Goal: Information Seeking & Learning: Learn about a topic

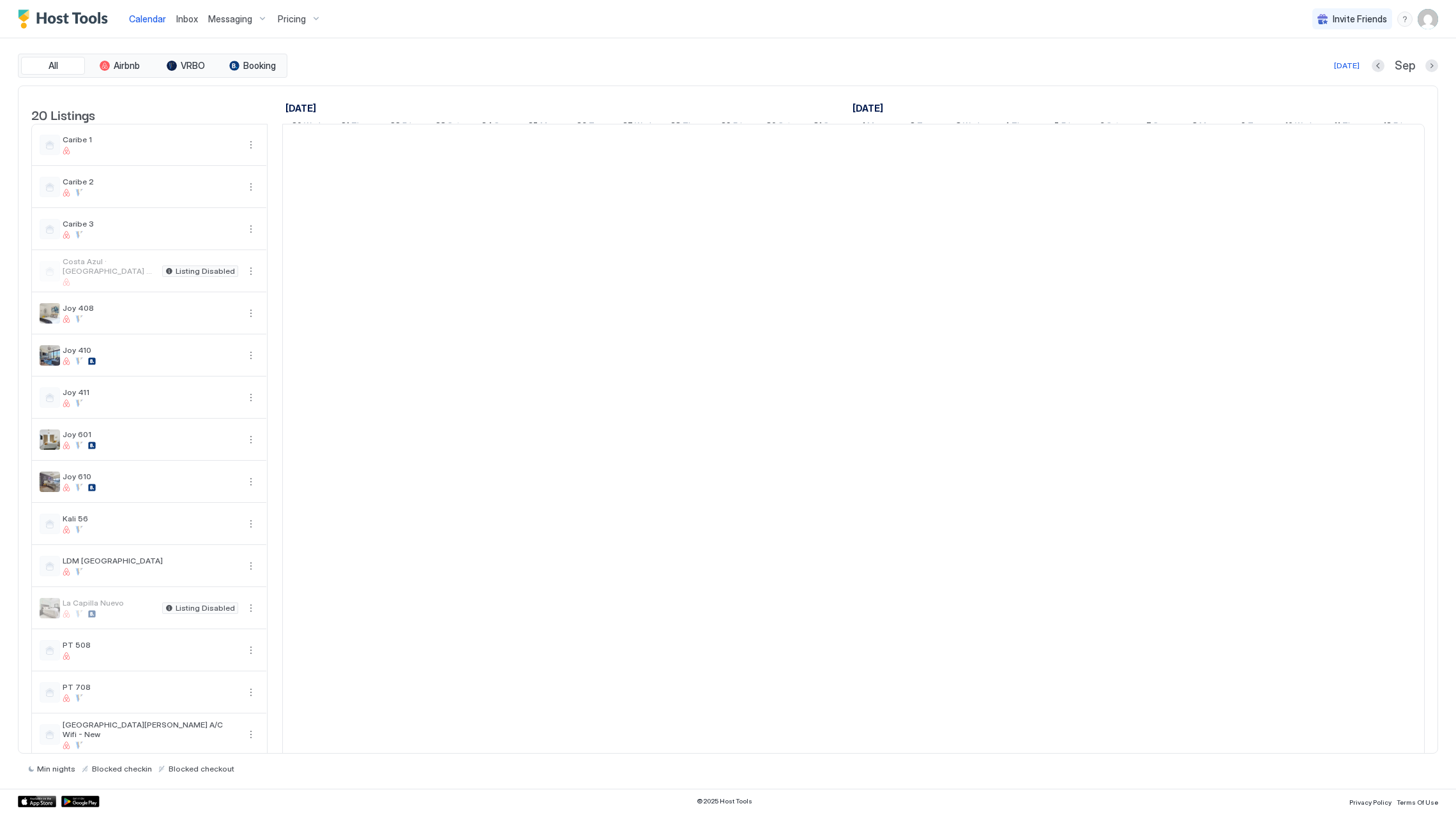
scroll to position [0, 709]
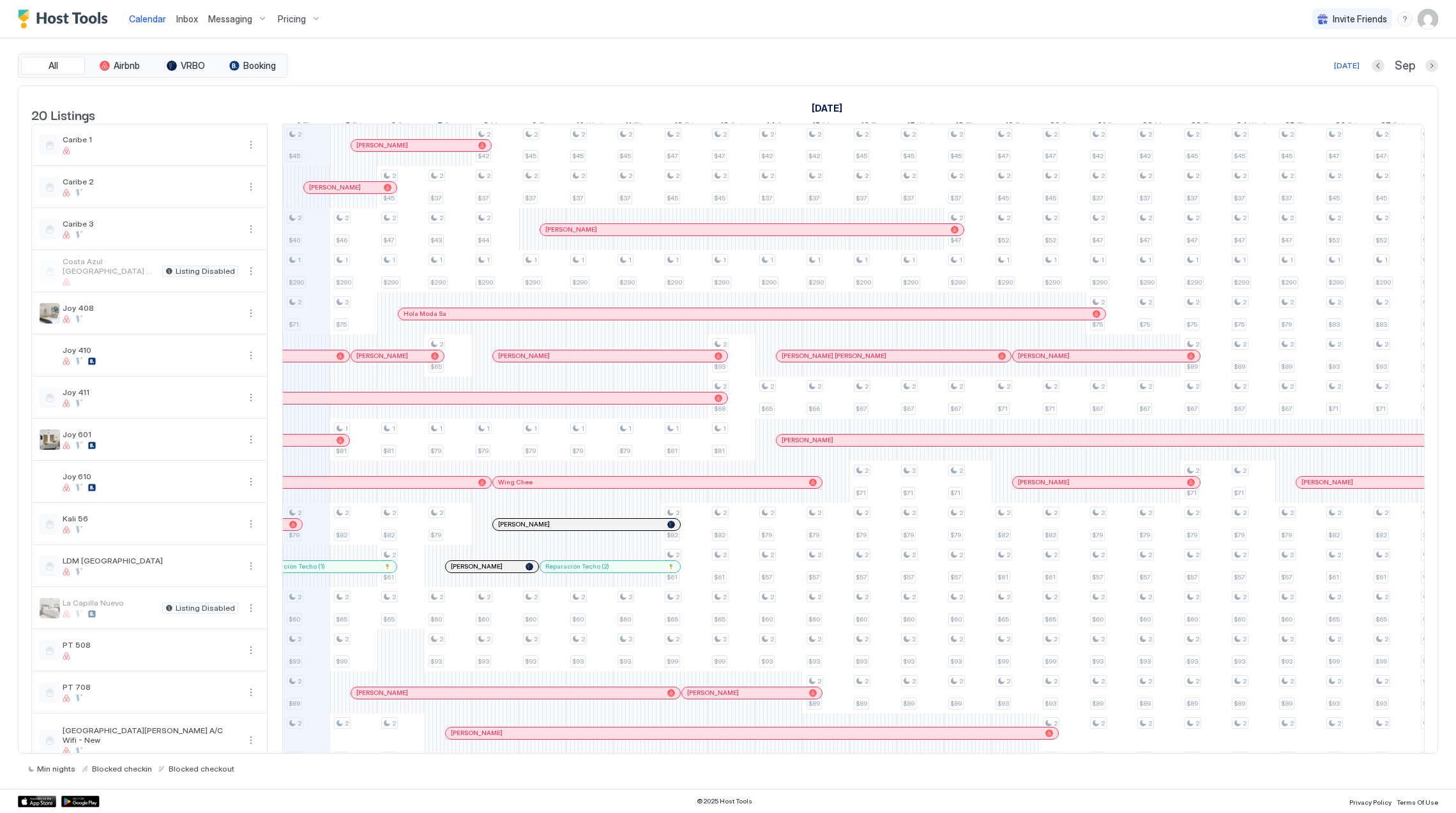
click at [282, 18] on span "Pricing" at bounding box center [291, 19] width 28 height 11
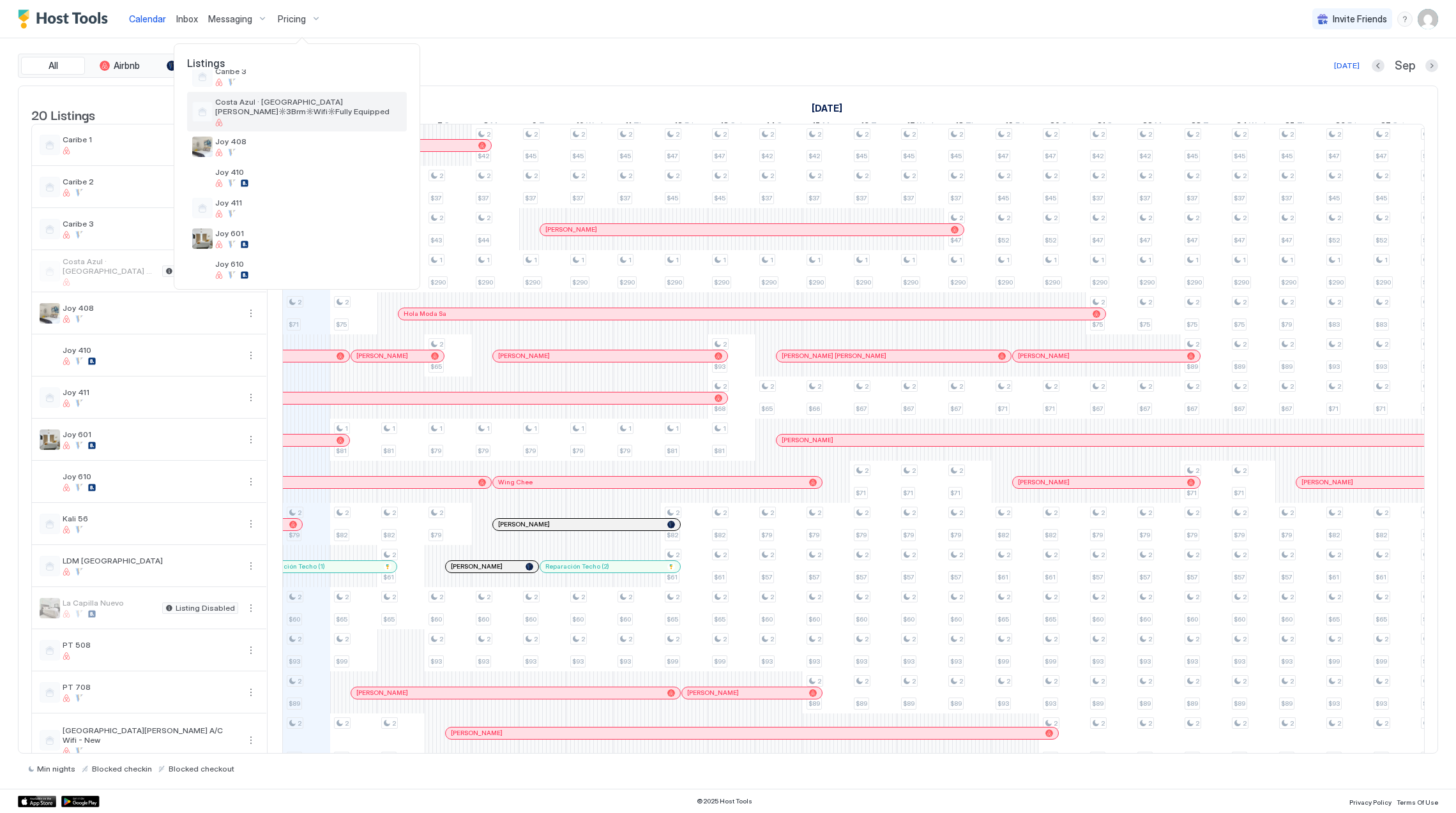
scroll to position [170, 0]
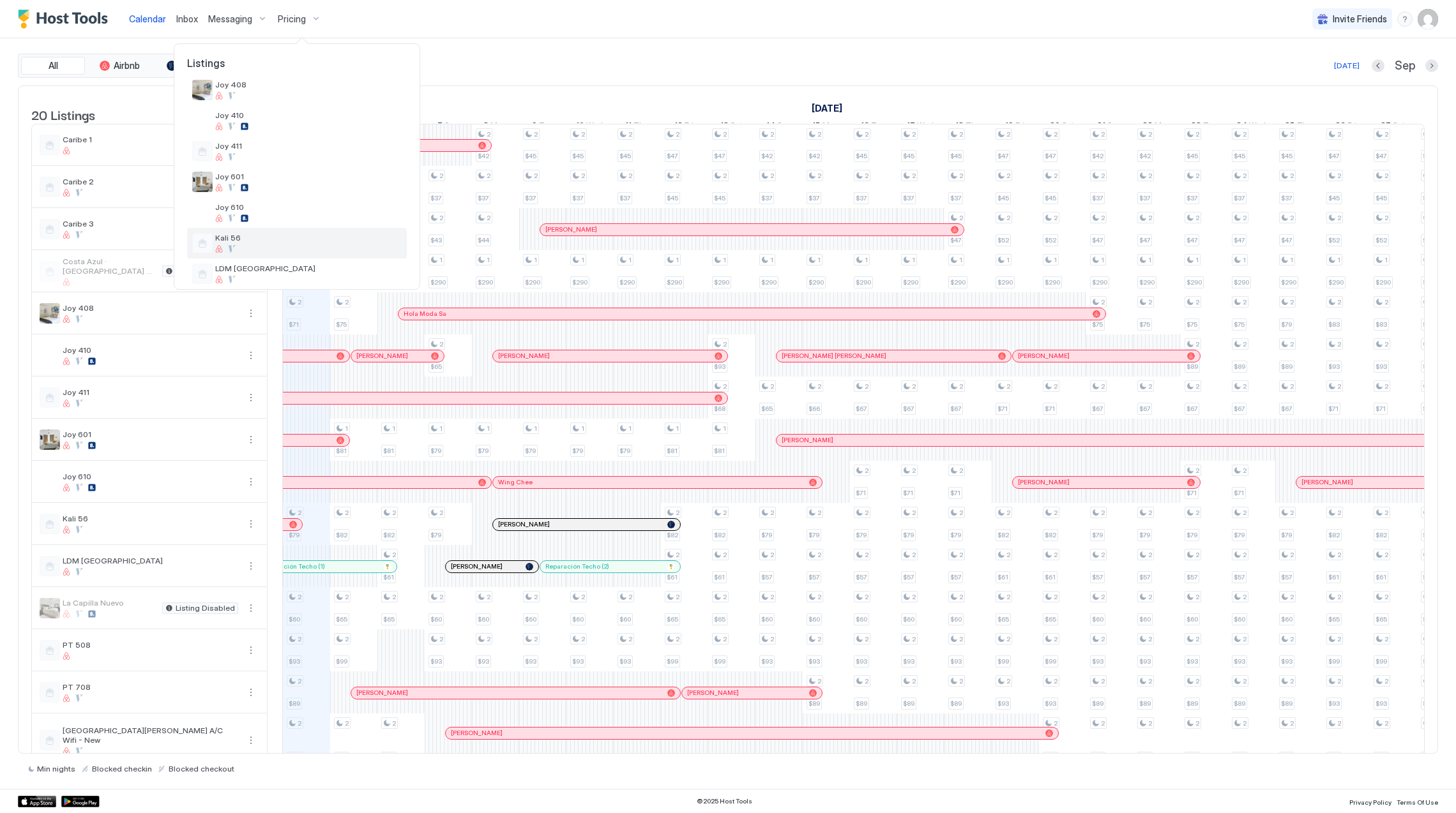
click at [293, 238] on span "Kali 56" at bounding box center [309, 238] width 187 height 10
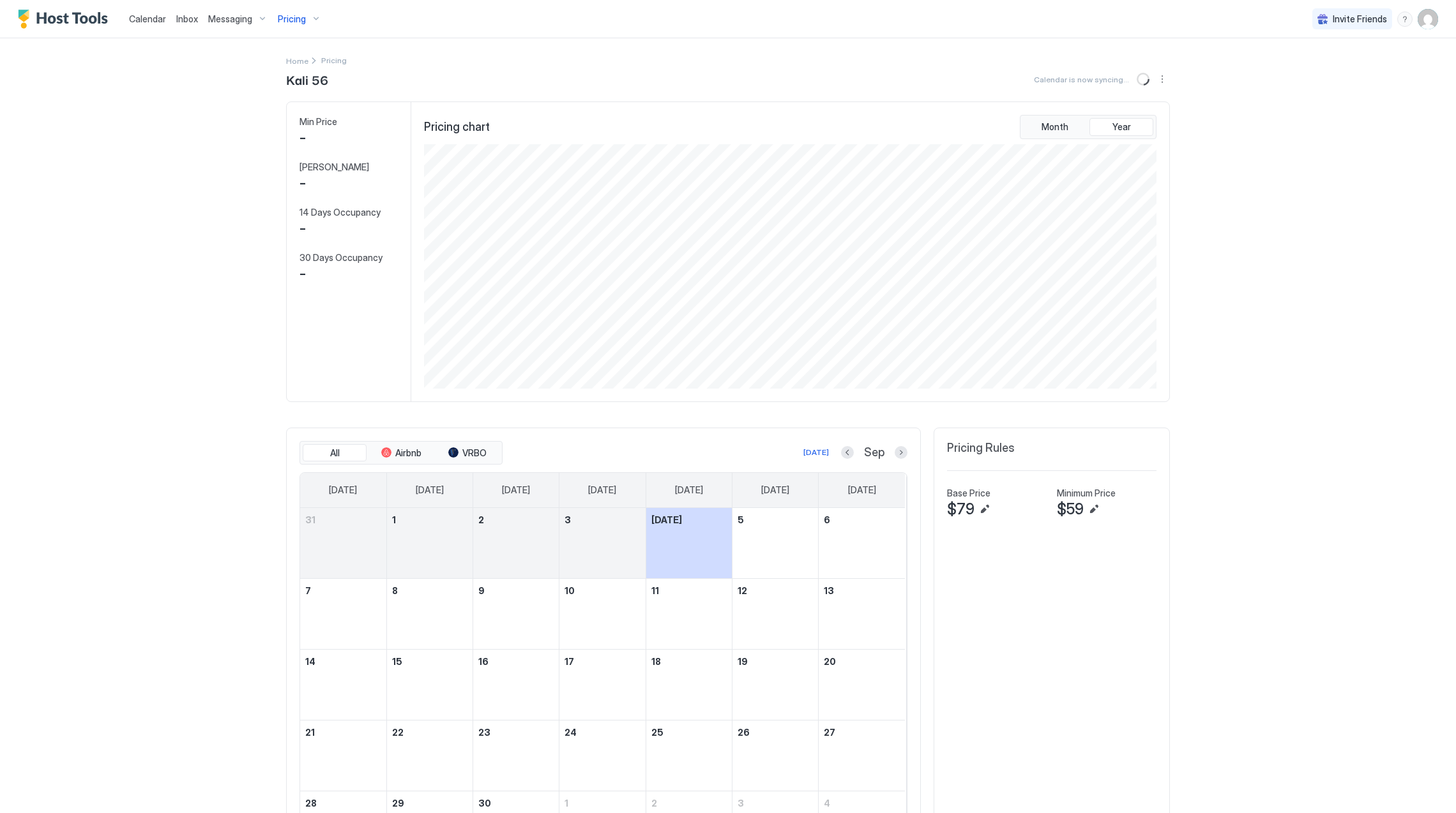
scroll to position [245, 734]
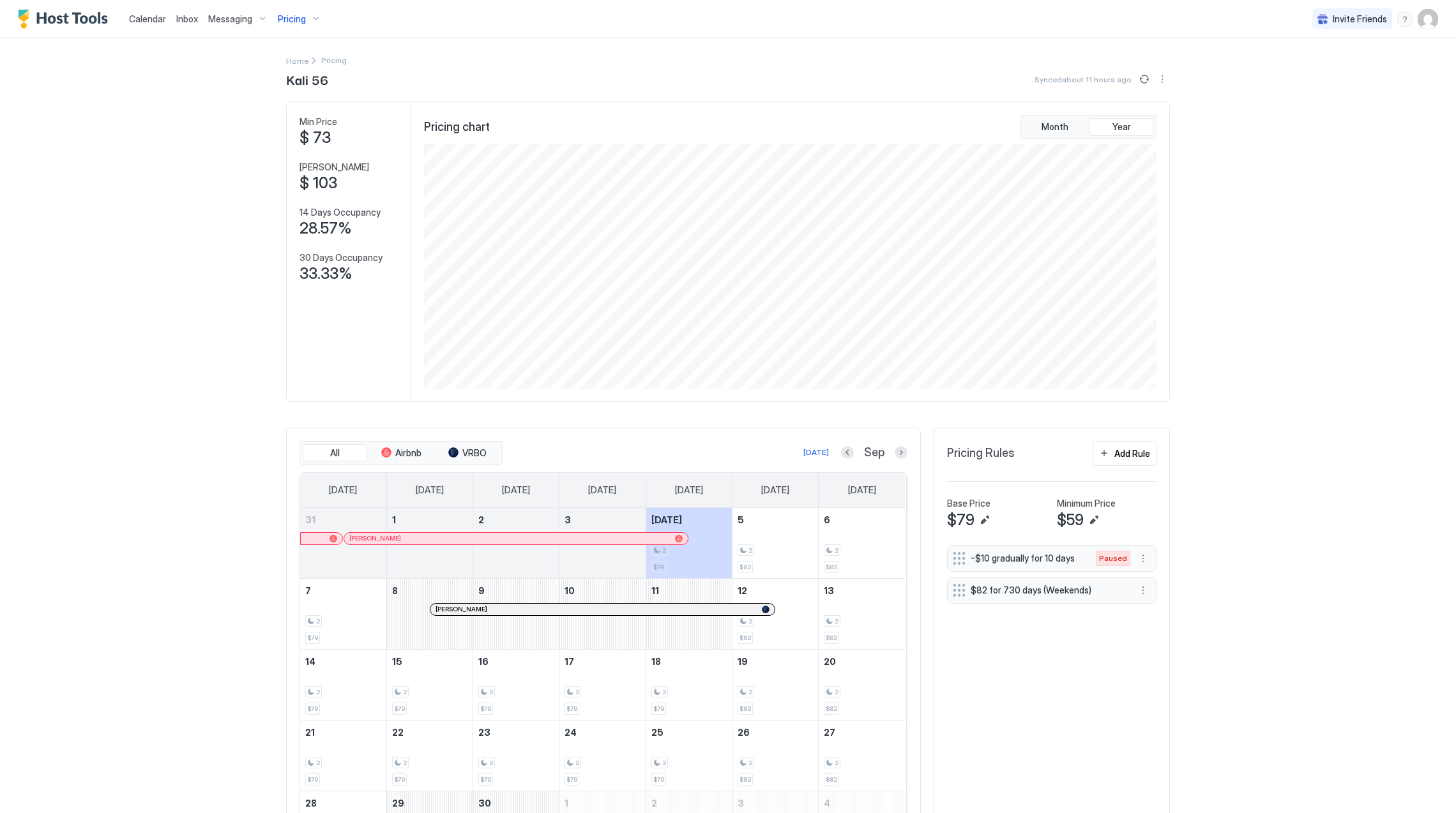
click at [841, 447] on div at bounding box center [848, 453] width 13 height 13
click at [844, 459] on div at bounding box center [848, 453] width 13 height 13
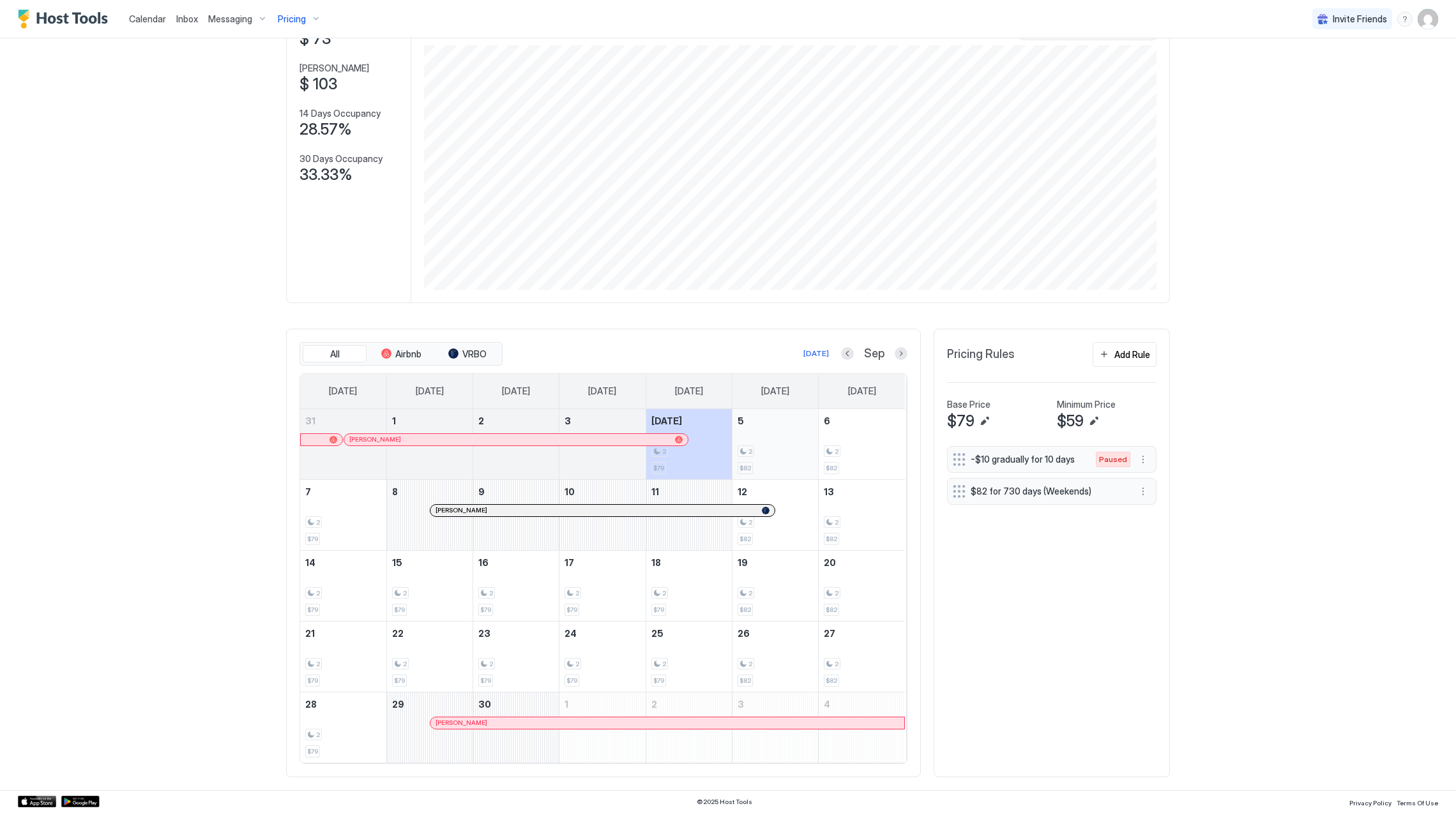
scroll to position [102, 0]
click at [842, 355] on button "Previous month" at bounding box center [848, 354] width 13 height 13
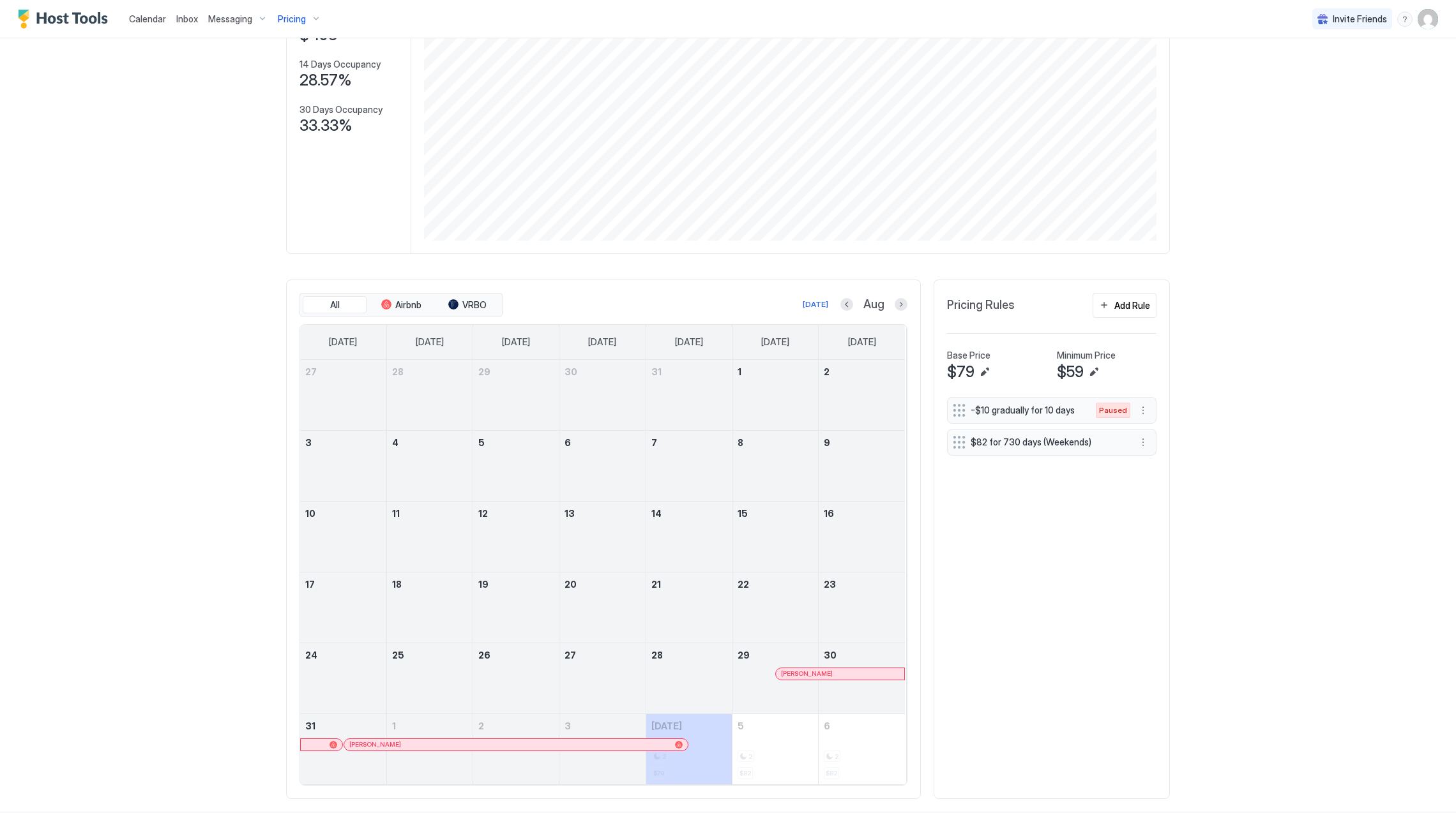
scroll to position [174, 0]
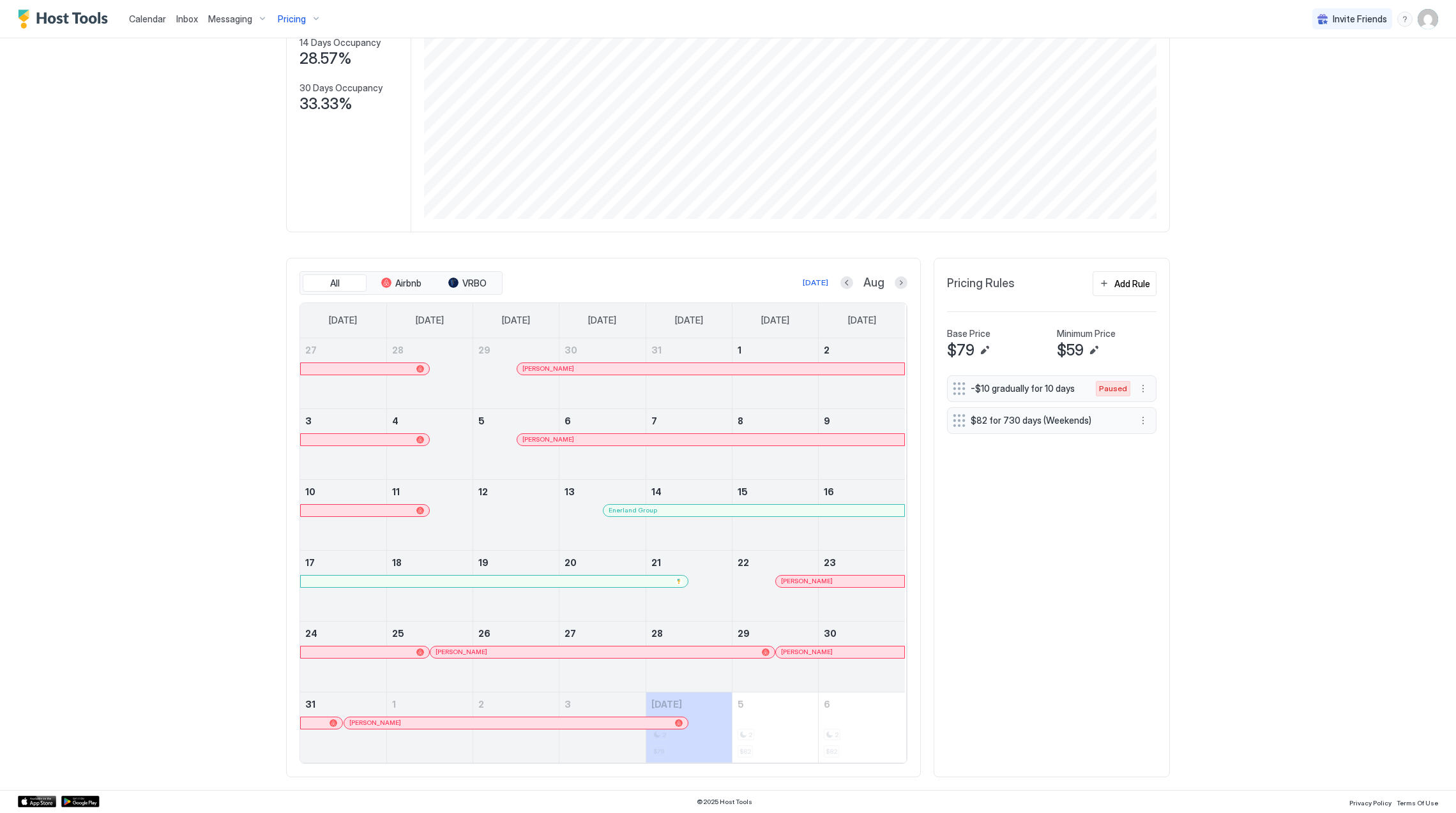
click at [514, 587] on div at bounding box center [515, 594] width 85 height 37
click at [514, 585] on div at bounding box center [494, 581] width 387 height 11
click at [828, 585] on div at bounding box center [833, 581] width 10 height 10
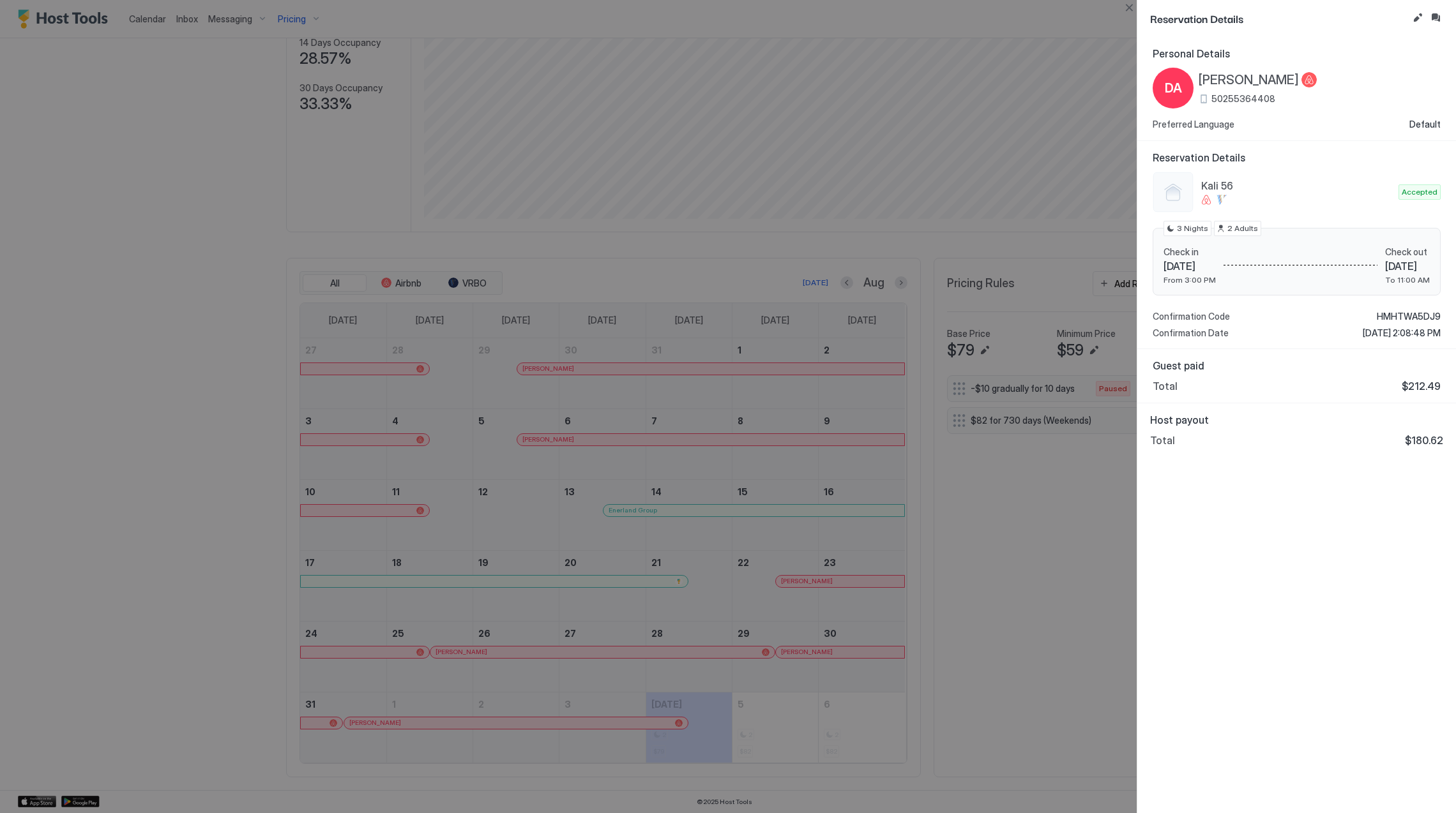
click at [1217, 76] on span "[PERSON_NAME]" at bounding box center [1249, 81] width 100 height 16
click at [1399, 314] on span "HMHTWA5DJ9" at bounding box center [1409, 316] width 64 height 11
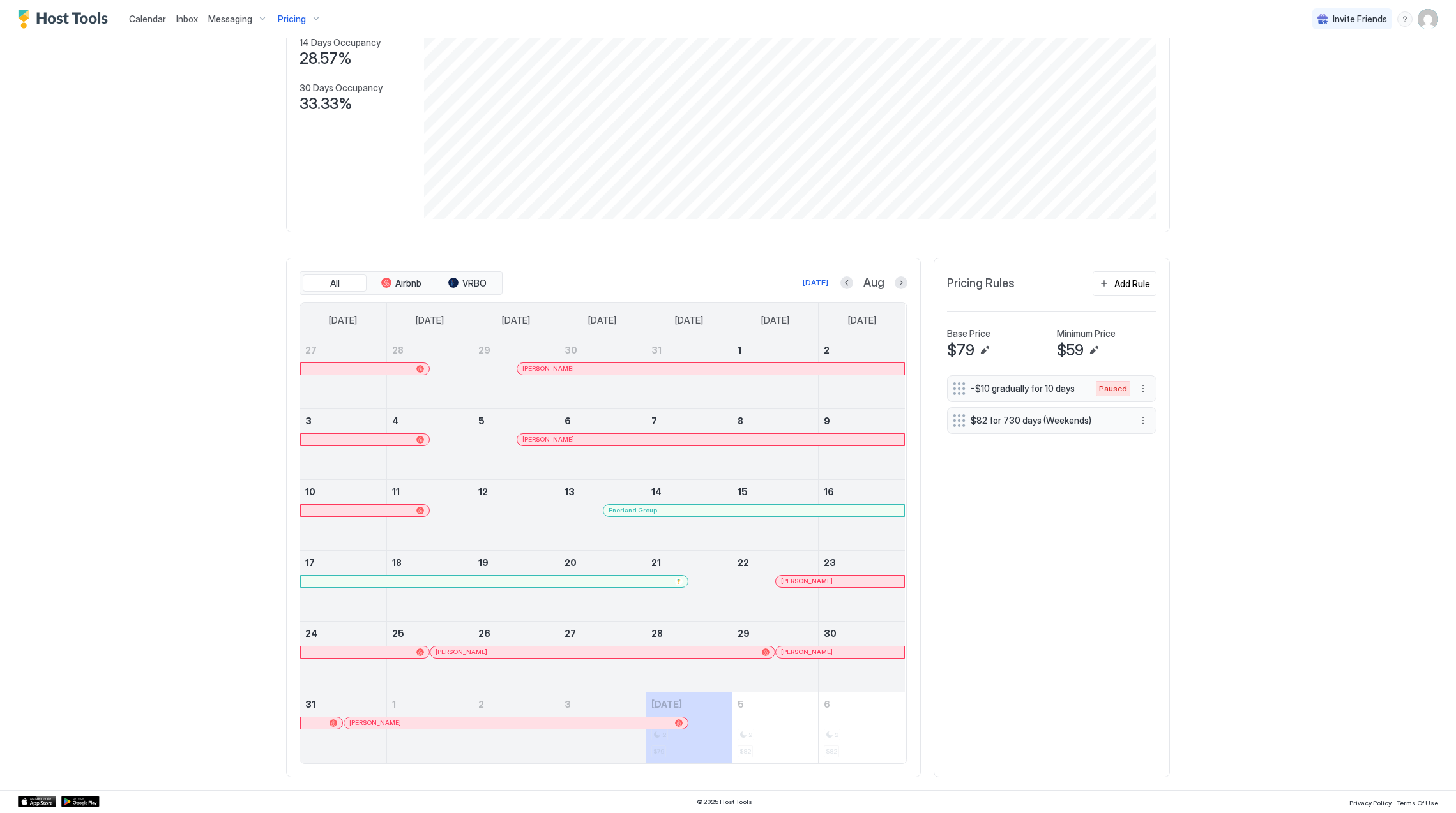
click at [498, 650] on div at bounding box center [502, 652] width 10 height 10
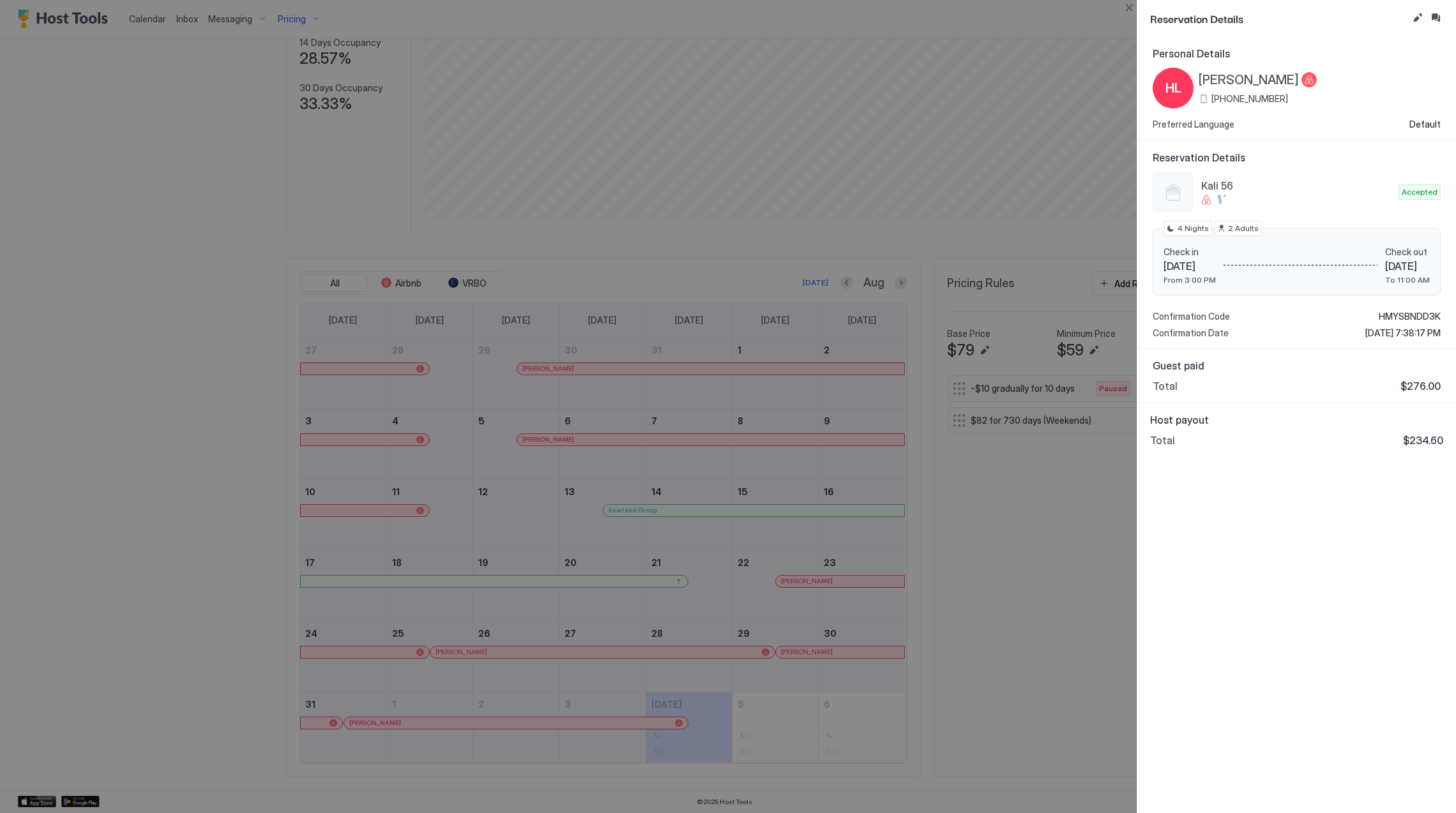
click at [1224, 79] on span "[PERSON_NAME]" at bounding box center [1249, 81] width 100 height 16
click at [1434, 318] on span "HMYSBNDD3K" at bounding box center [1410, 316] width 62 height 11
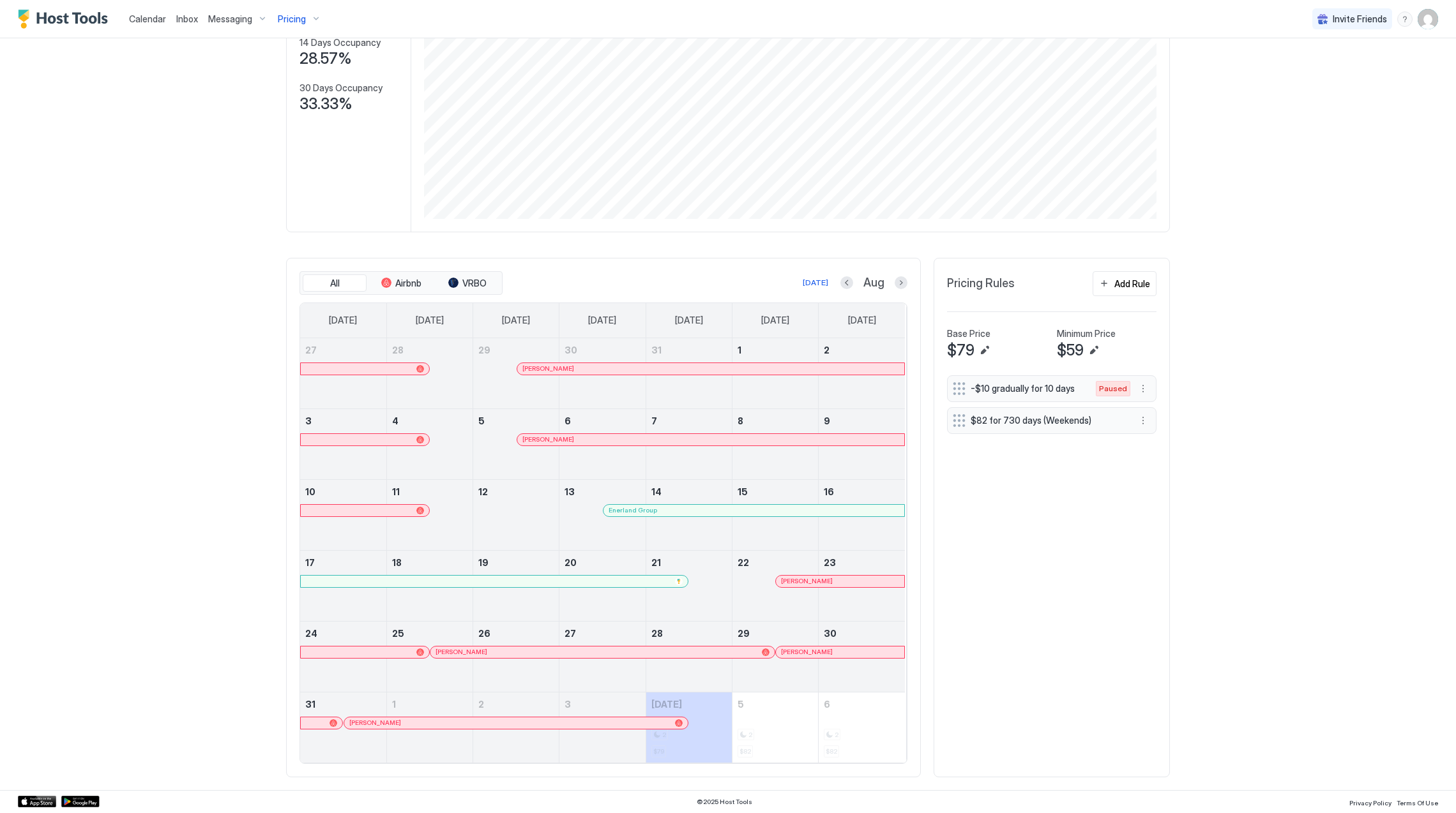
click at [816, 652] on div at bounding box center [820, 652] width 10 height 10
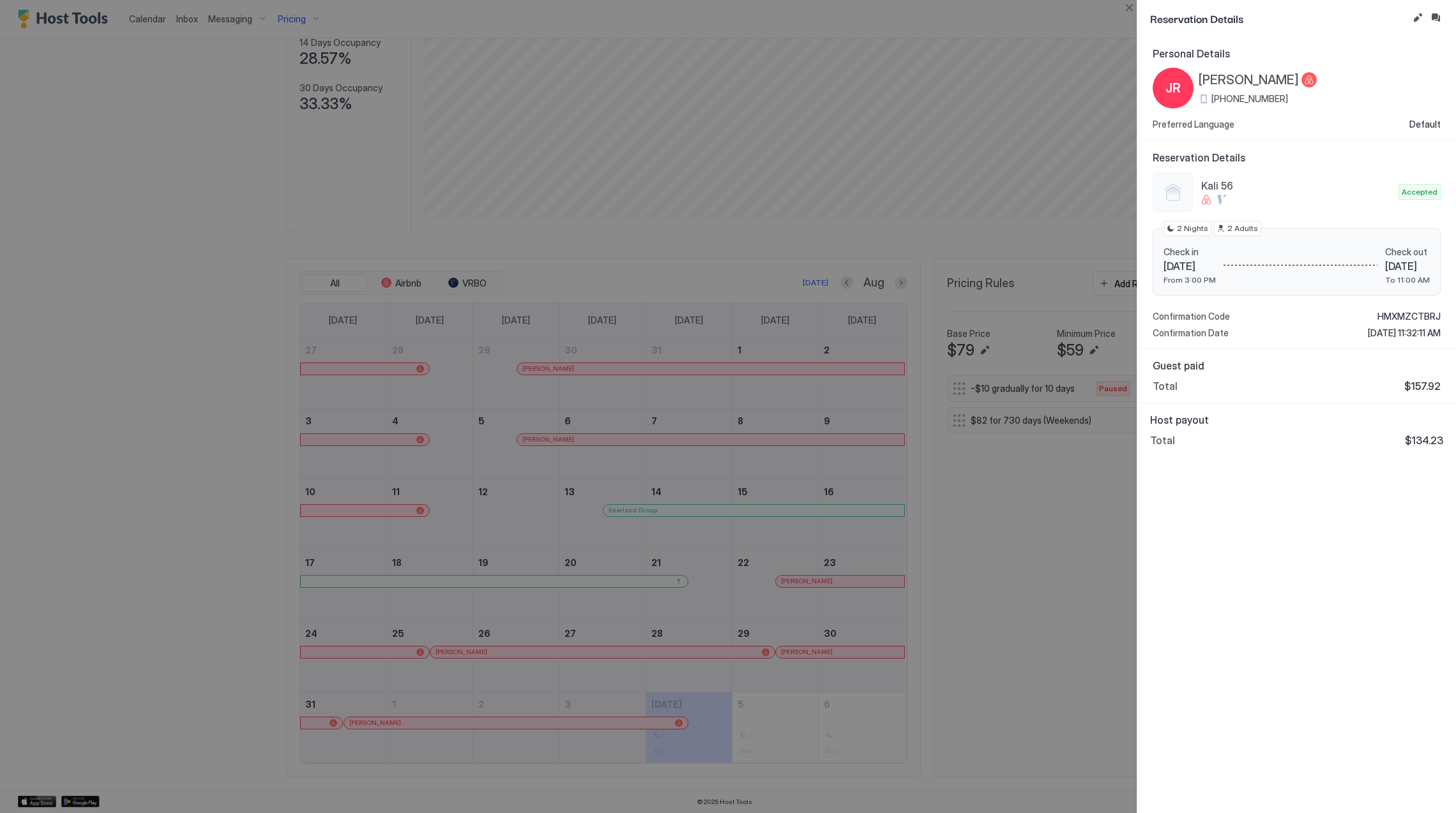
click at [1231, 79] on span "[PERSON_NAME]" at bounding box center [1249, 81] width 100 height 16
click at [1411, 312] on span "HMXMZCTBRJ" at bounding box center [1409, 316] width 63 height 11
click at [1411, 316] on span "HMXMZCTBRJ" at bounding box center [1409, 316] width 63 height 11
click at [1382, 705] on div "Personal Details JR Jennifer Ramirez +1 (786) 269-8732 Preferred Language Defau…" at bounding box center [1297, 425] width 319 height 776
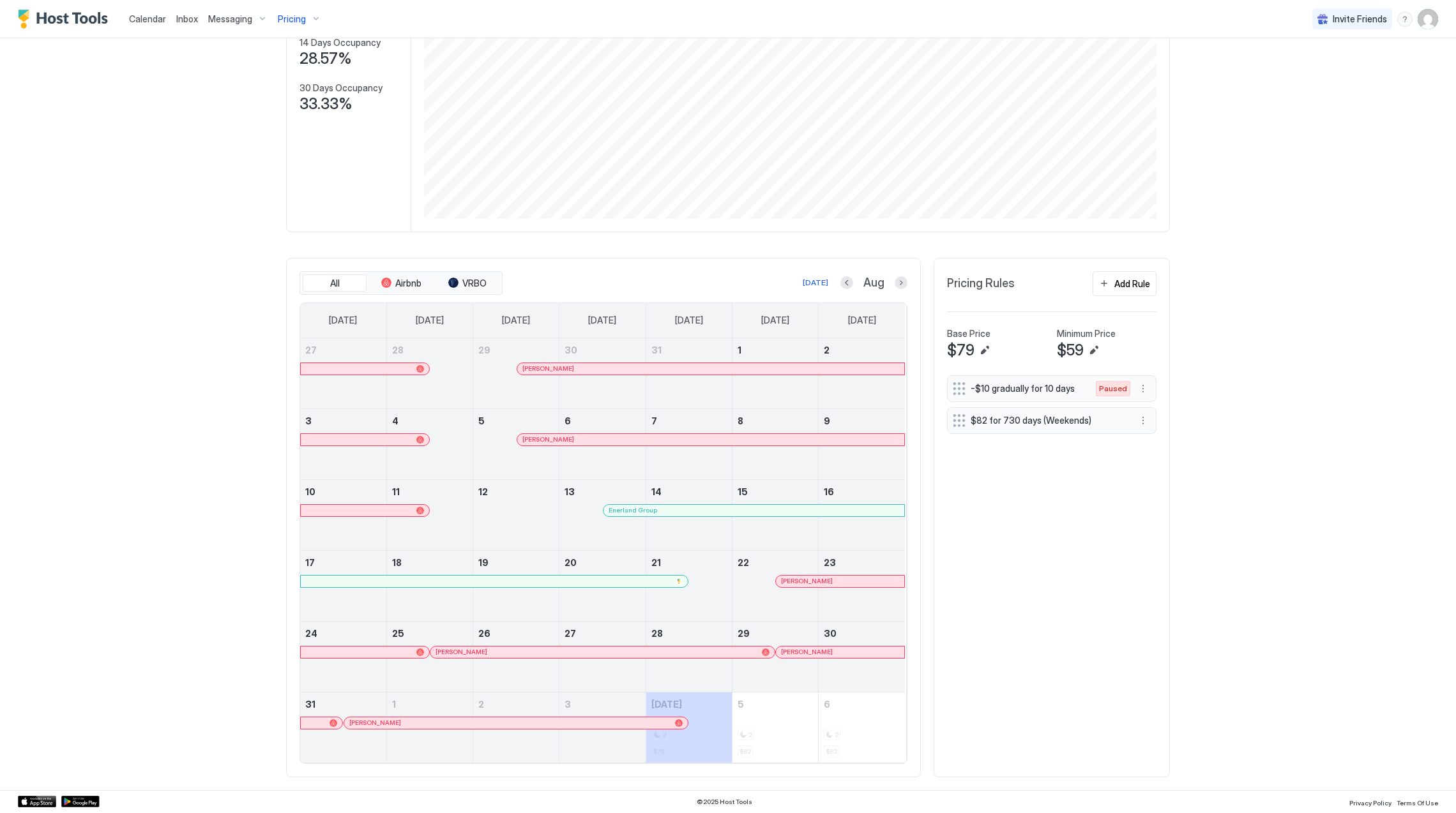
click at [440, 724] on div at bounding box center [445, 723] width 10 height 10
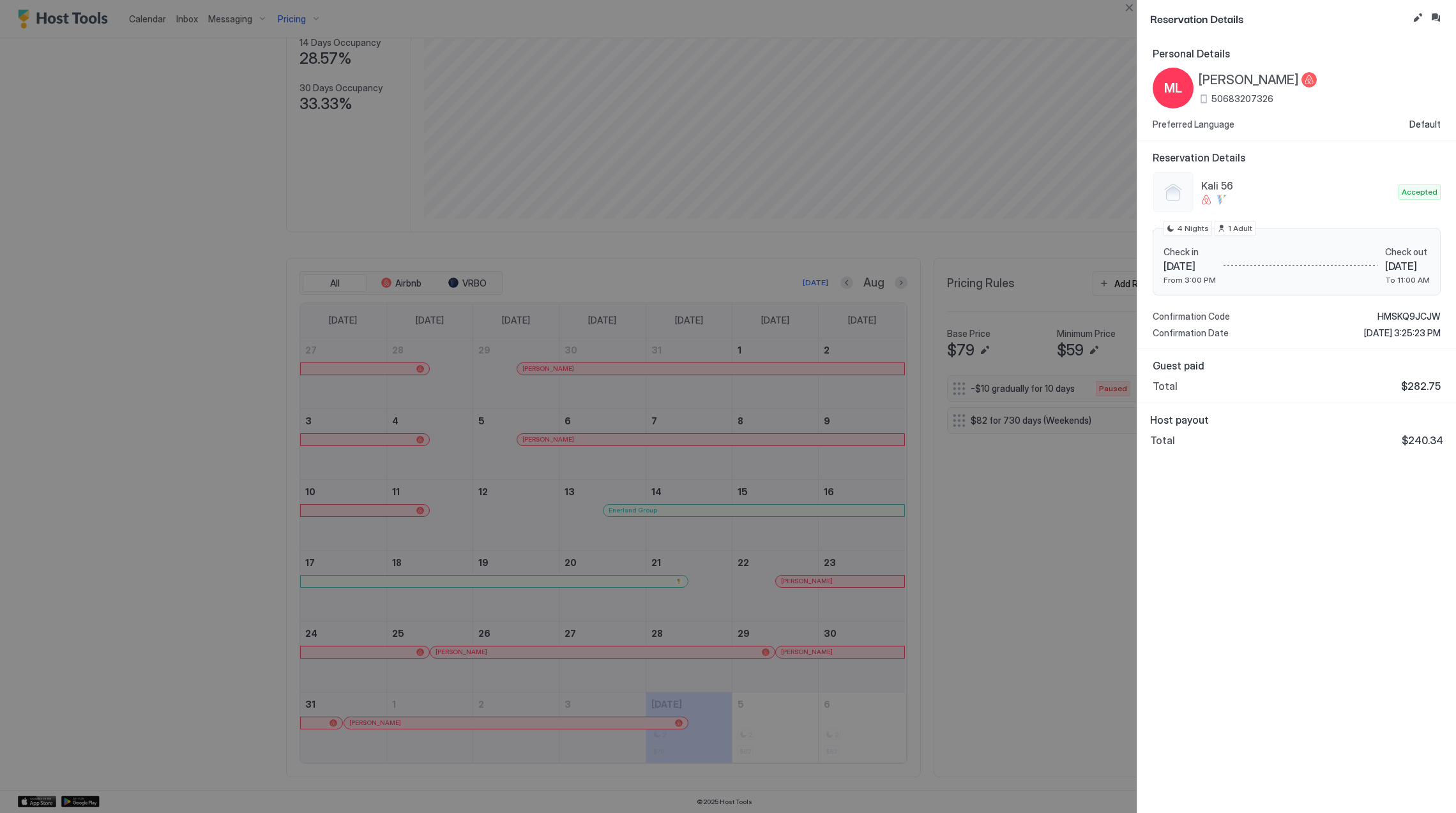
click at [1259, 83] on span "[PERSON_NAME]" at bounding box center [1249, 81] width 100 height 16
click at [1395, 309] on div "Kali 56 Accepted Check in Sun 31 Aug, 2025 From 3:00 PM Check out Thu 04 Sep, 2…" at bounding box center [1297, 255] width 288 height 167
click at [1398, 317] on span "HMSKQ9JCJW" at bounding box center [1409, 316] width 63 height 11
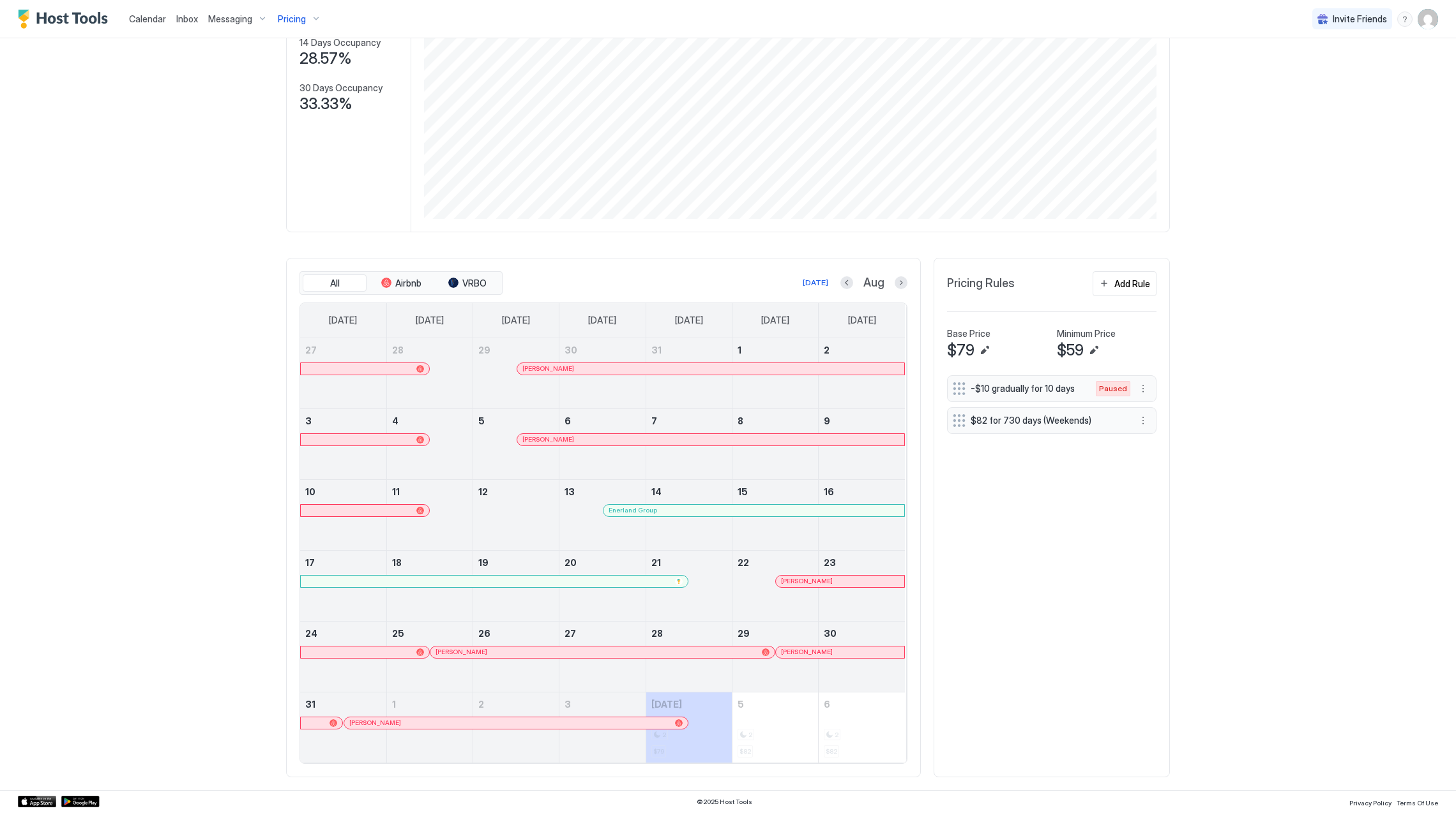
click at [685, 514] on div "Enerland Group" at bounding box center [754, 511] width 301 height 11
click at [1112, 600] on div "-$10 gradually for 10 days Paused $82 for 730 days (Weekends)" at bounding box center [1052, 570] width 210 height 389
click at [824, 579] on div at bounding box center [829, 581] width 10 height 10
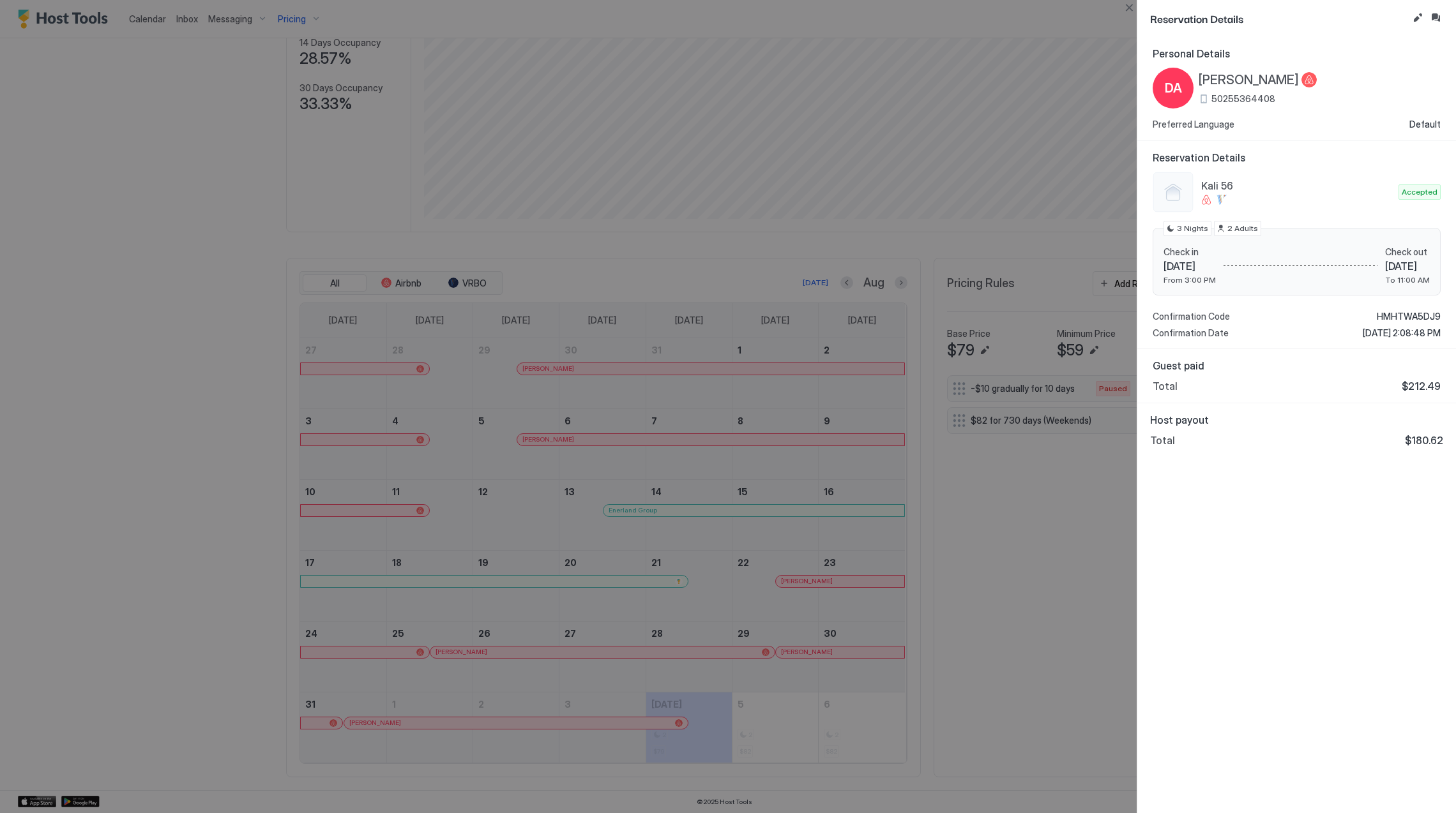
click at [811, 159] on div at bounding box center [728, 406] width 1456 height 813
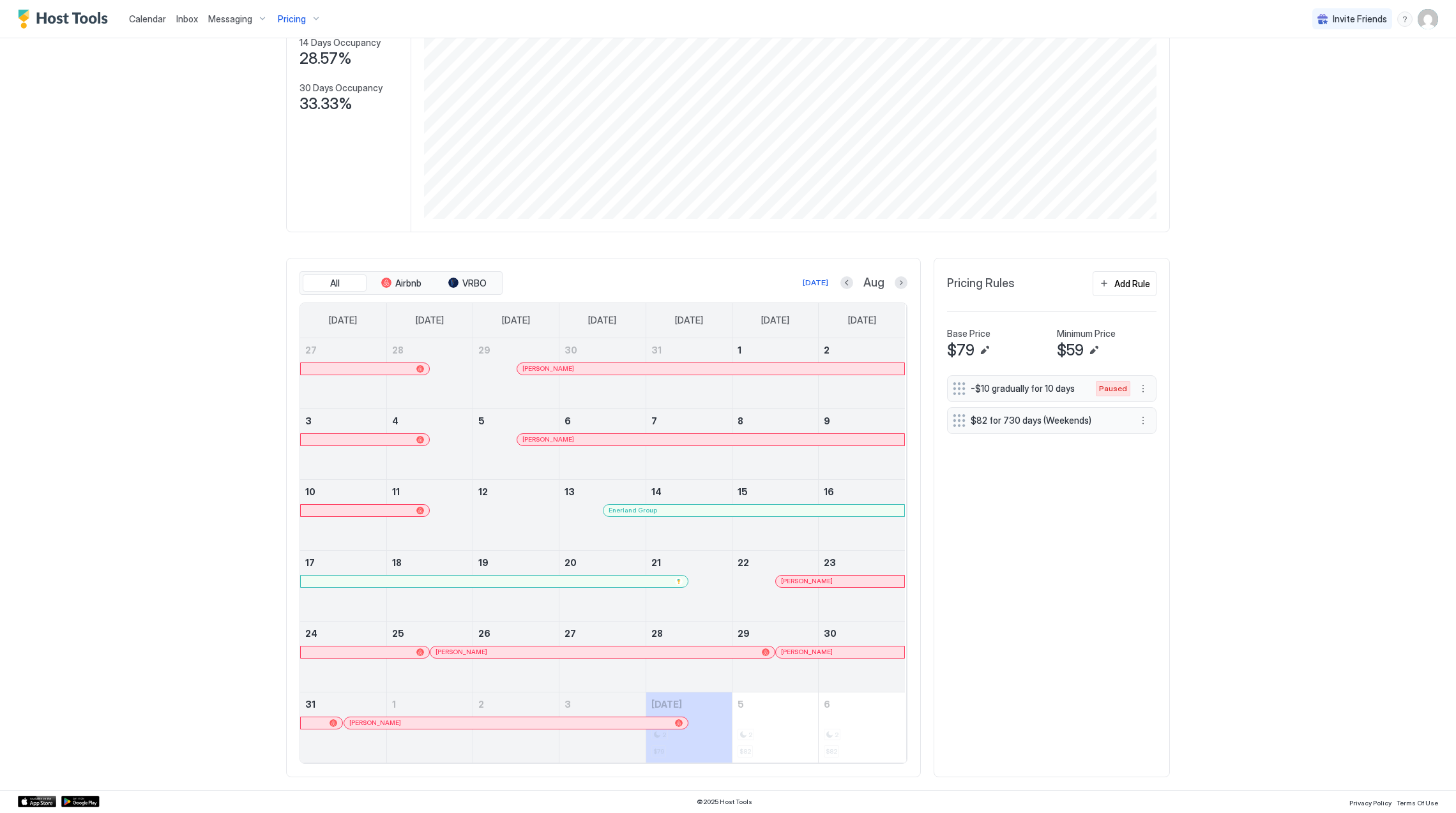
click at [0, 0] on div at bounding box center [0, 0] width 0 height 0
click at [829, 656] on div "[PERSON_NAME]" at bounding box center [840, 652] width 128 height 11
click at [469, 717] on div "[PERSON_NAME]" at bounding box center [517, 723] width 344 height 11
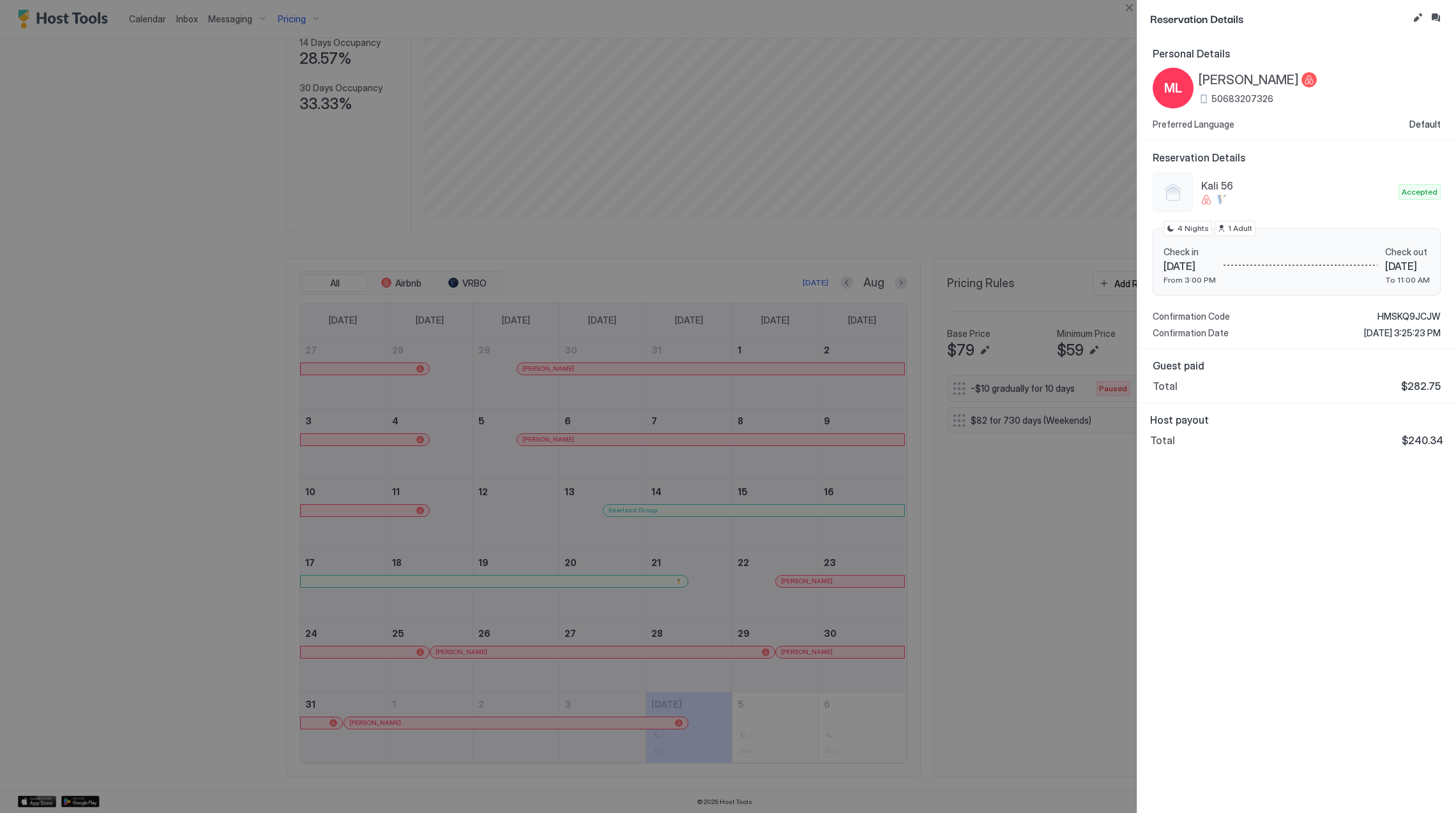
click at [783, 520] on div at bounding box center [728, 406] width 1456 height 813
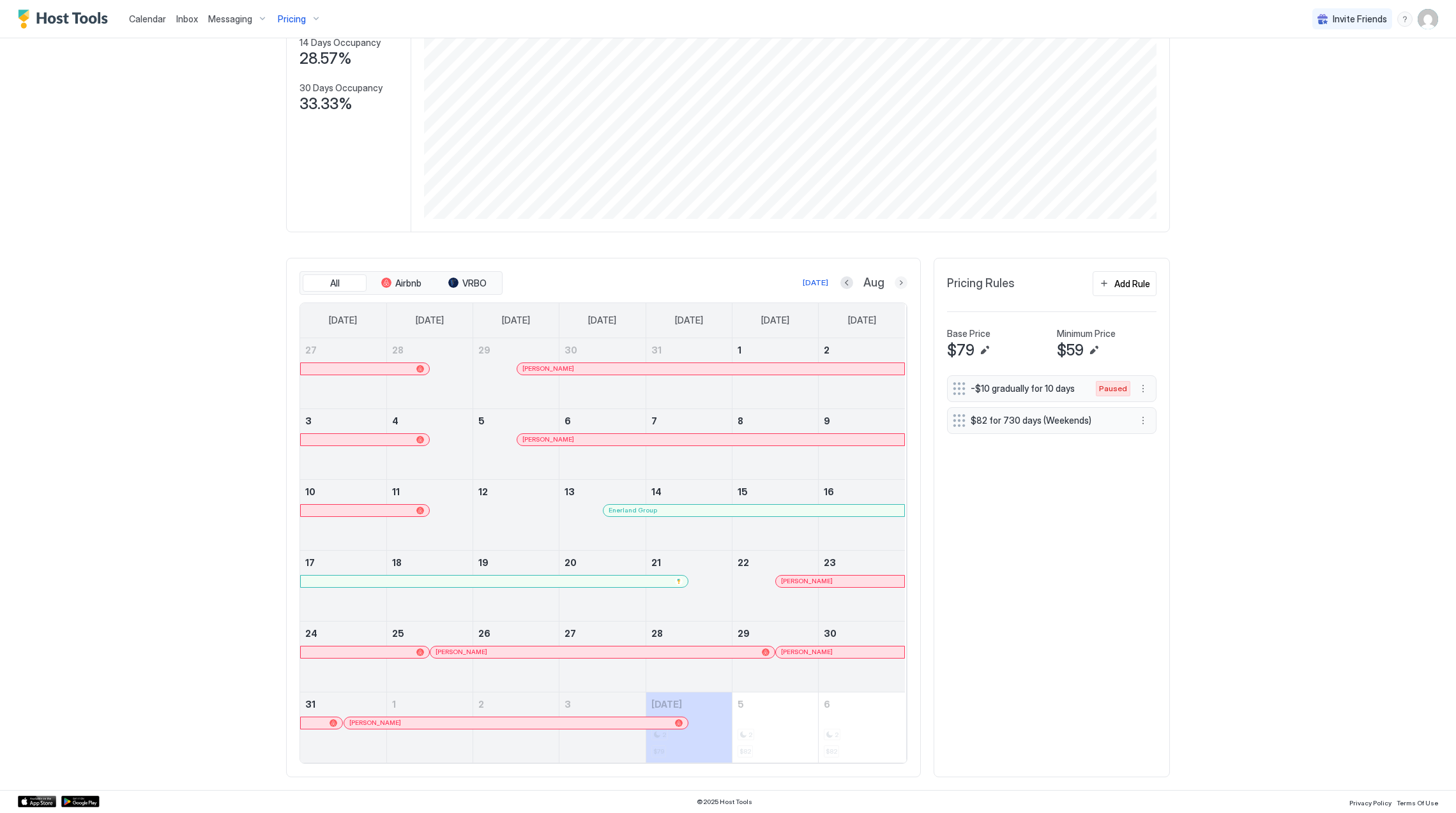
click at [897, 277] on button "Next month" at bounding box center [901, 283] width 13 height 13
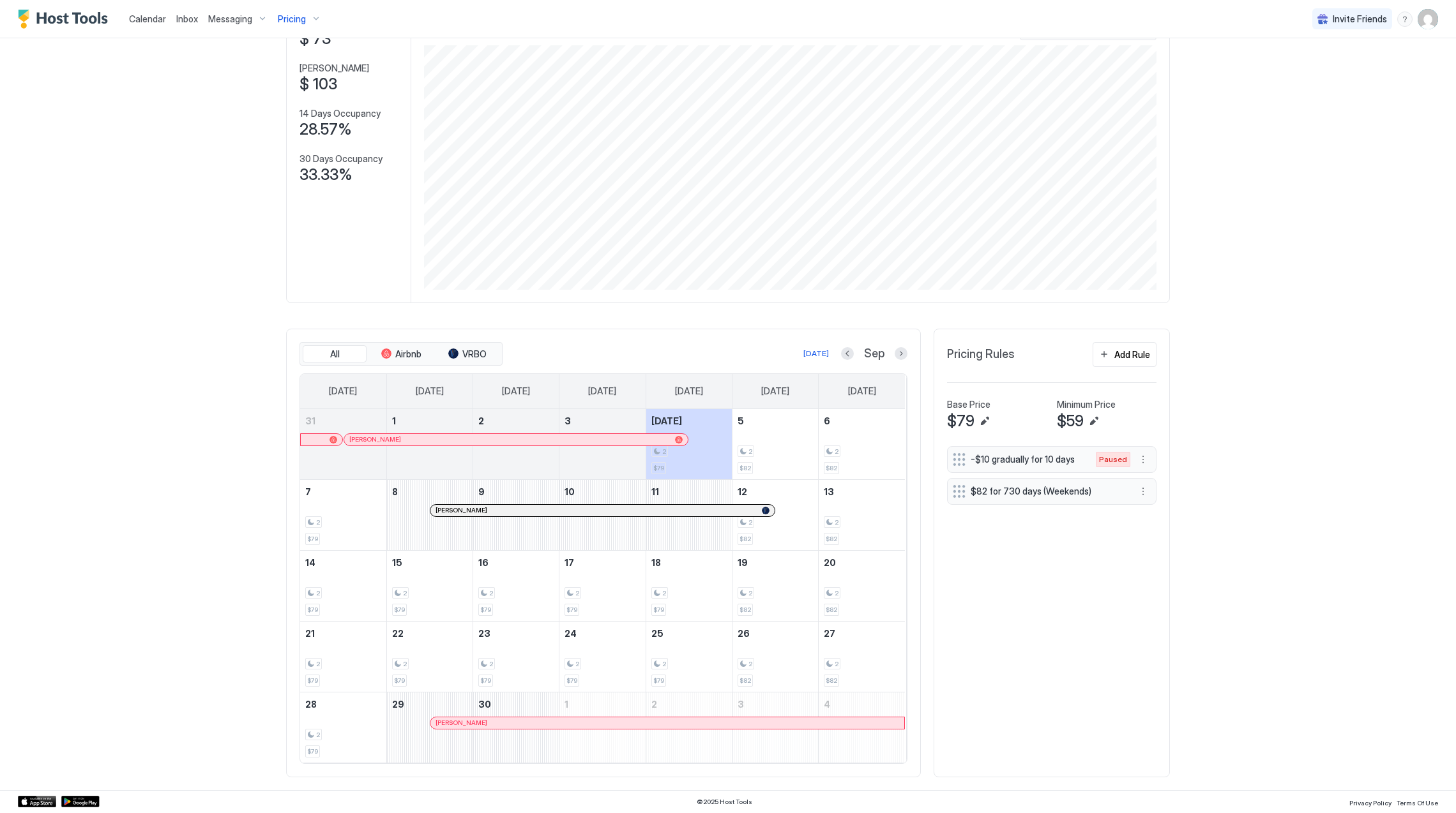
scroll to position [102, 0]
click at [691, 505] on div "[PERSON_NAME]" at bounding box center [602, 511] width 344 height 11
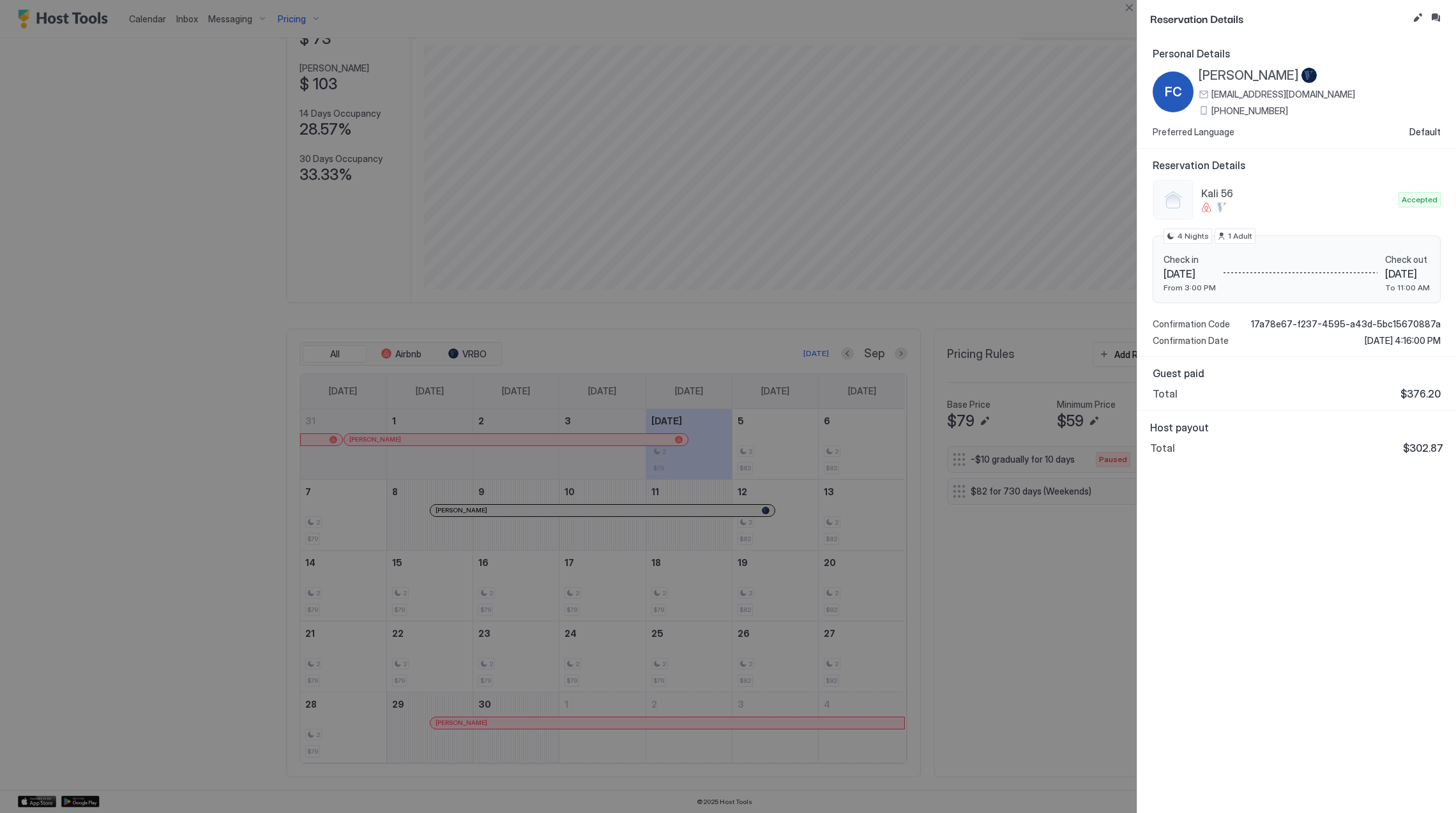
click at [1235, 68] on span "[PERSON_NAME]" at bounding box center [1249, 76] width 100 height 16
click at [1255, 78] on span "[PERSON_NAME]" at bounding box center [1249, 76] width 100 height 16
click at [1414, 395] on span "$376.20" at bounding box center [1420, 394] width 40 height 13
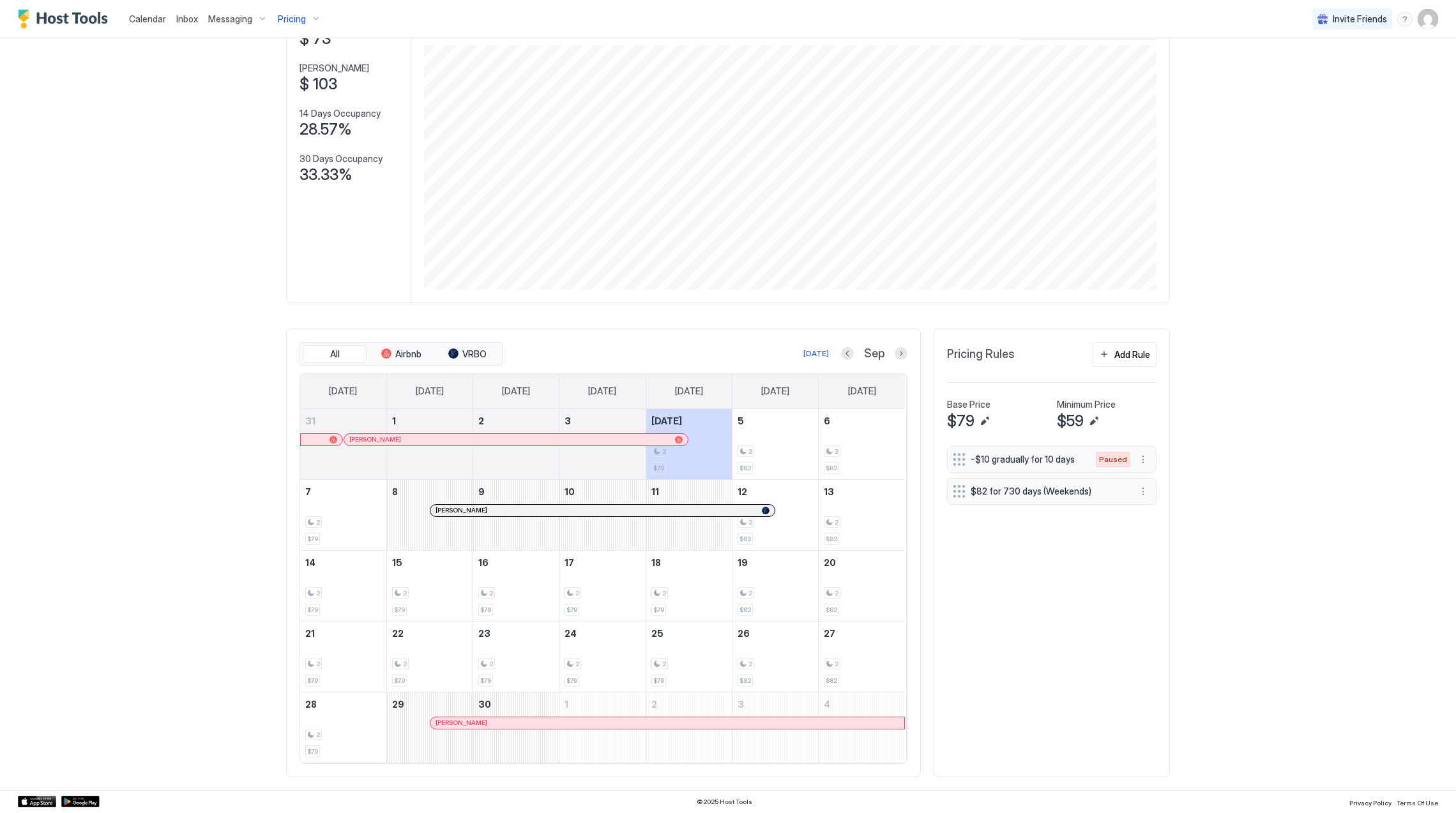
click at [595, 440] on div at bounding box center [600, 439] width 10 height 10
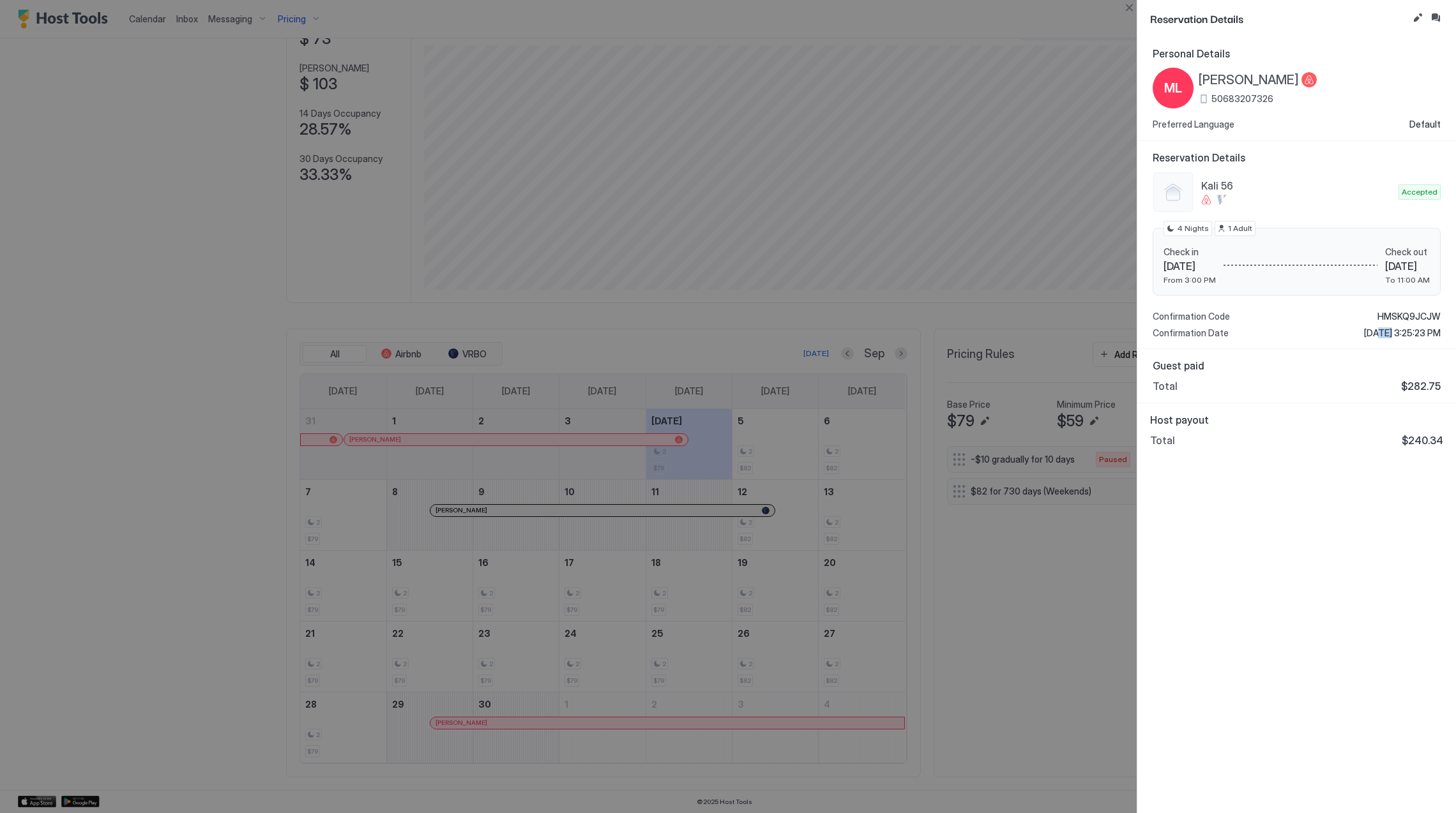
drag, startPoint x: 1365, startPoint y: 336, endPoint x: 1355, endPoint y: 336, distance: 10.0
click at [1364, 336] on span "[DATE] 3:25:23 PM" at bounding box center [1403, 333] width 77 height 11
drag, startPoint x: 1355, startPoint y: 336, endPoint x: 1334, endPoint y: 336, distance: 21.0
click at [1334, 336] on div "Confirmation Date Aug 21, 2025, 3:25:23 PM" at bounding box center [1297, 333] width 288 height 11
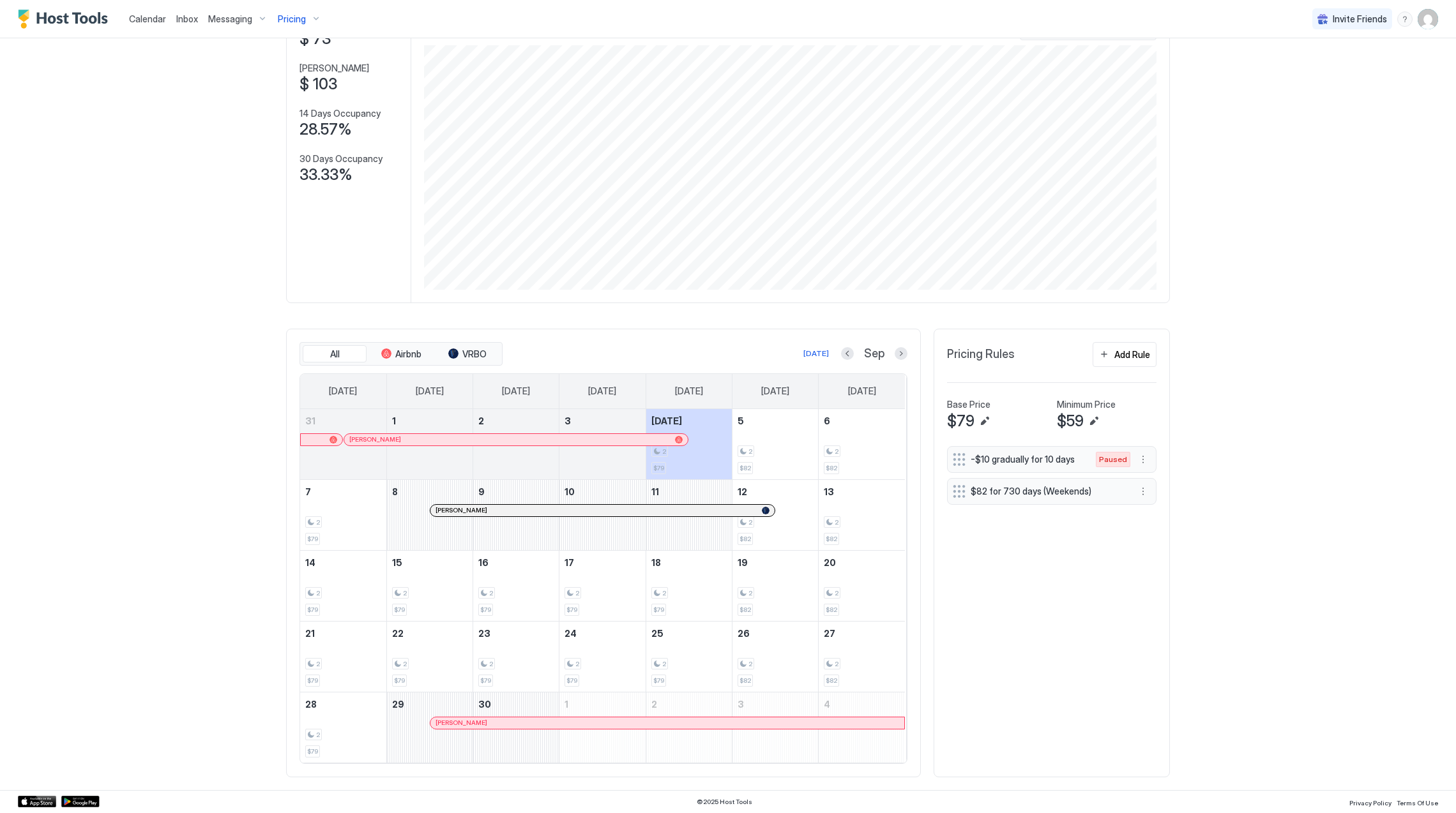
click at [281, 17] on span "Pricing" at bounding box center [291, 19] width 28 height 11
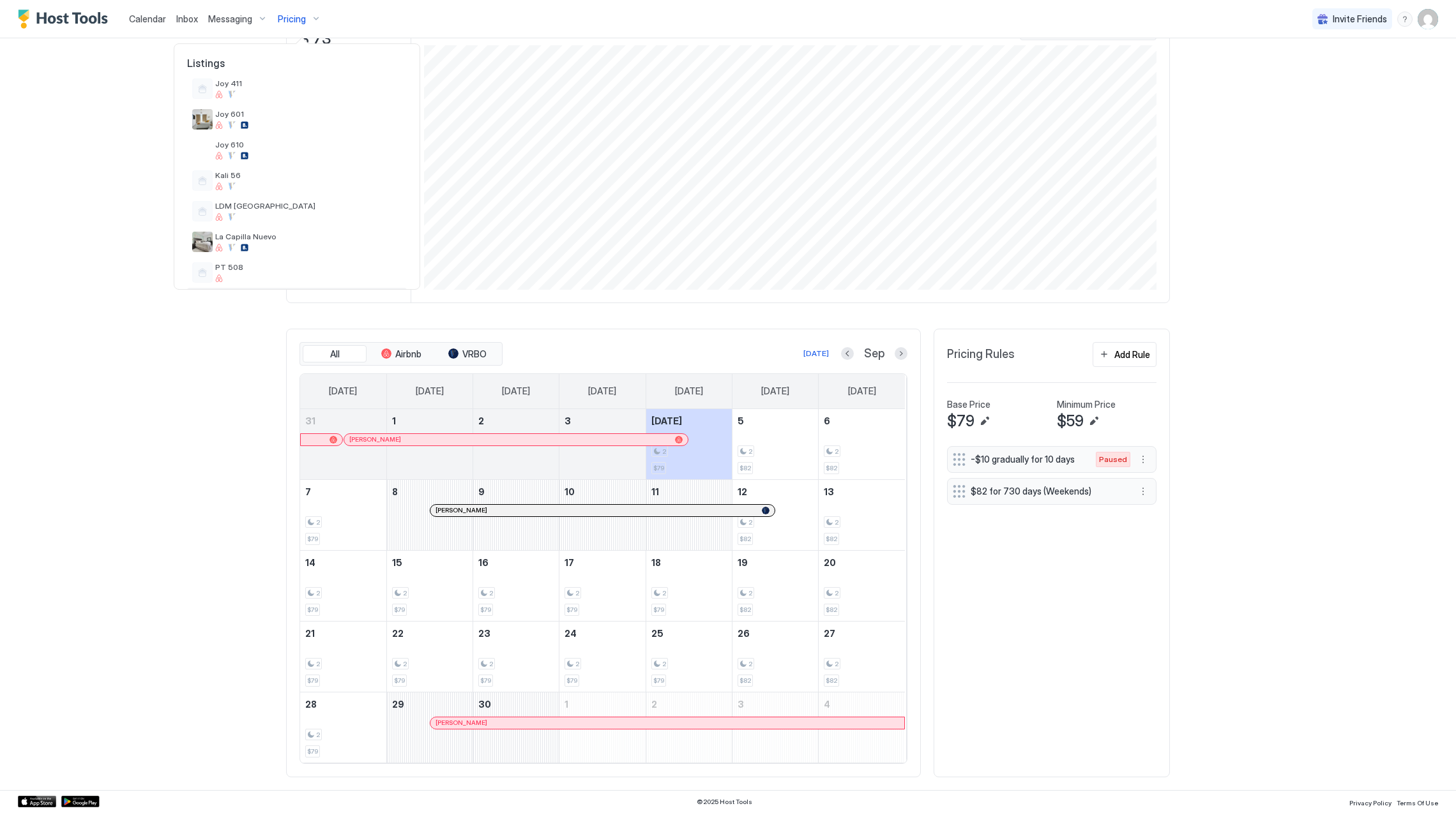
scroll to position [202, 0]
click at [284, 234] on span "LDM [GEOGRAPHIC_DATA]" at bounding box center [309, 236] width 187 height 10
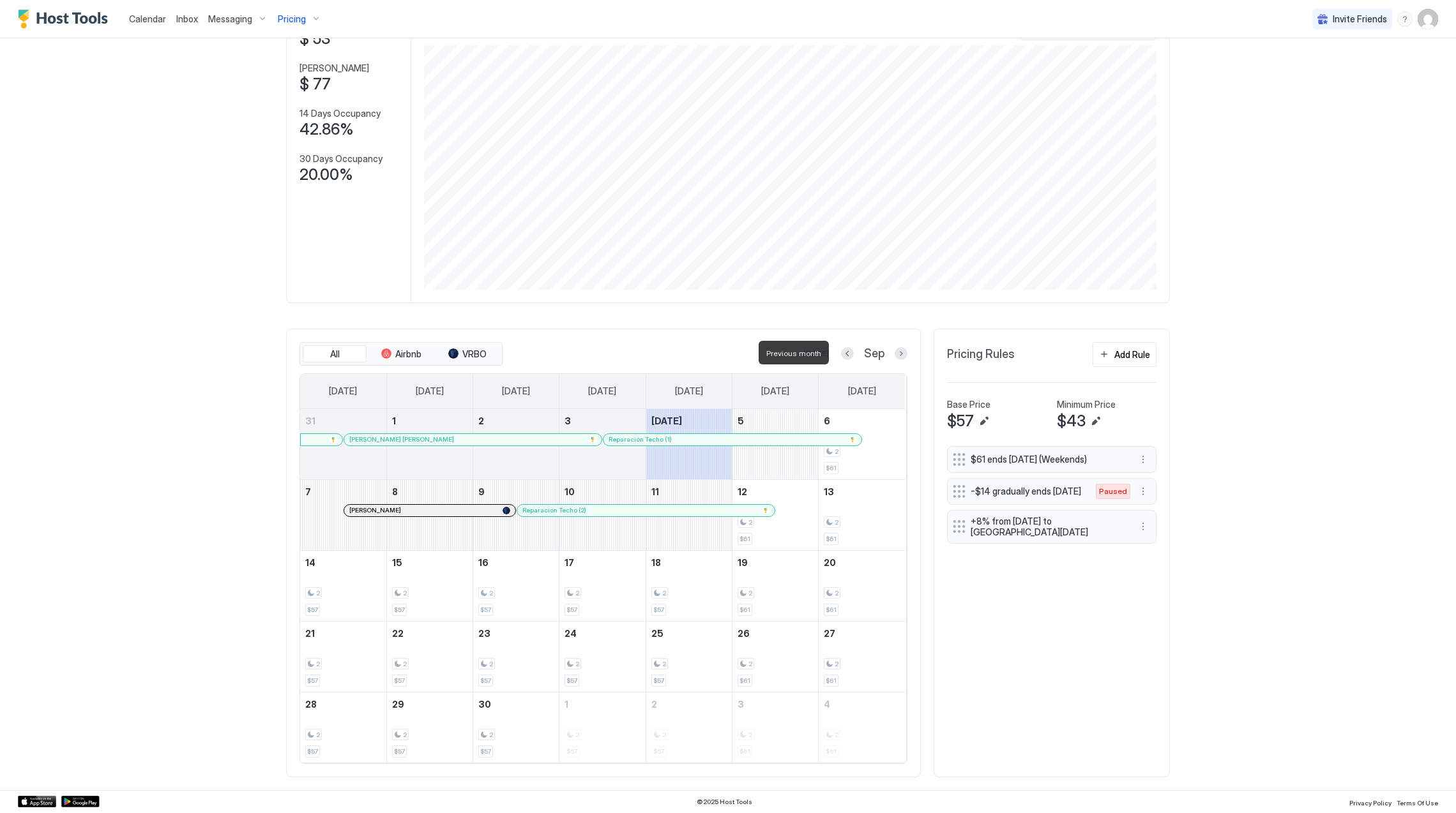
click at [847, 355] on div at bounding box center [848, 354] width 13 height 13
click at [841, 351] on button "Previous month" at bounding box center [848, 354] width 13 height 13
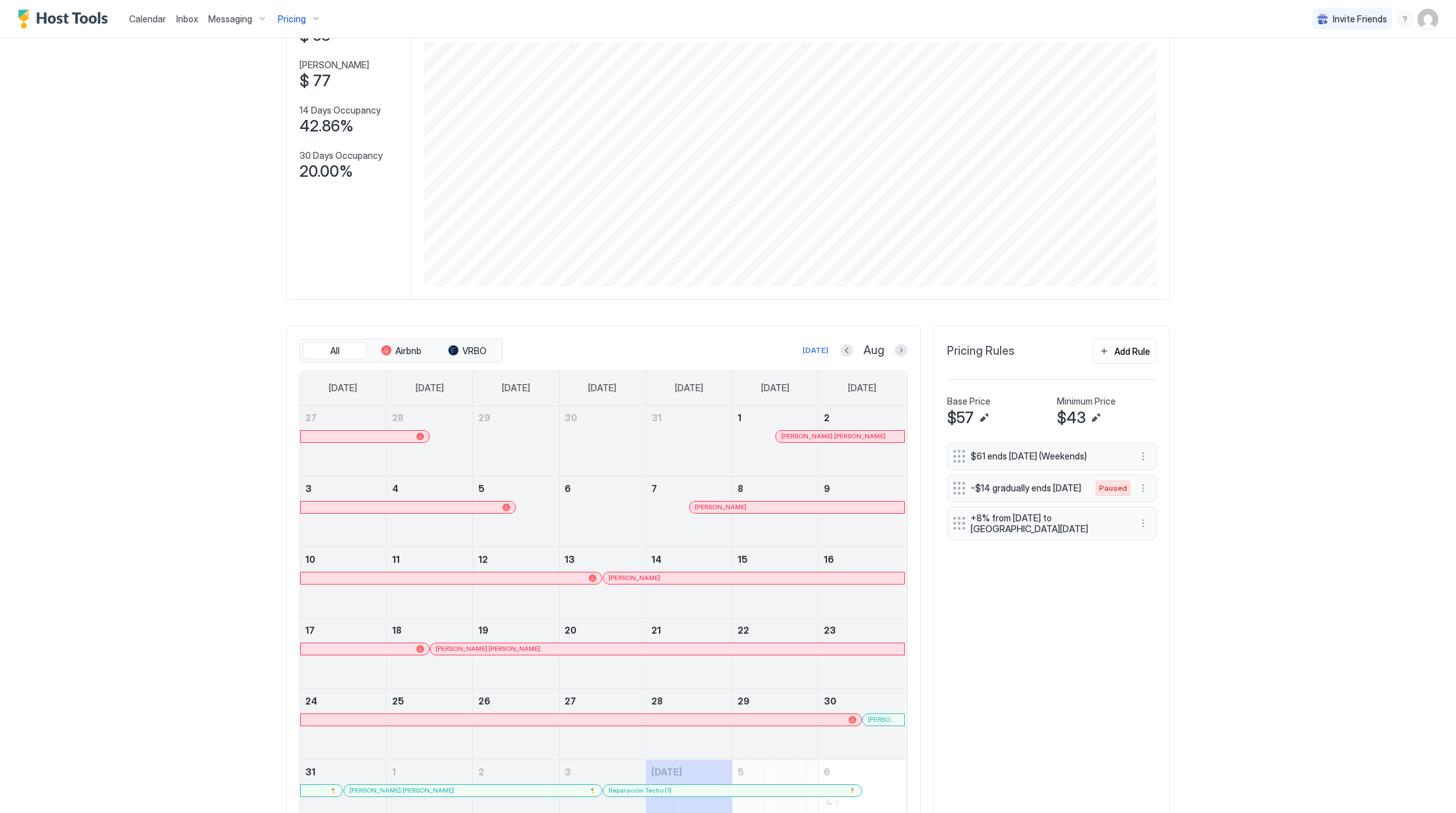
click at [805, 441] on div at bounding box center [810, 436] width 10 height 10
click at [289, 18] on span "Pricing" at bounding box center [291, 19] width 28 height 11
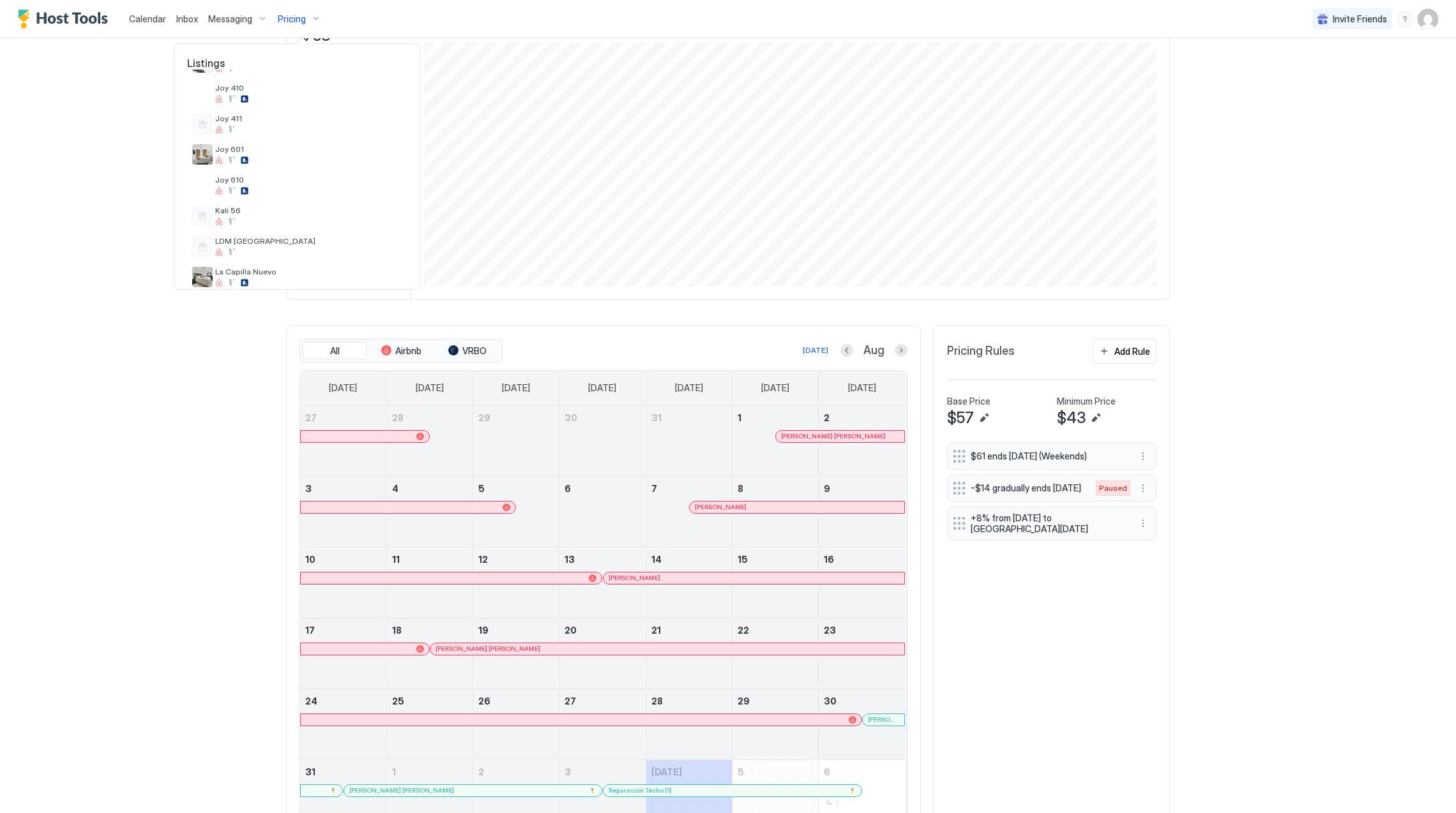
scroll to position [458, 0]
click at [287, 261] on span "Vitttoria" at bounding box center [309, 265] width 187 height 10
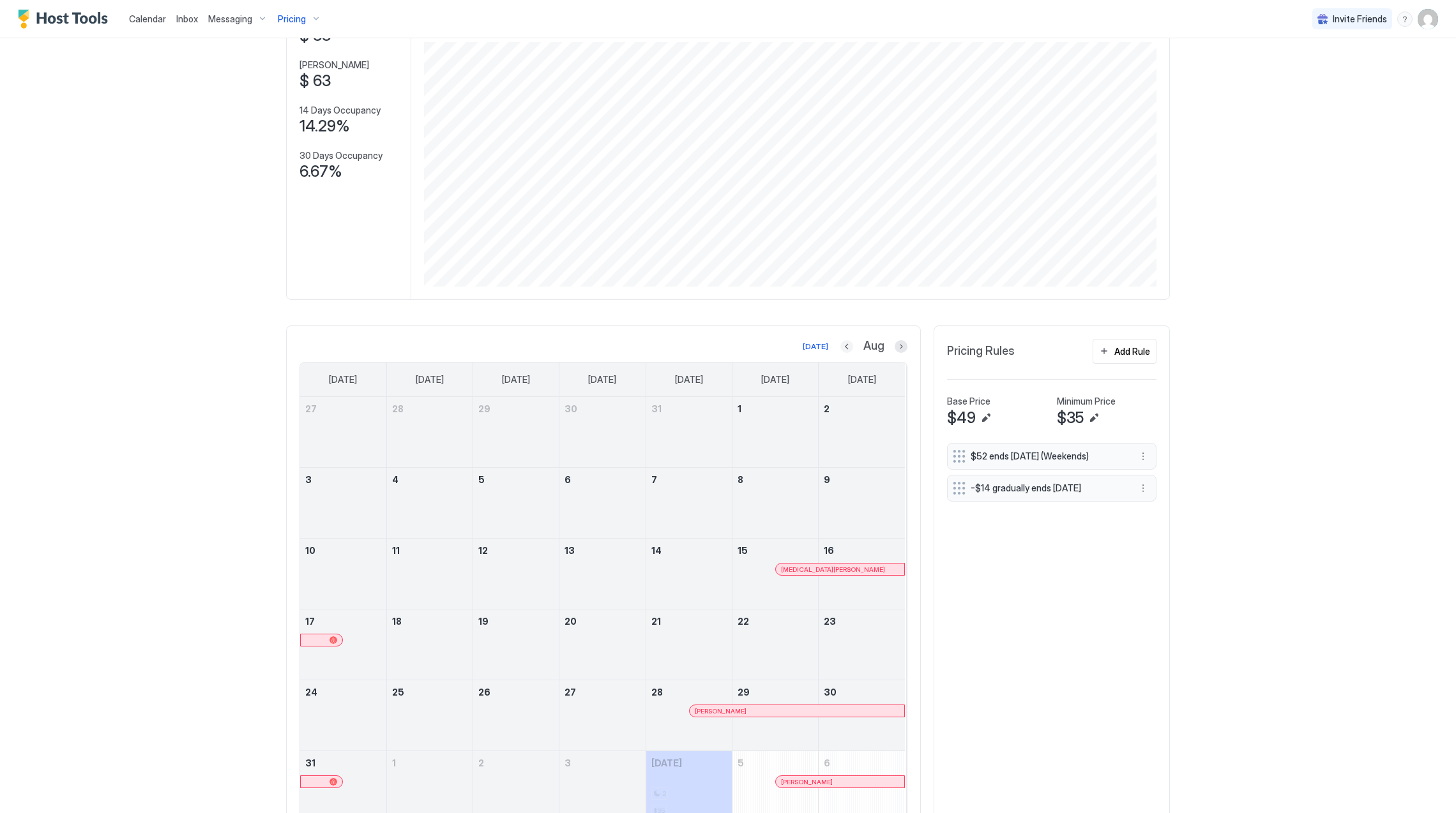
click at [843, 350] on button "Previous month" at bounding box center [847, 347] width 13 height 13
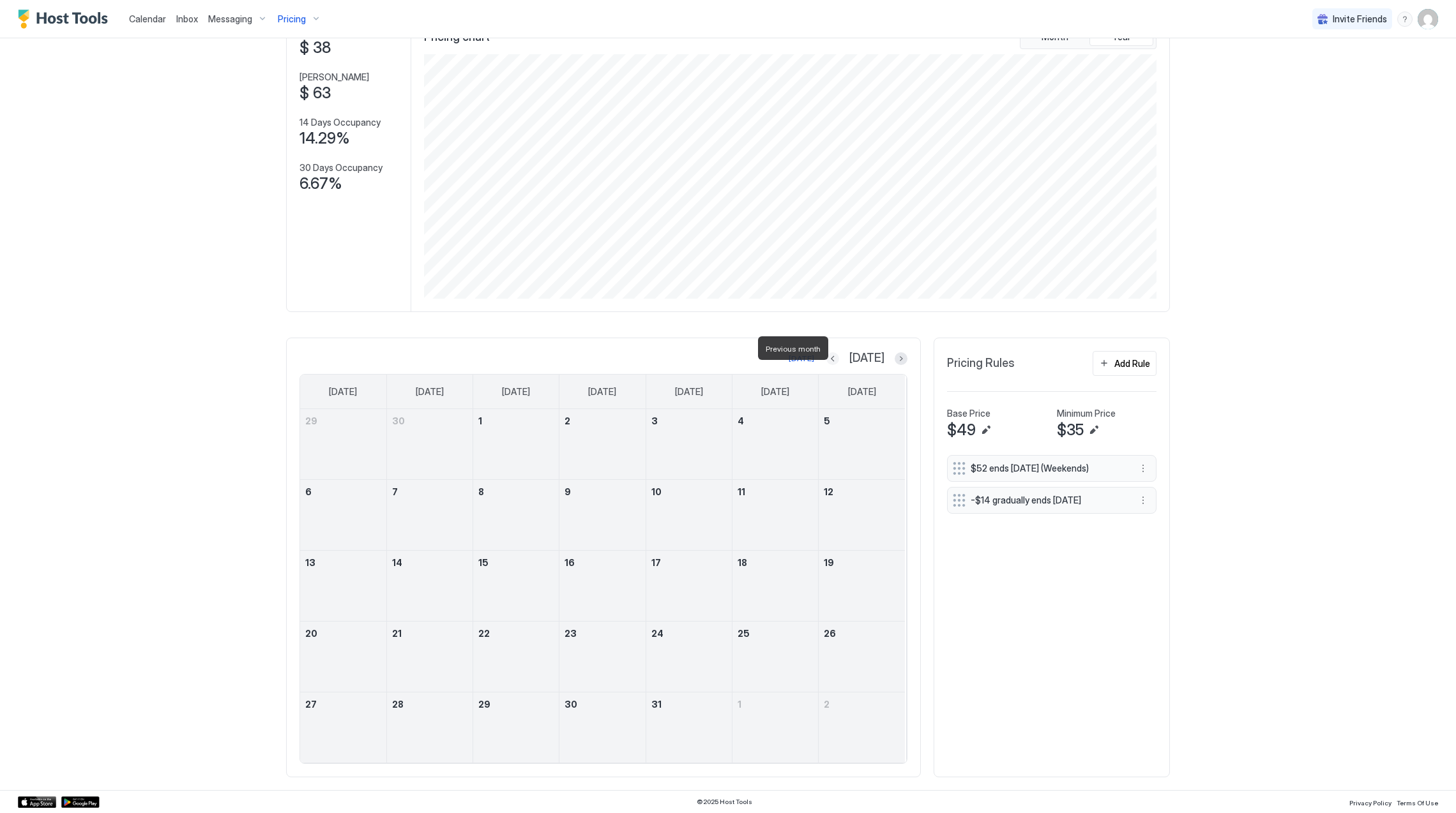
scroll to position [93, 0]
click at [839, 359] on button "Previous month" at bounding box center [832, 359] width 13 height 13
click at [895, 355] on button "Next month" at bounding box center [901, 359] width 13 height 13
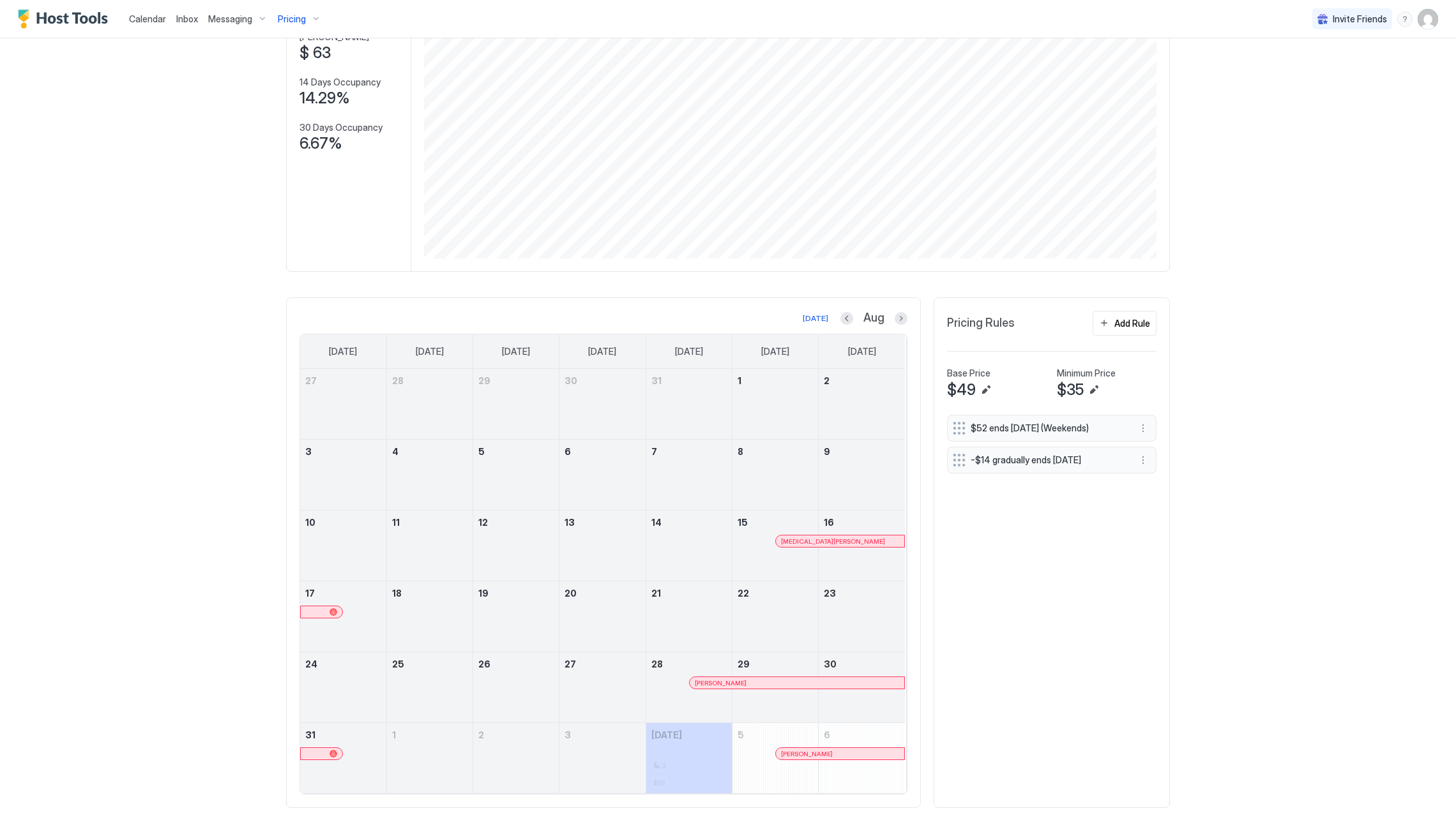
scroll to position [164, 0]
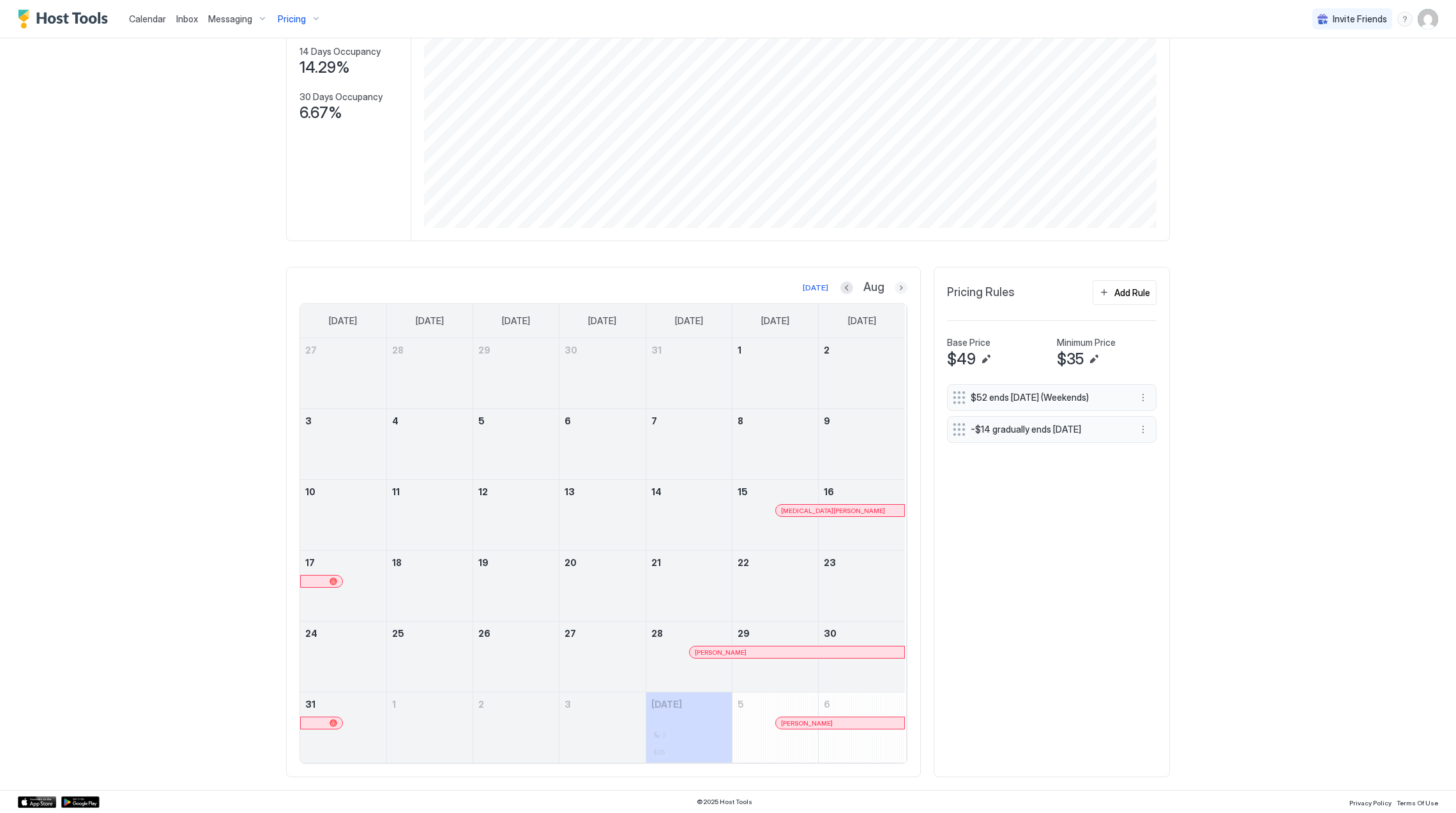
click at [895, 290] on button "Next month" at bounding box center [901, 288] width 13 height 13
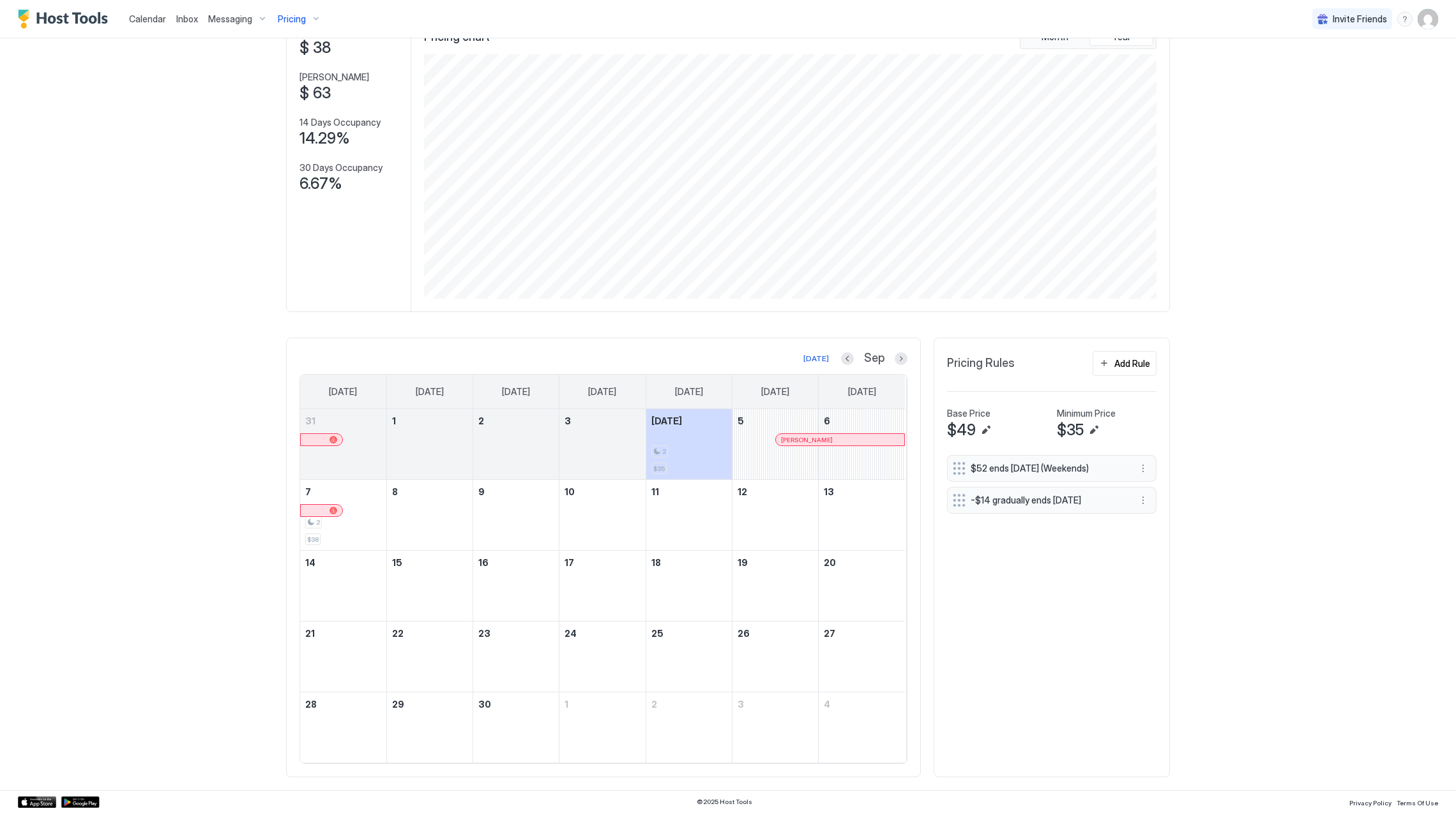
scroll to position [93, 0]
click at [841, 353] on button "Previous month" at bounding box center [848, 359] width 13 height 13
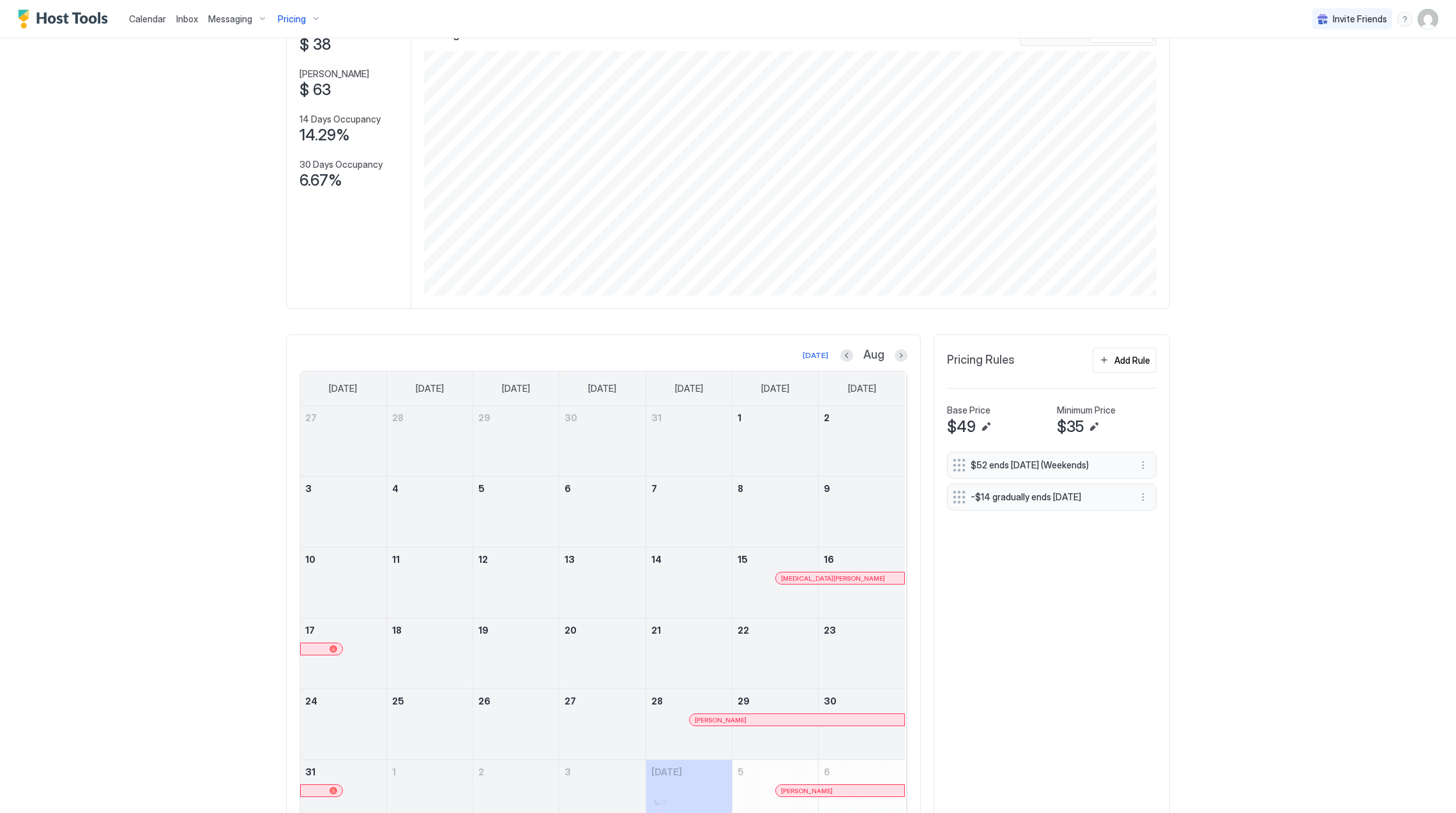
click at [836, 583] on div at bounding box center [841, 578] width 10 height 10
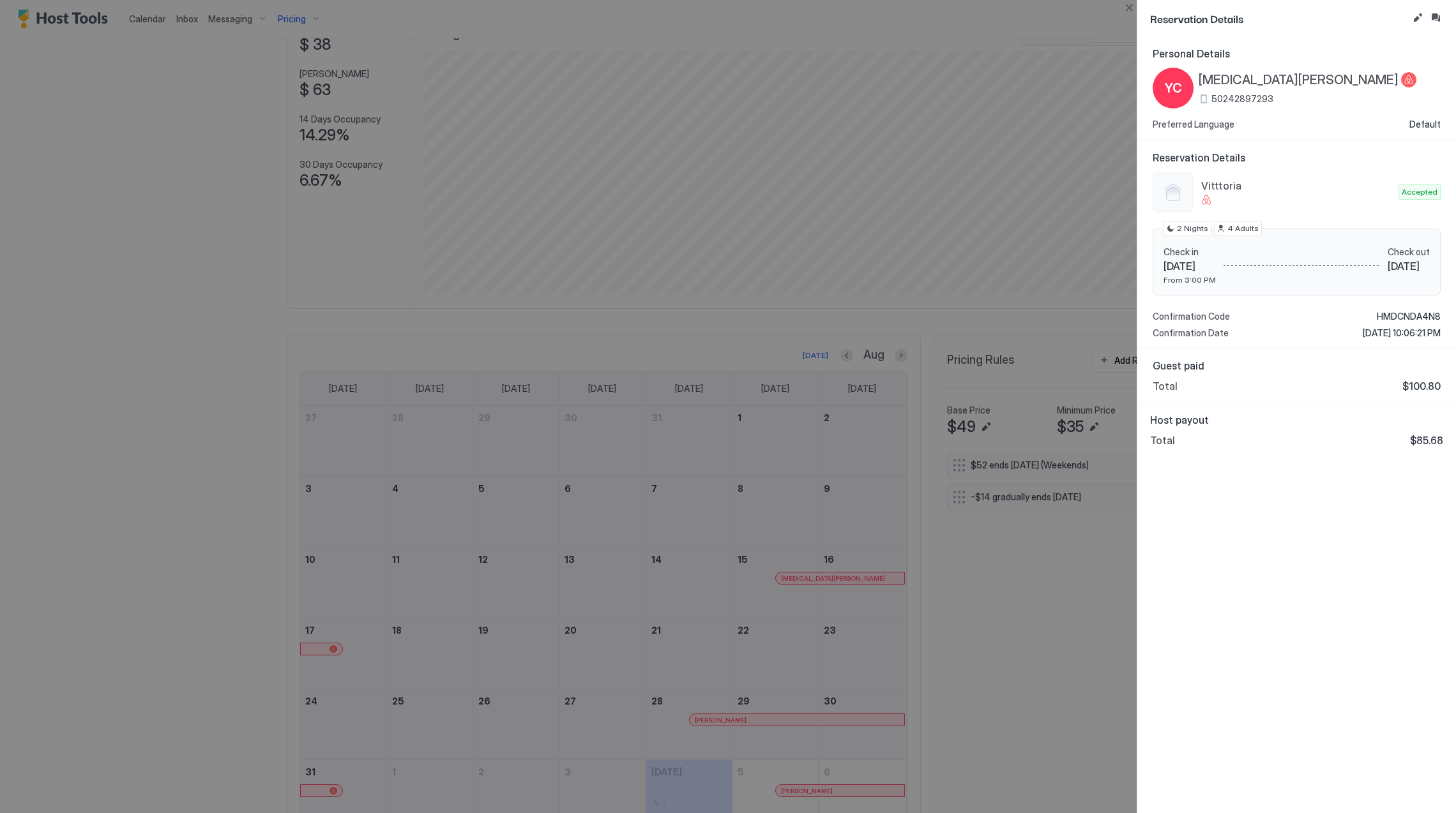
click at [1232, 79] on span "[MEDICAL_DATA][PERSON_NAME]" at bounding box center [1298, 81] width 200 height 16
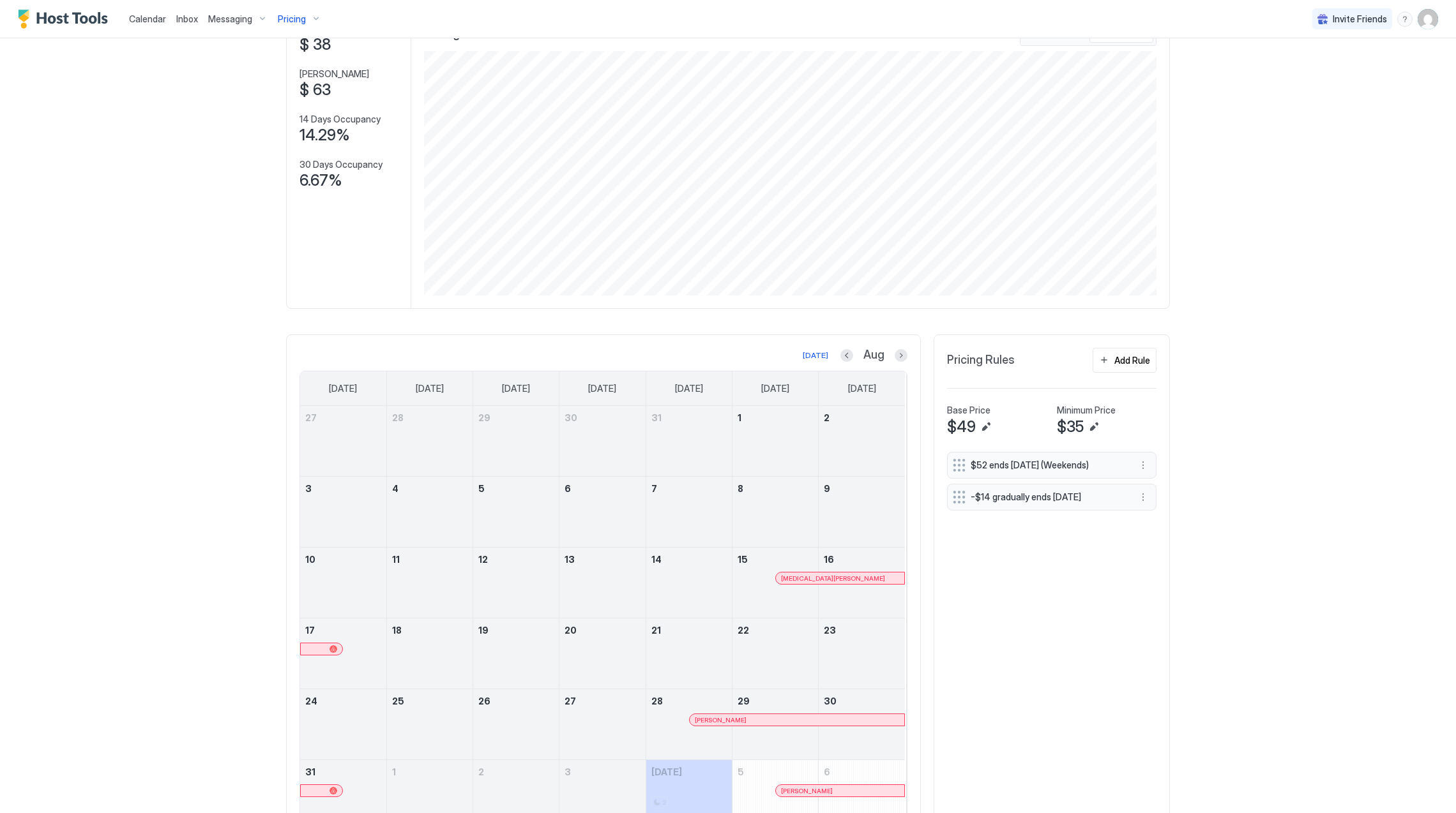
click at [742, 724] on div at bounding box center [747, 720] width 10 height 10
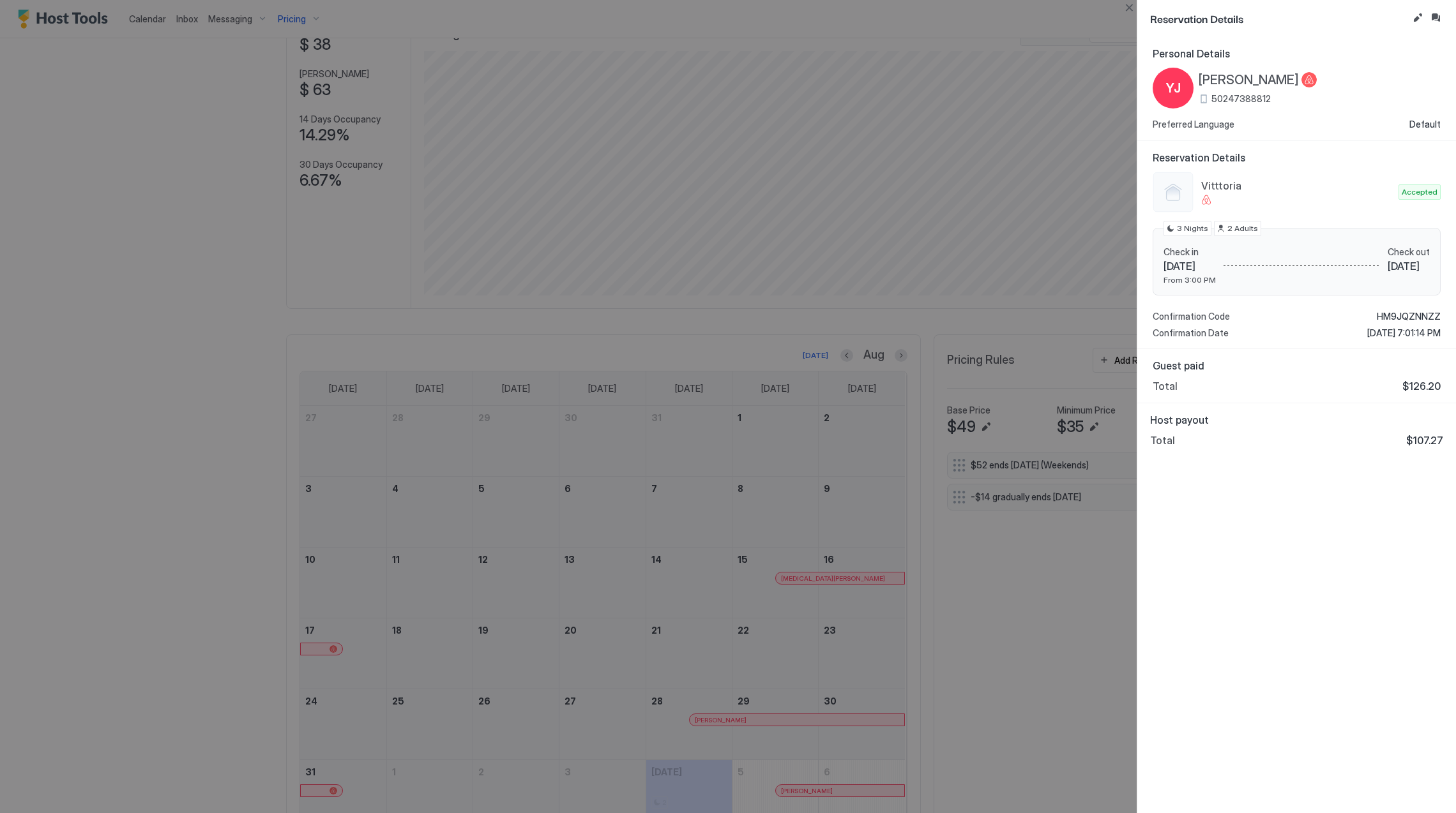
click at [1253, 81] on span "[PERSON_NAME]" at bounding box center [1249, 81] width 100 height 16
click at [745, 685] on div at bounding box center [728, 406] width 1456 height 813
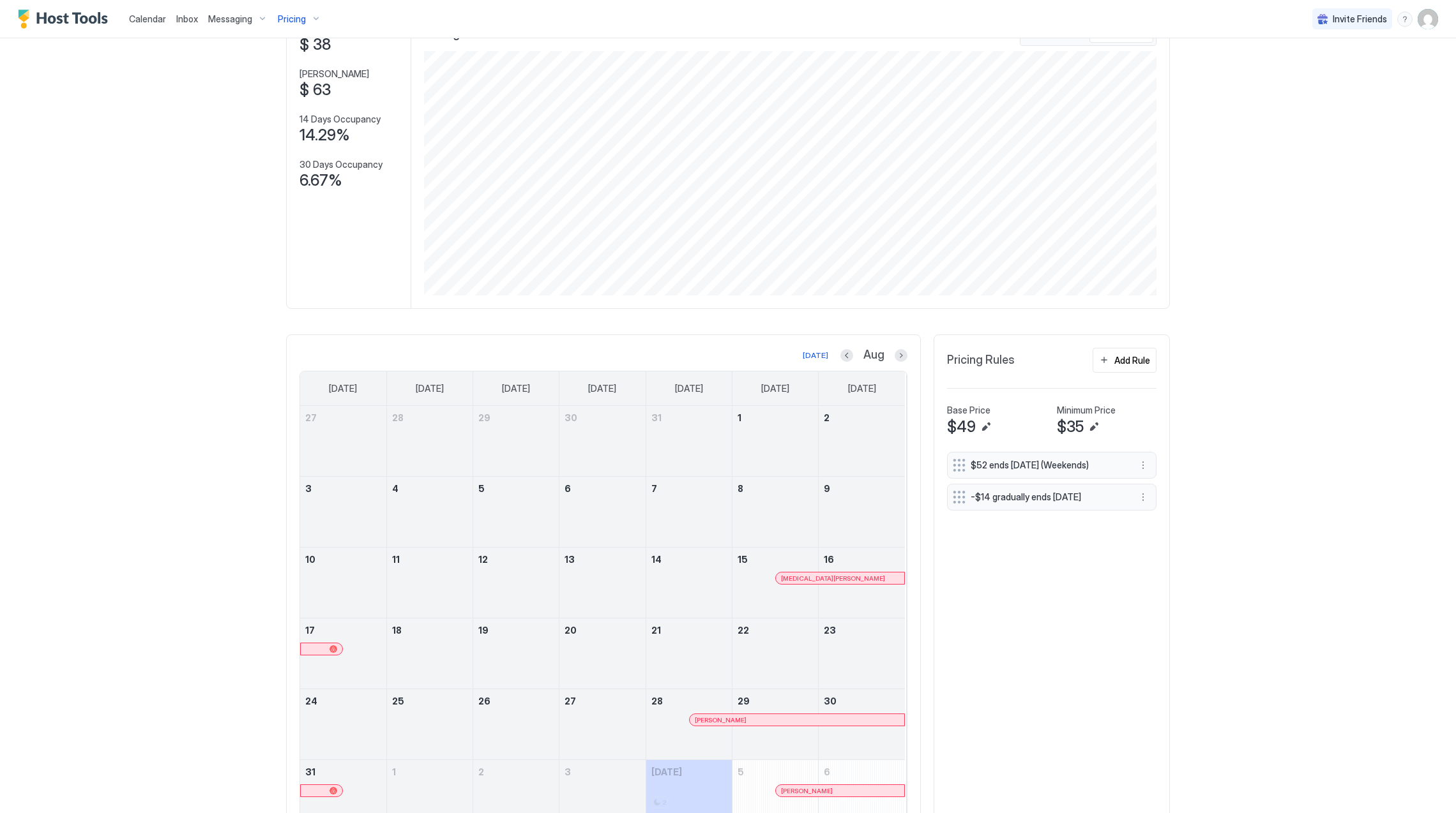
click at [794, 794] on div at bounding box center [799, 791] width 10 height 10
click at [797, 579] on div at bounding box center [801, 578] width 10 height 10
click at [727, 723] on div at bounding box center [732, 720] width 10 height 10
click at [818, 796] on div at bounding box center [823, 791] width 10 height 10
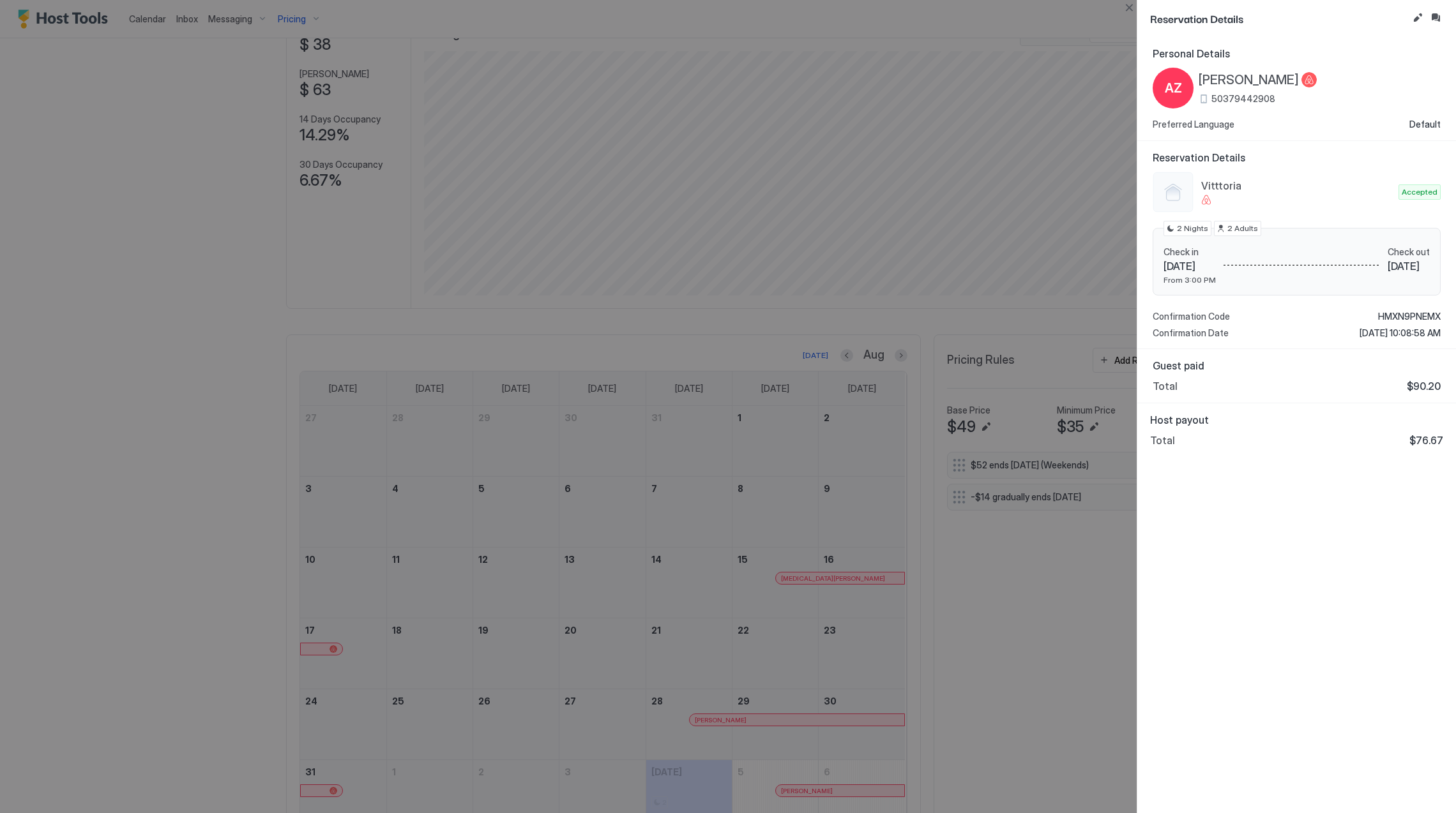
click at [1240, 77] on span "[PERSON_NAME]" at bounding box center [1249, 81] width 100 height 16
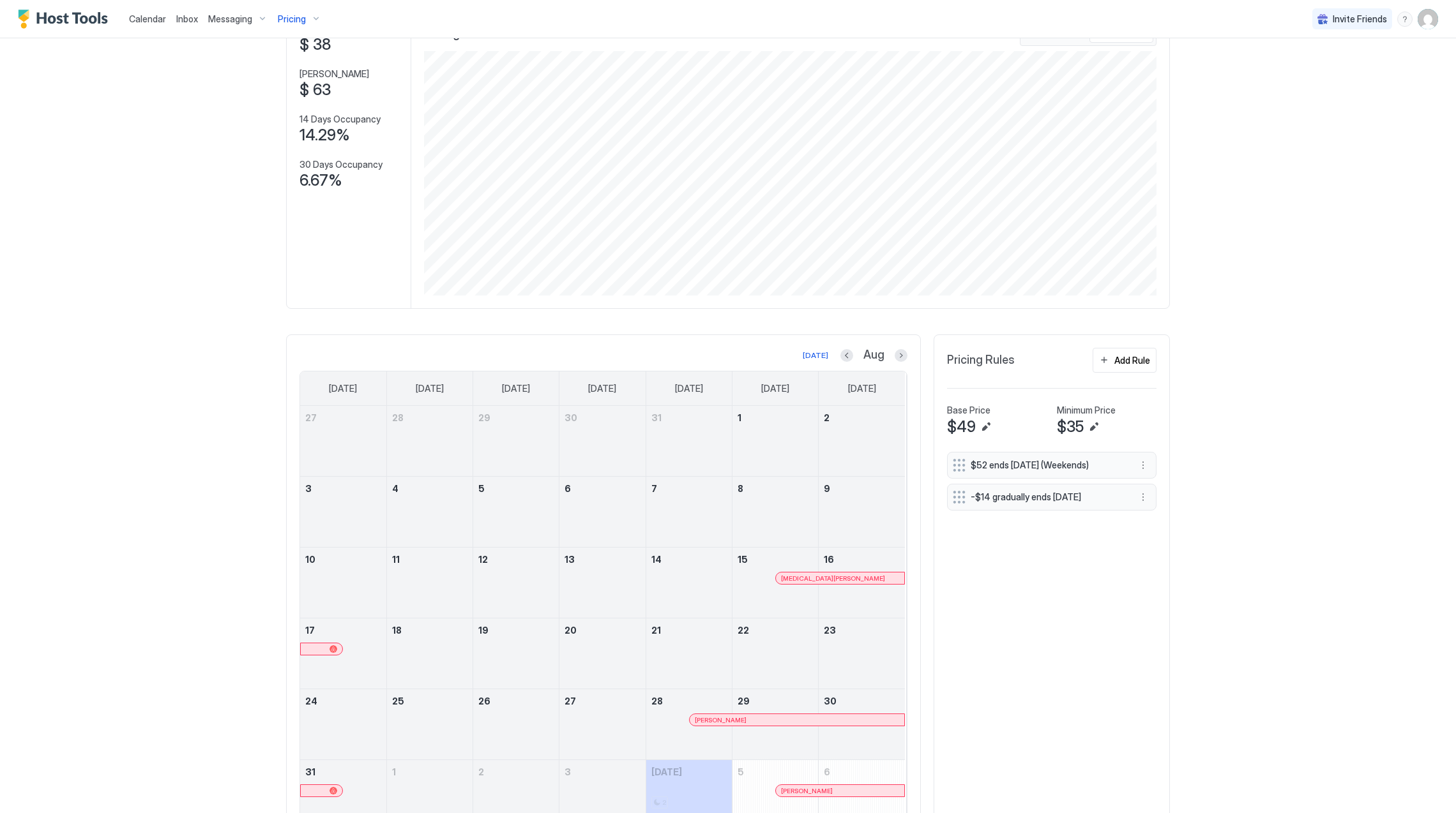
click at [793, 570] on link "15" at bounding box center [775, 560] width 85 height 24
click at [795, 583] on div at bounding box center [800, 578] width 10 height 10
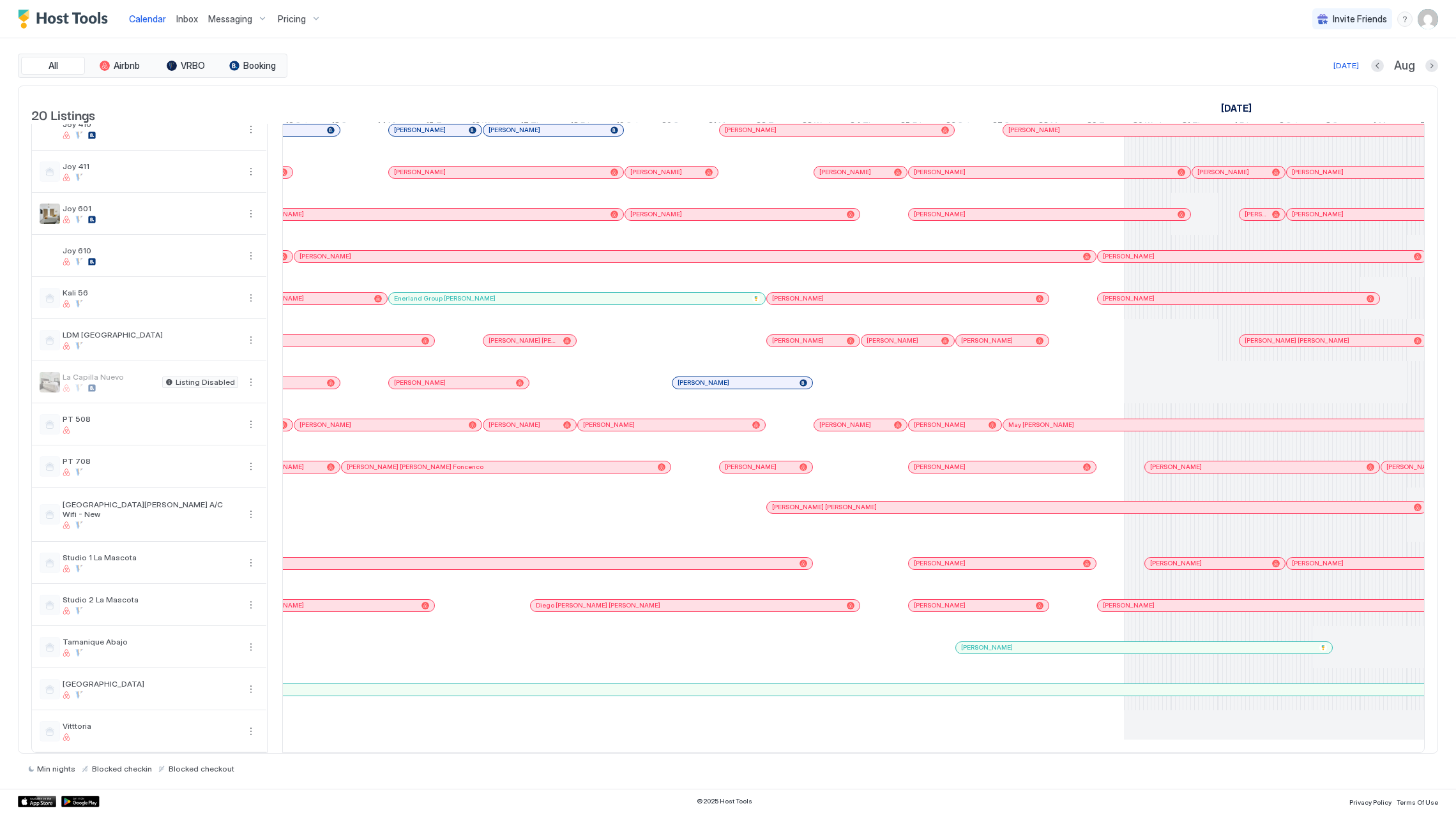
scroll to position [0, 993]
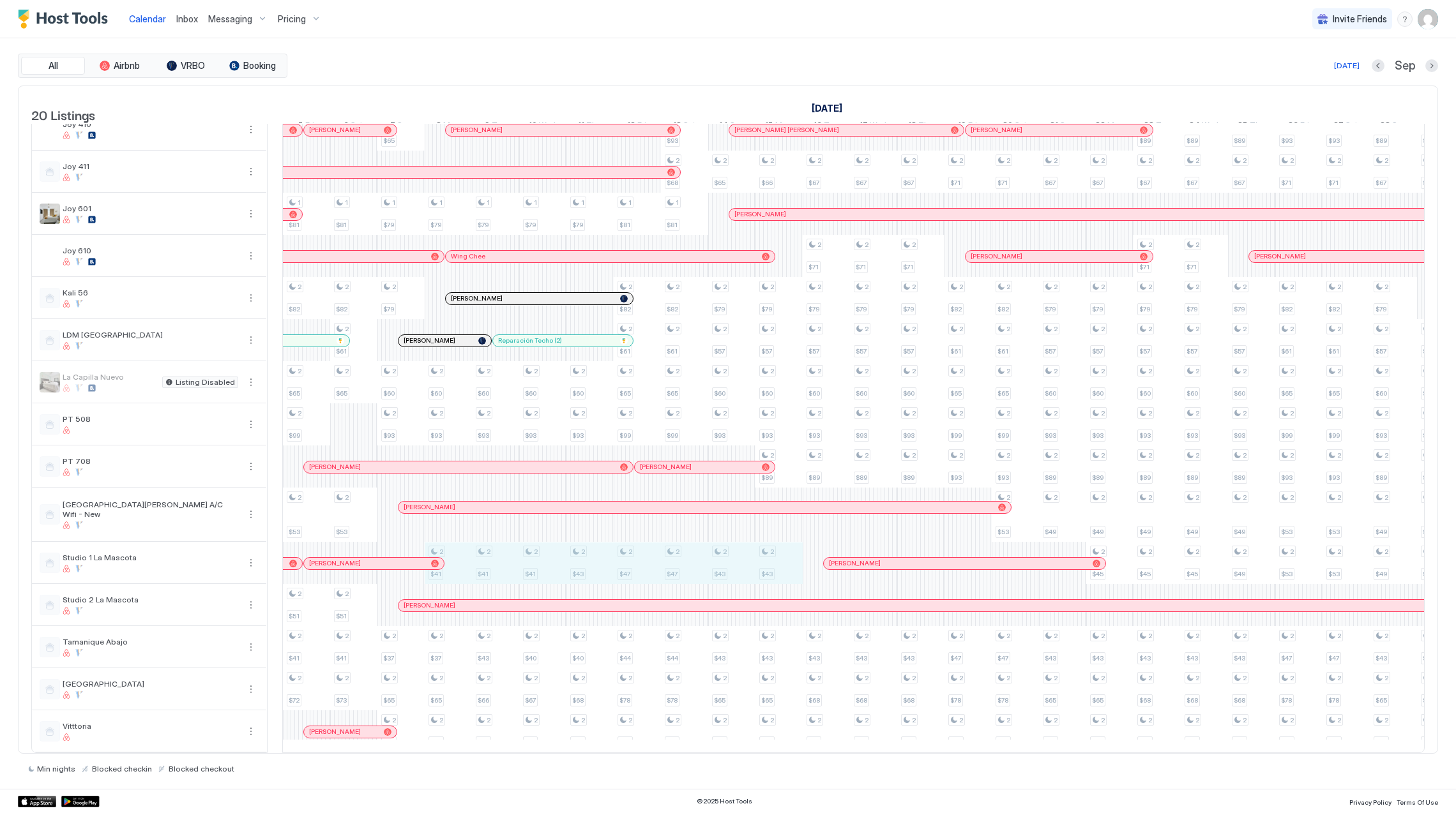
drag, startPoint x: 445, startPoint y: 544, endPoint x: 797, endPoint y: 542, distance: 352.0
click at [797, 542] on div "2 $45 2 $40 1 $290 2 $71 2 $79 2 $60 2 $93 2 $89 2 $49 2 $41 2 $37 2 $61 2 $35 …" at bounding box center [93, 326] width 3024 height 854
click at [913, 434] on div "2 $45 2 $40 1 $290 2 $71 2 $79 2 $60 2 $93 2 $89 2 $49 2 $41 2 $37 2 $61 2 $35 …" at bounding box center [93, 326] width 3024 height 854
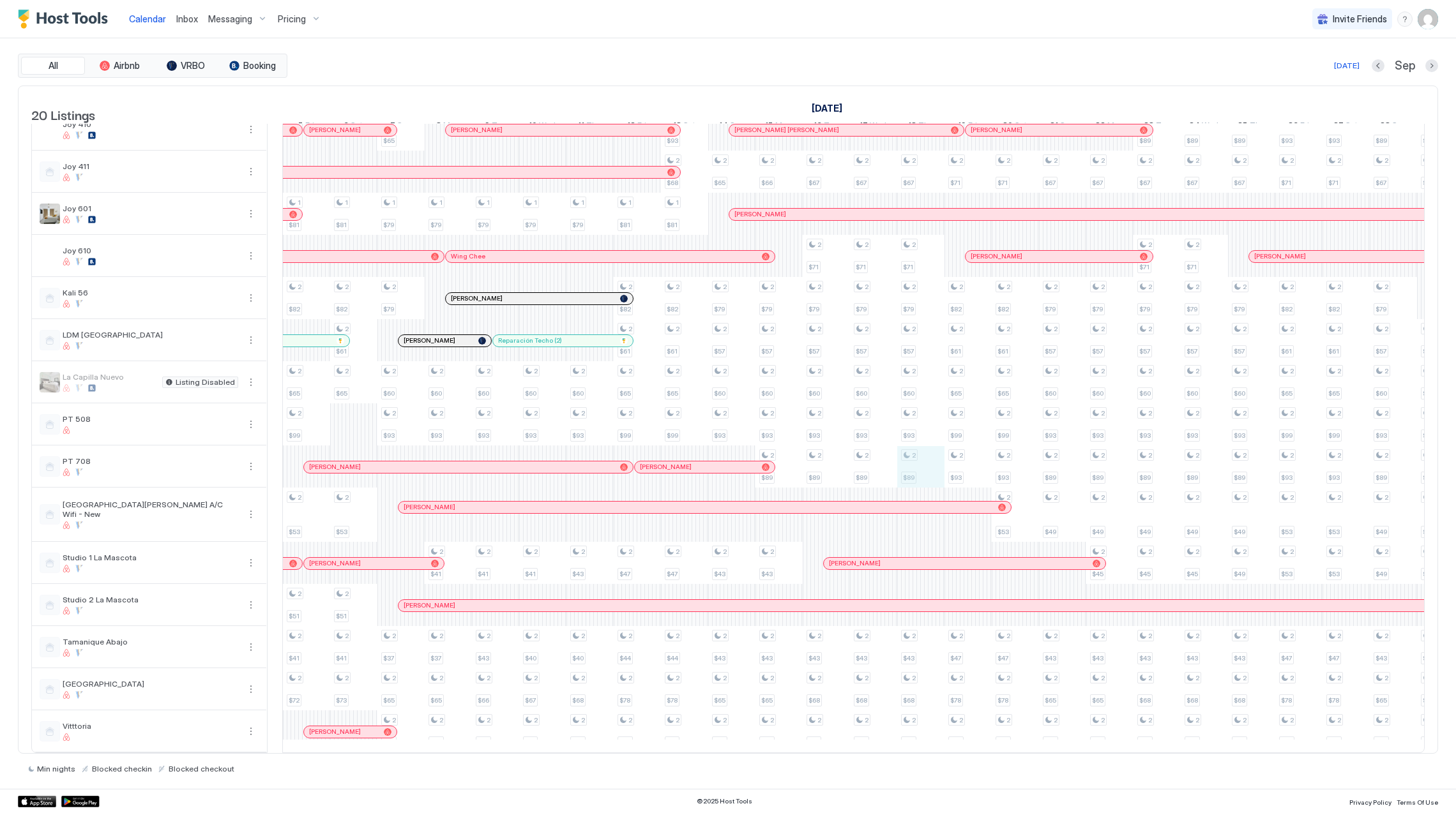
click at [282, 9] on div "Pricing" at bounding box center [299, 18] width 53 height 22
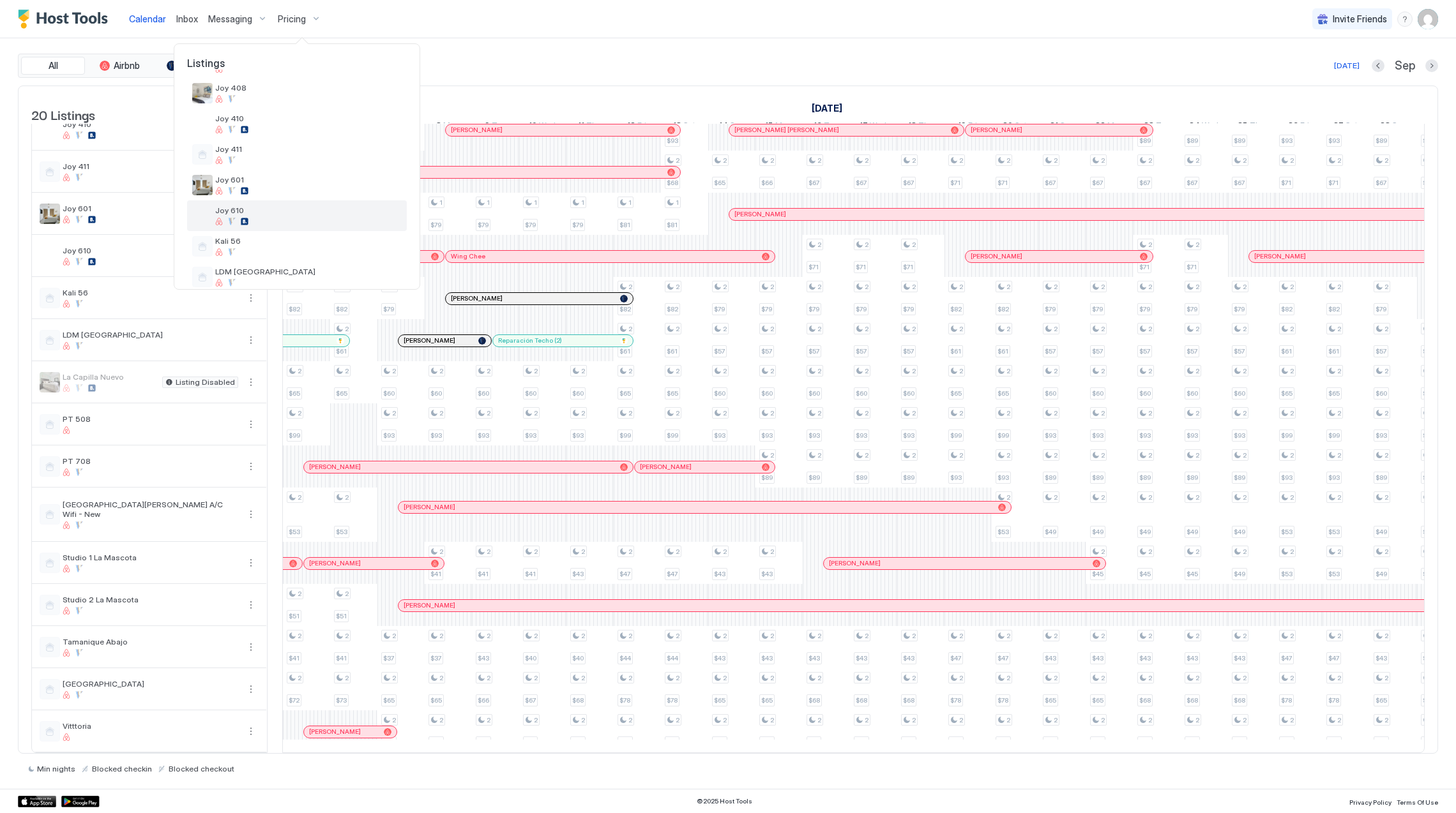
scroll to position [170, 0]
click at [286, 249] on div at bounding box center [309, 249] width 187 height 8
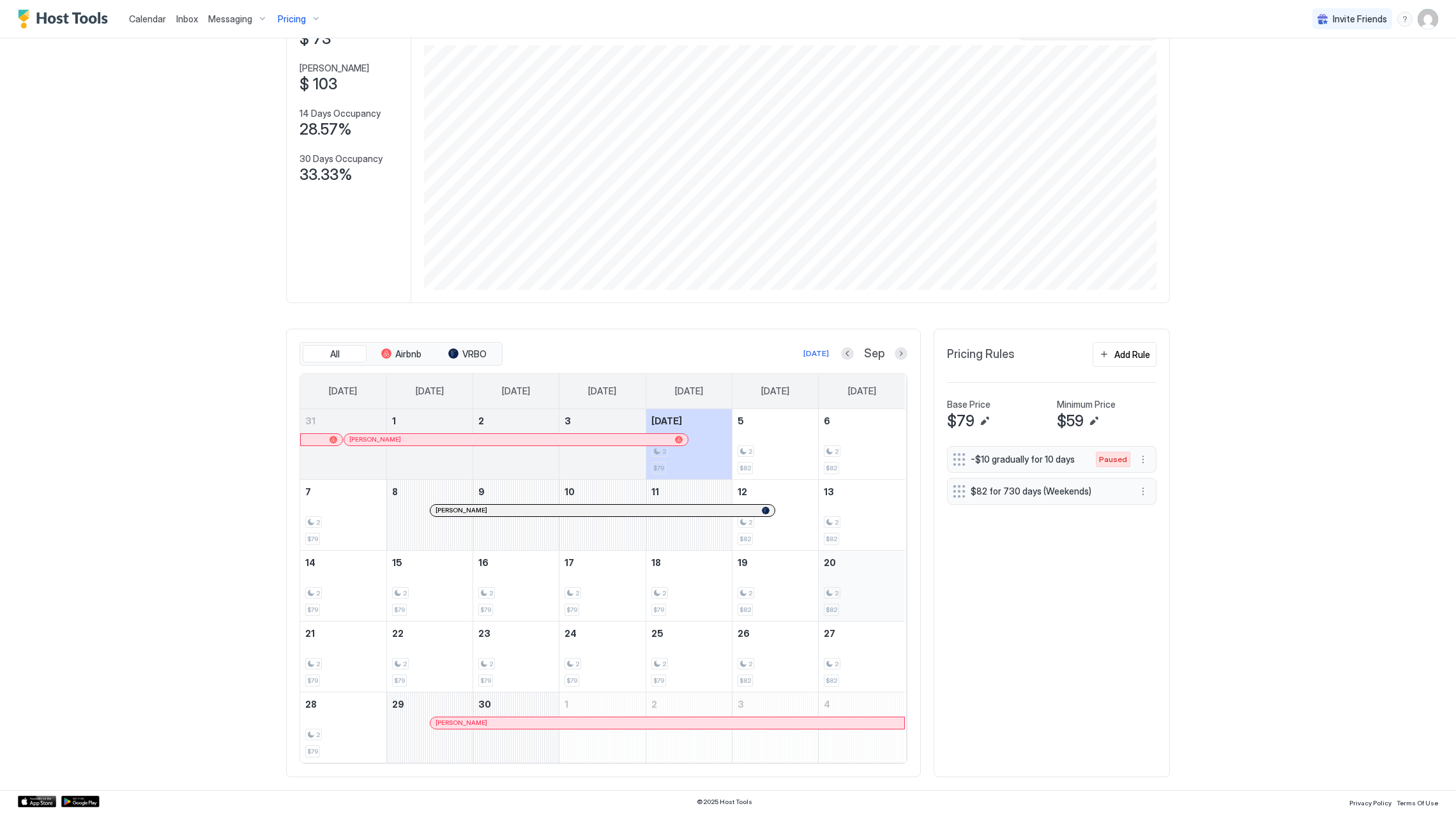
scroll to position [102, 0]
click at [841, 352] on button "Previous month" at bounding box center [848, 354] width 13 height 13
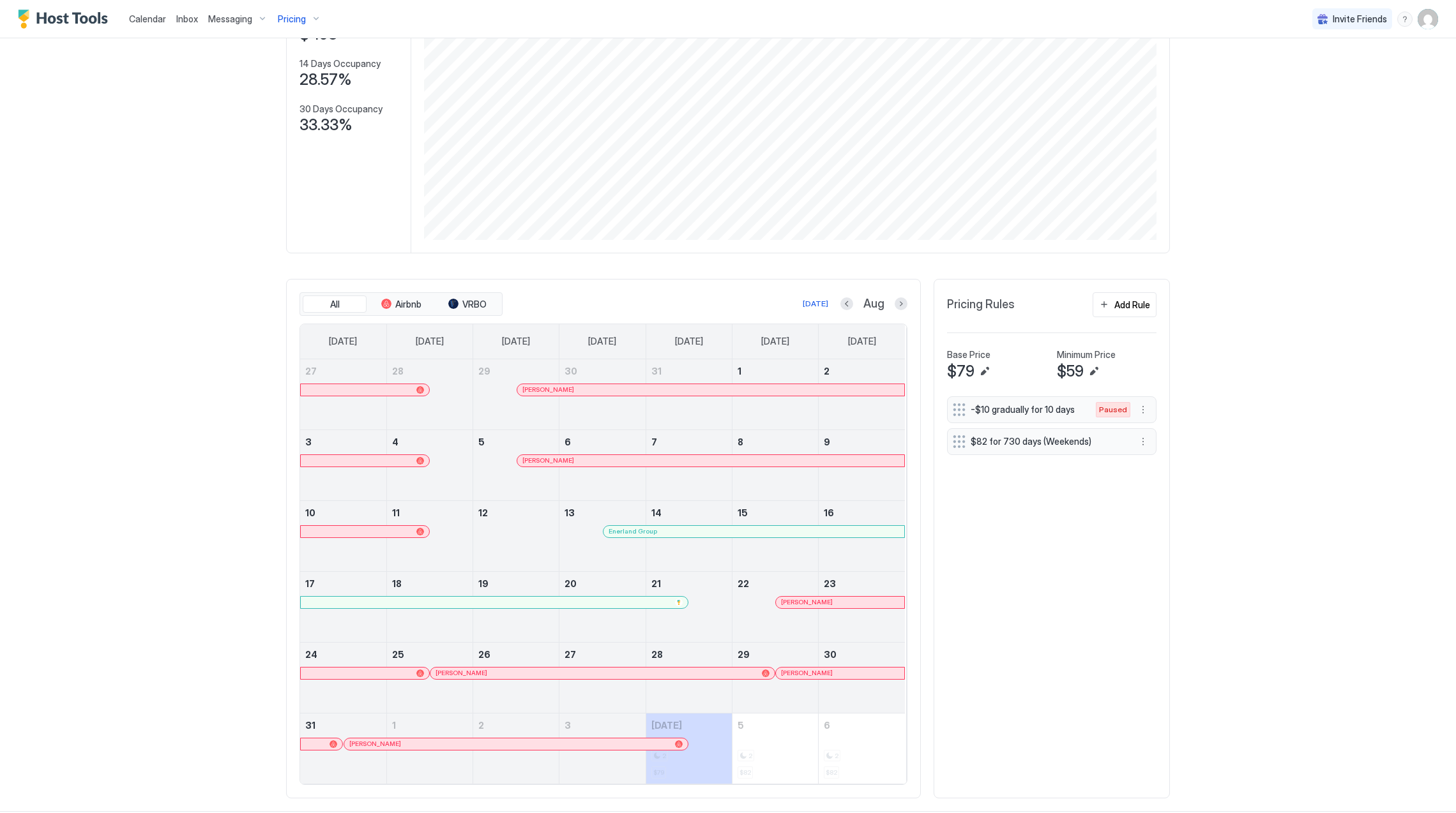
scroll to position [174, 0]
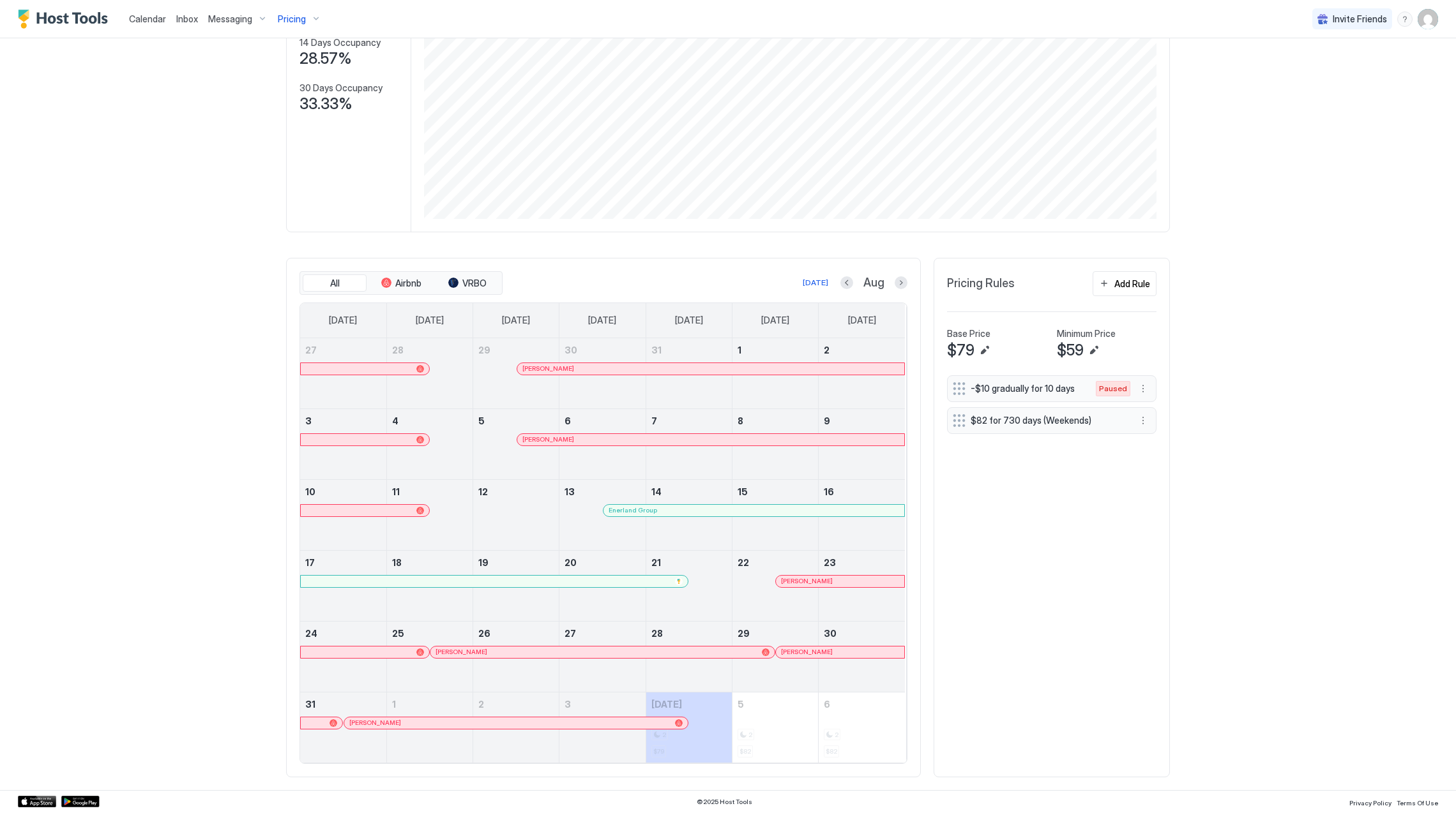
click at [832, 578] on div at bounding box center [837, 581] width 10 height 10
click at [785, 580] on div at bounding box center [790, 581] width 10 height 10
click at [486, 648] on div "[PERSON_NAME]" at bounding box center [596, 652] width 321 height 8
click at [794, 649] on div at bounding box center [799, 652] width 10 height 10
click at [512, 723] on div at bounding box center [517, 723] width 10 height 10
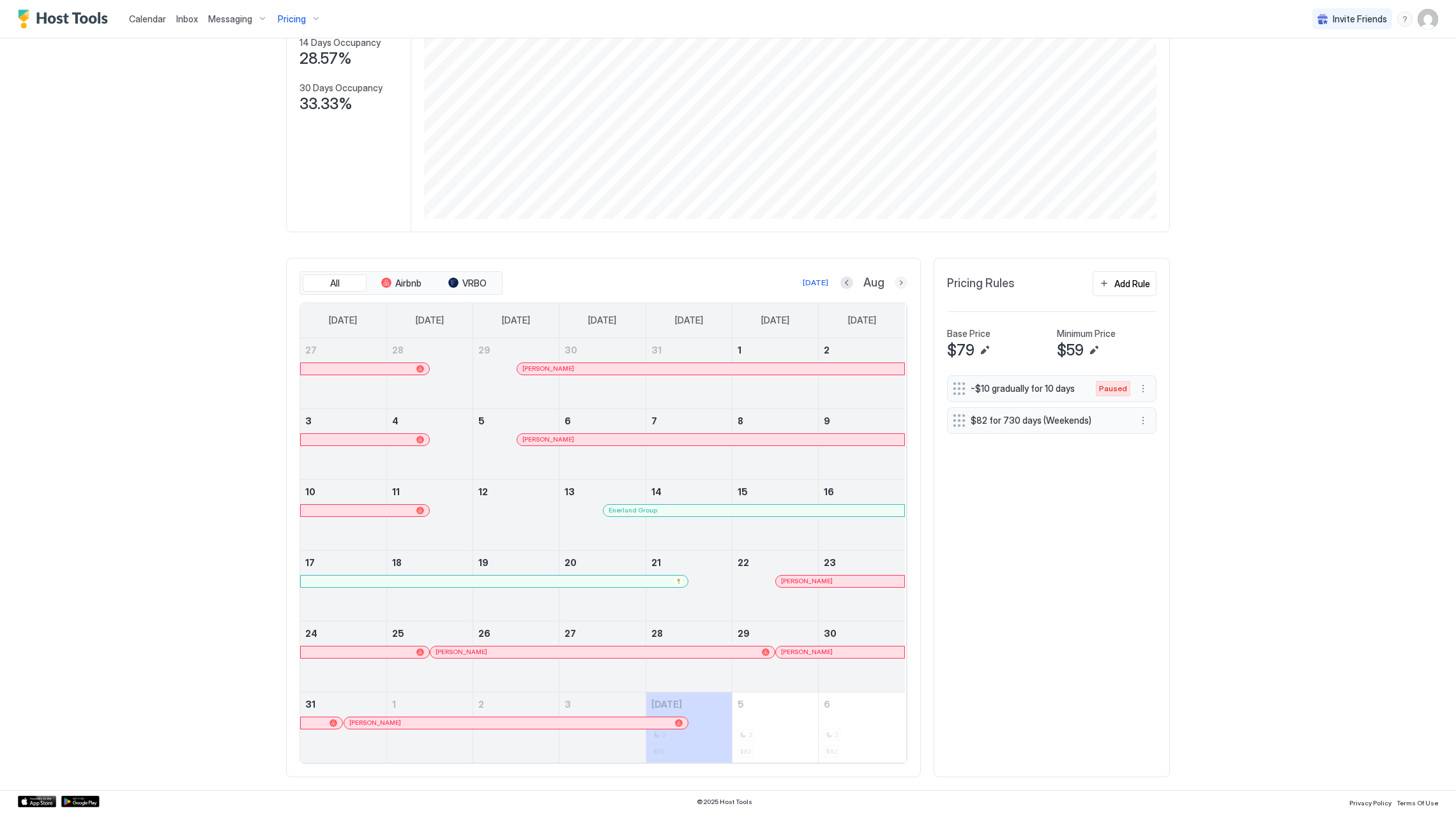
click at [899, 281] on button "Next month" at bounding box center [901, 283] width 13 height 13
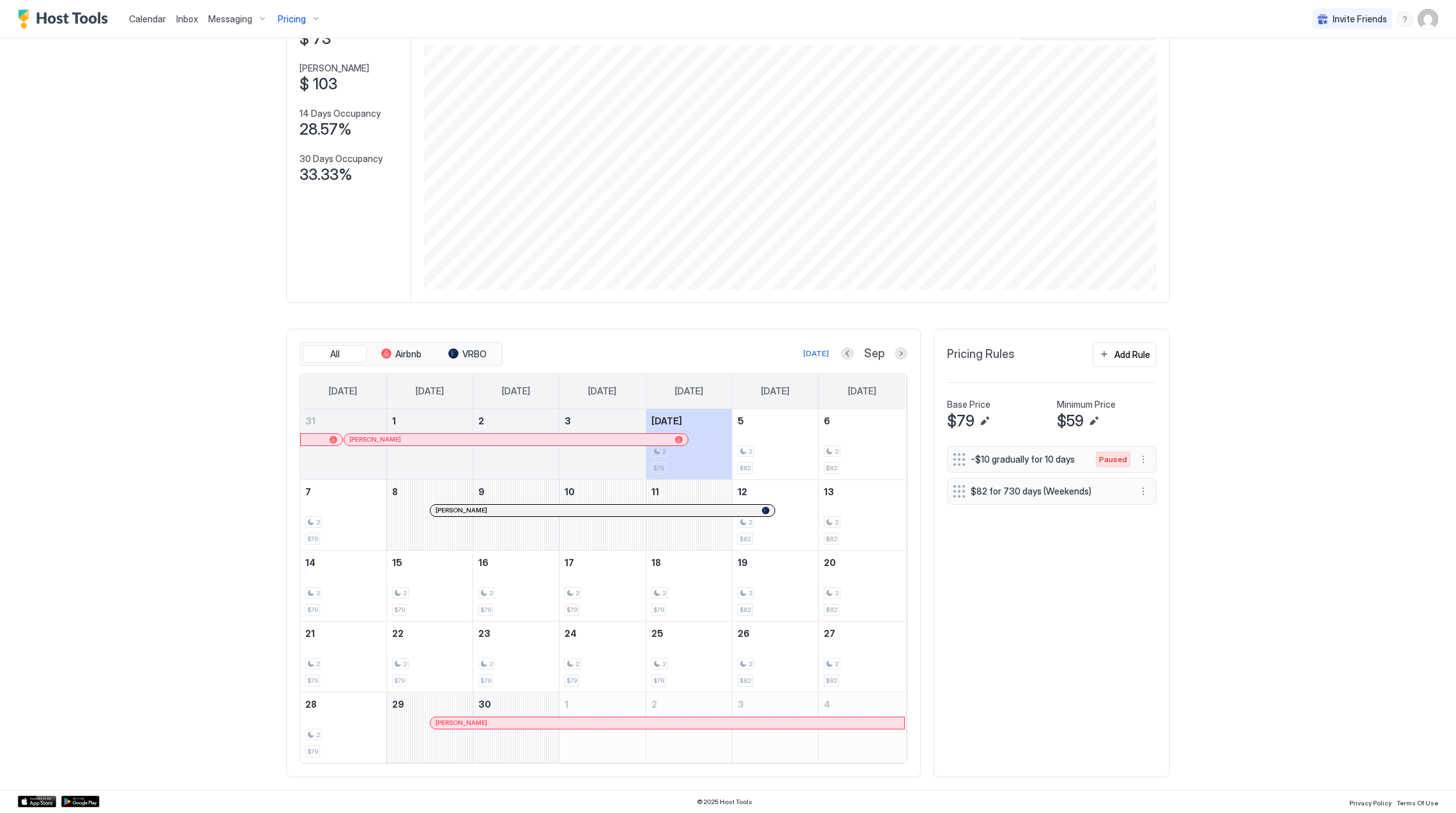
scroll to position [102, 0]
click at [495, 438] on div at bounding box center [500, 439] width 10 height 10
click at [568, 505] on div "[PERSON_NAME]" at bounding box center [602, 511] width 344 height 11
click at [1087, 724] on div "-$10 gradually for 10 days Paused $82 for 730 days (Weekends)" at bounding box center [1052, 605] width 210 height 318
click at [291, 14] on span "Pricing" at bounding box center [291, 19] width 28 height 11
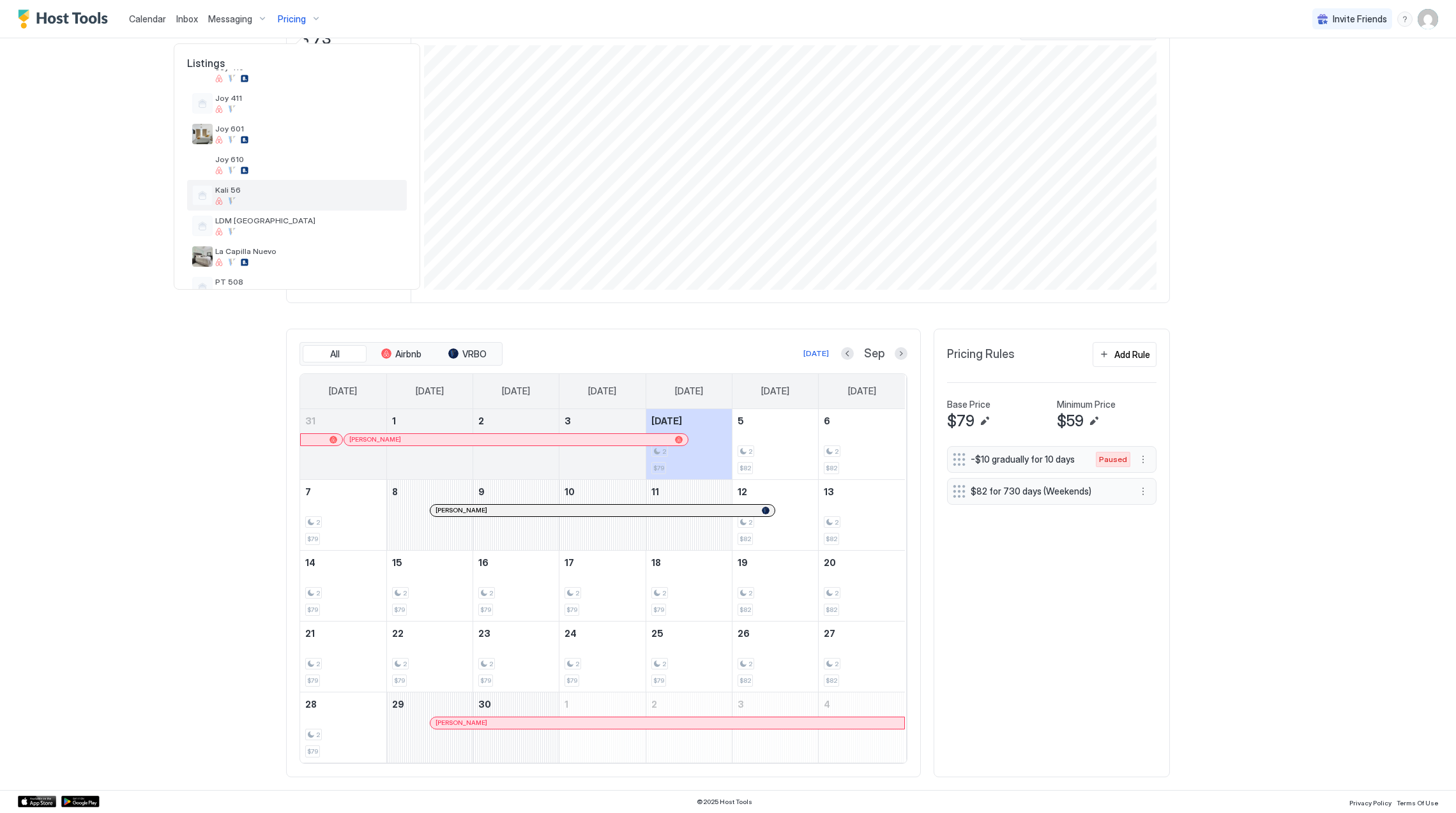
scroll to position [202, 0]
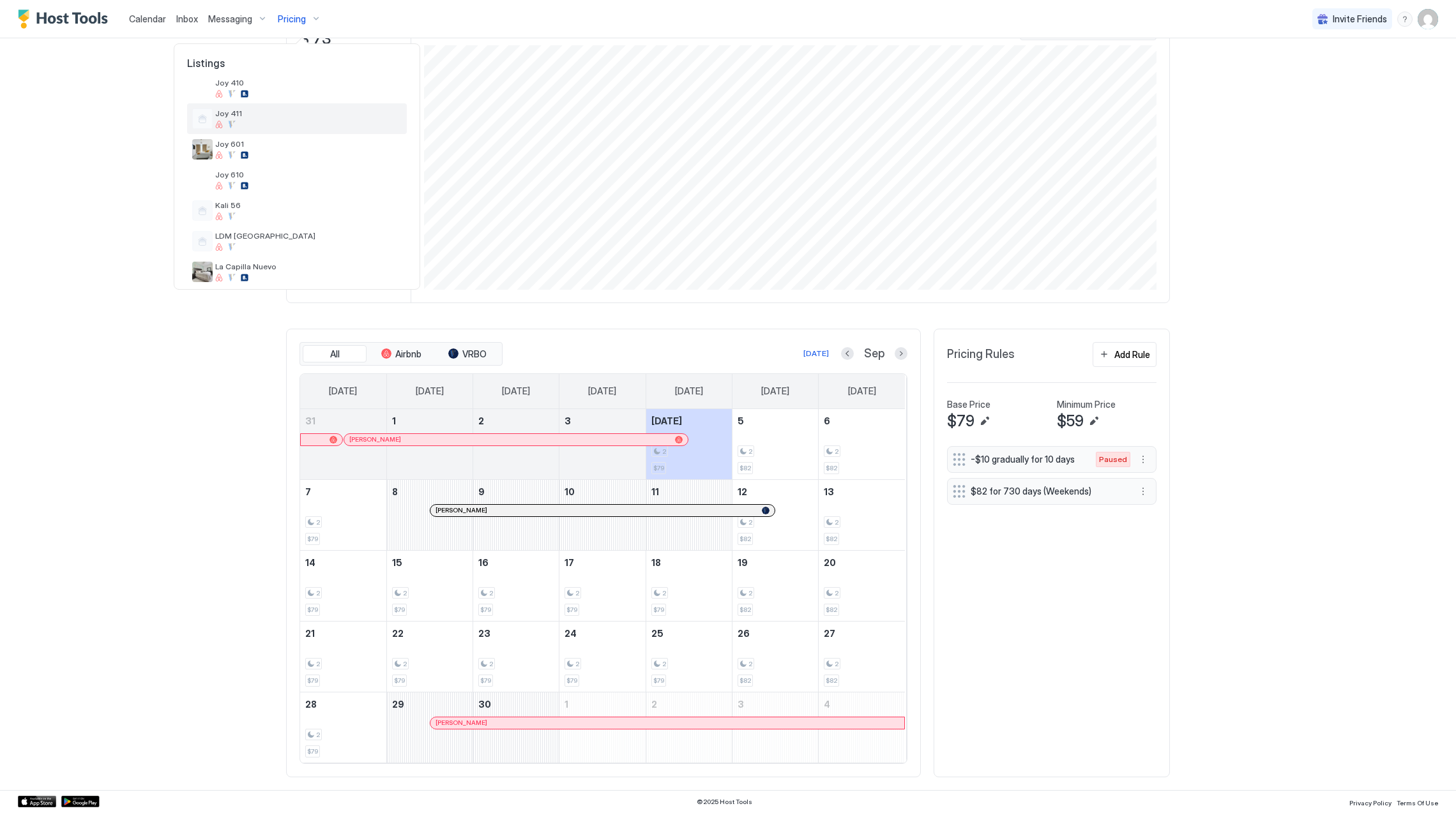
click at [272, 121] on div at bounding box center [309, 124] width 187 height 8
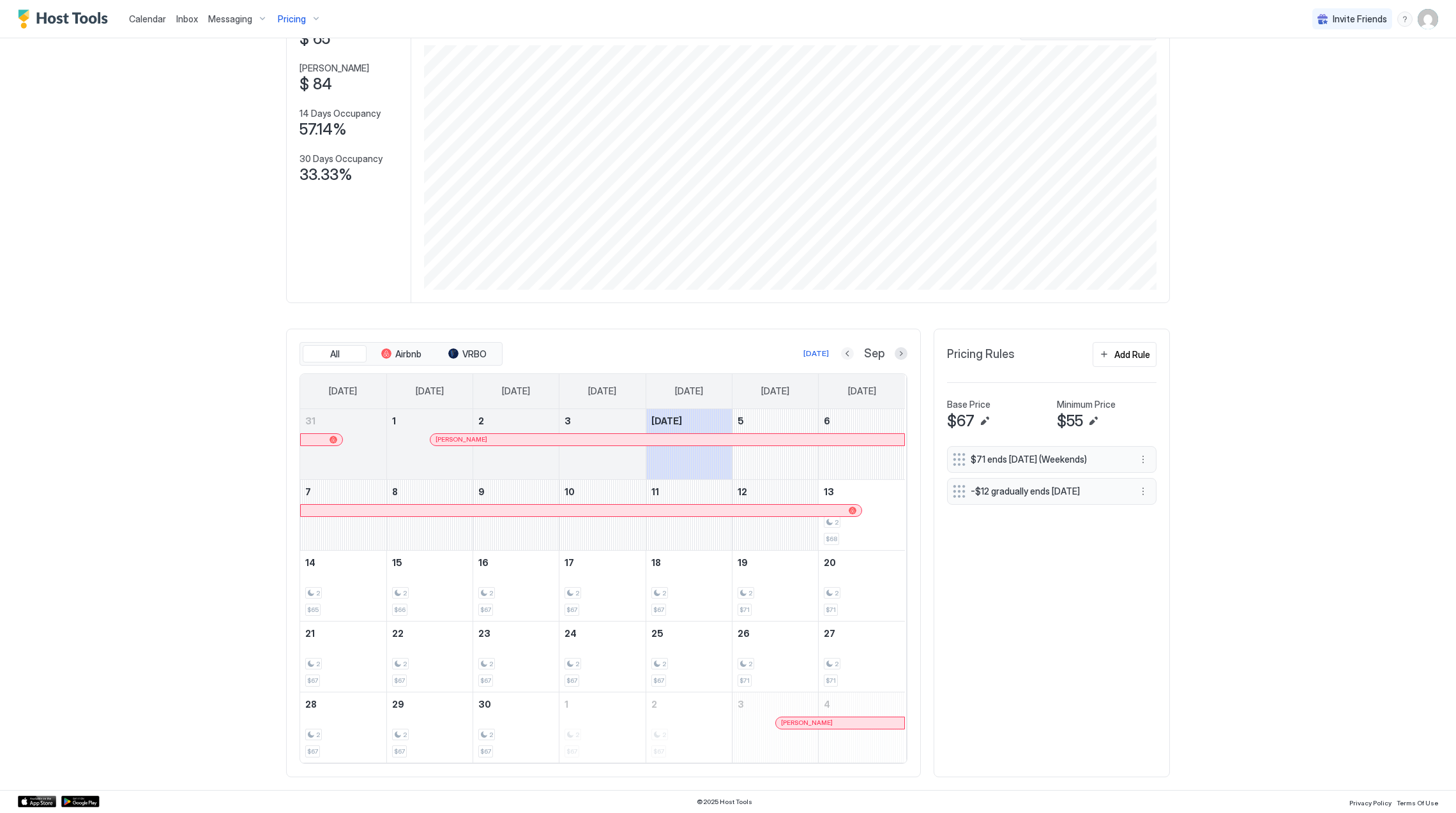
click at [842, 355] on button "Previous month" at bounding box center [848, 354] width 13 height 13
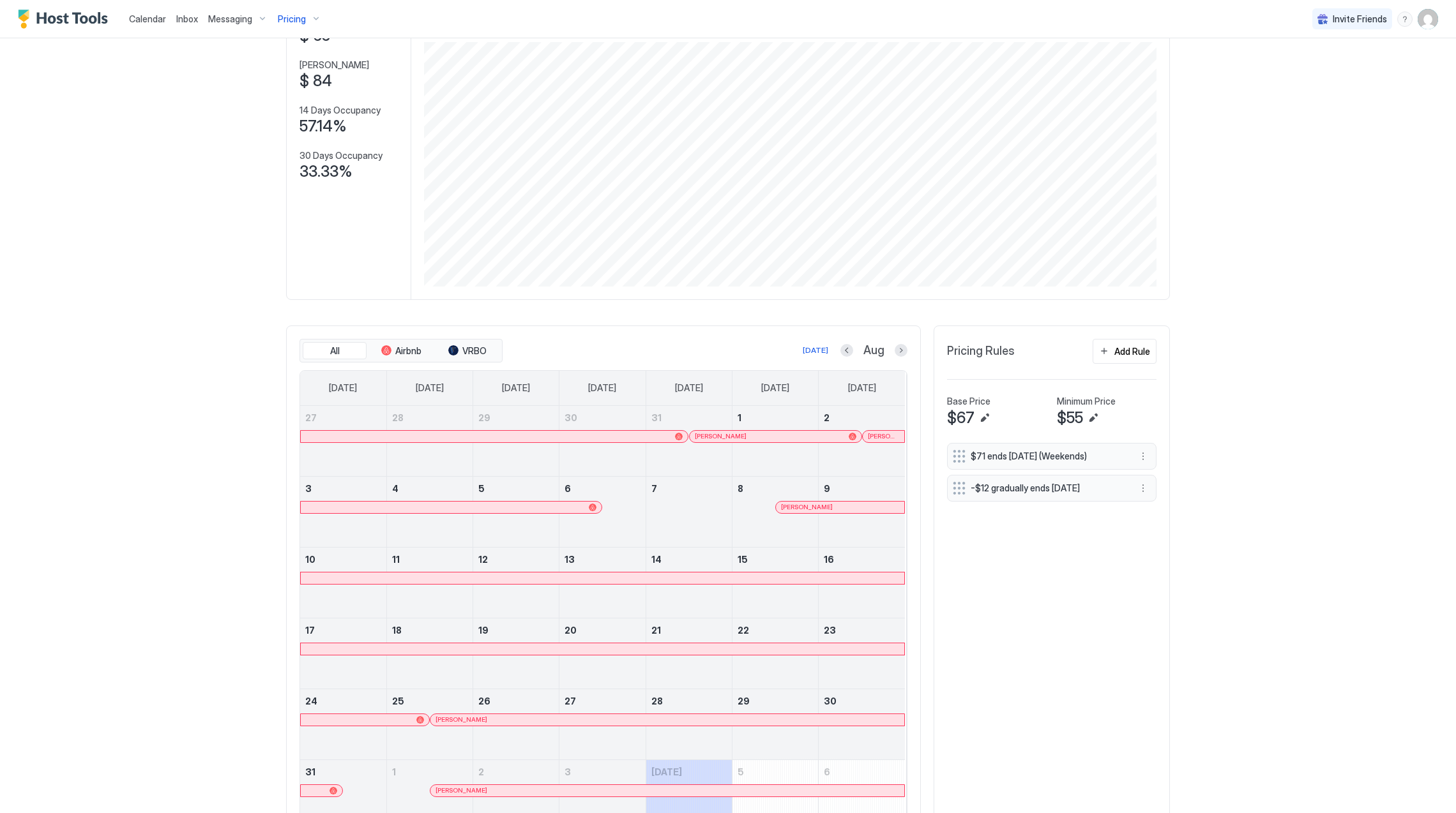
click at [509, 652] on div at bounding box center [602, 649] width 604 height 11
click at [544, 655] on div at bounding box center [602, 649] width 604 height 11
click at [576, 721] on div at bounding box center [580, 720] width 10 height 10
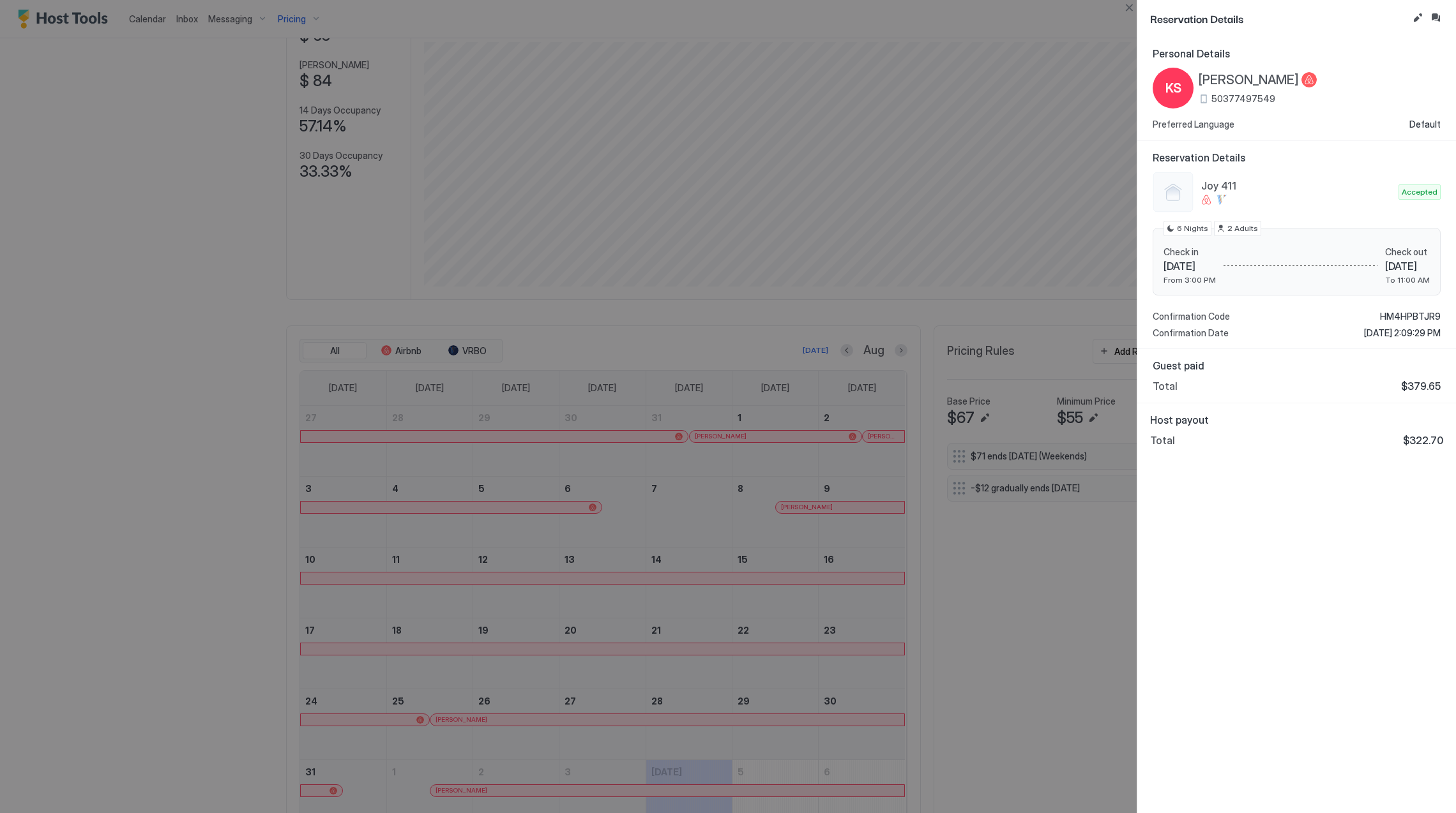
click at [1273, 82] on span "[PERSON_NAME]" at bounding box center [1249, 81] width 100 height 16
click at [1405, 317] on span "HM4HPBTJR9" at bounding box center [1411, 316] width 61 height 11
click at [529, 797] on div at bounding box center [728, 406] width 1456 height 813
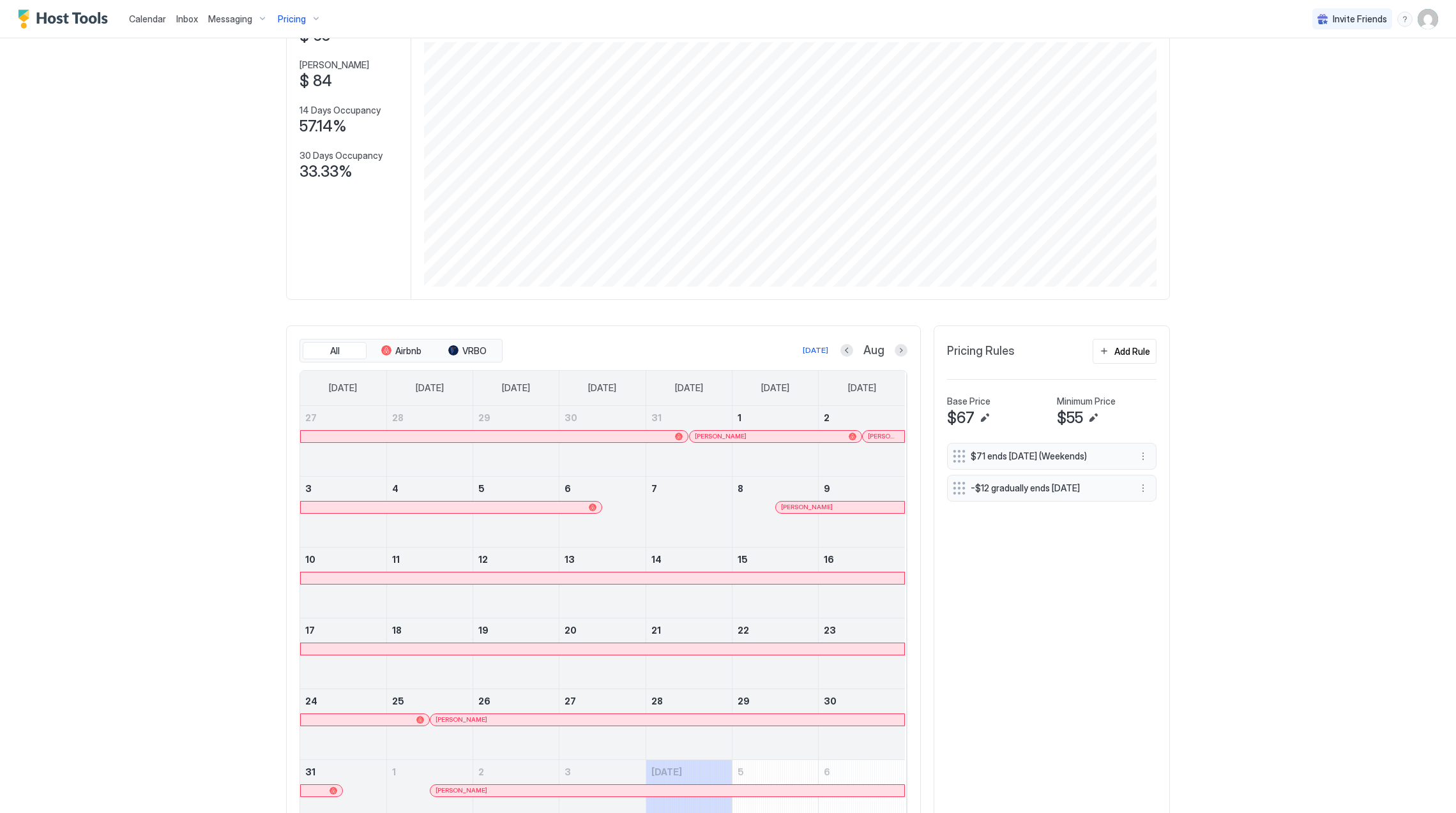
click at [528, 795] on div at bounding box center [533, 791] width 10 height 10
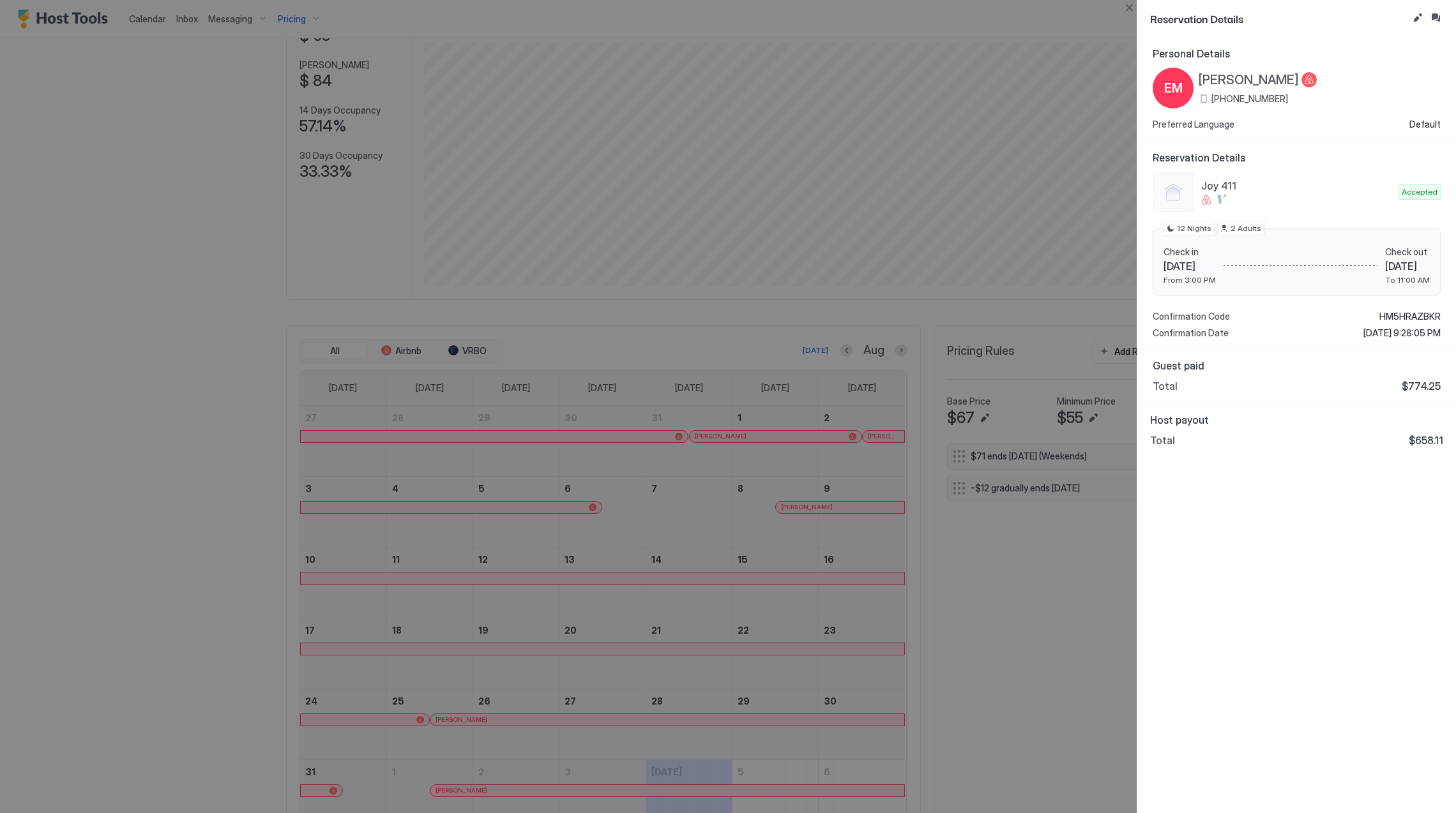
click at [1249, 77] on span "[PERSON_NAME]" at bounding box center [1249, 81] width 100 height 16
click at [59, 556] on div at bounding box center [728, 406] width 1456 height 813
click at [128, 568] on div at bounding box center [728, 406] width 1456 height 813
click at [1413, 316] on span "HM5HRAZBKR" at bounding box center [1410, 316] width 61 height 11
click at [1265, 596] on div "Personal Details [PERSON_NAME] Milan [PHONE_NUMBER] Preferred Language Default …" at bounding box center [1297, 425] width 319 height 776
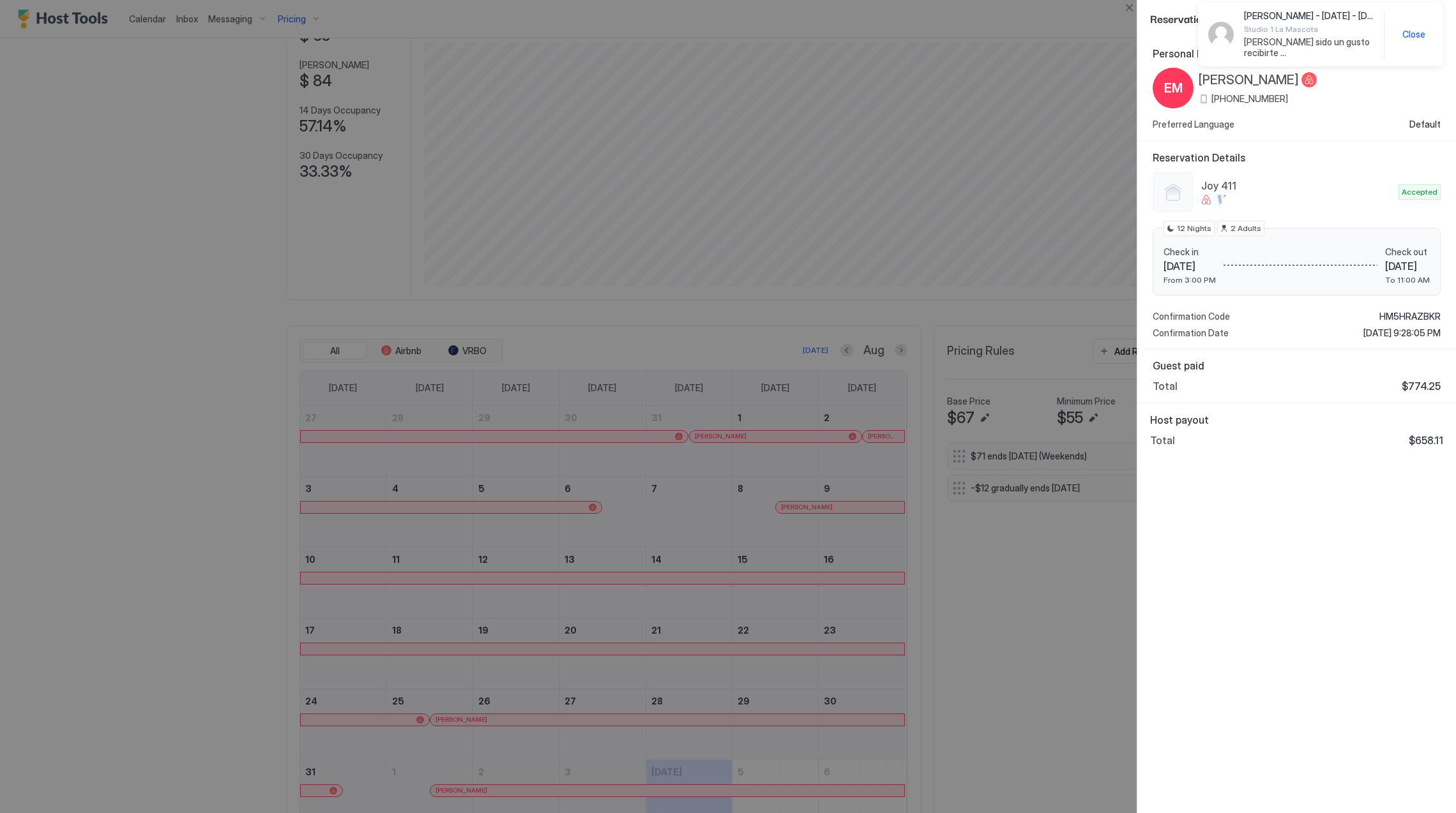
click at [632, 666] on div at bounding box center [728, 406] width 1456 height 813
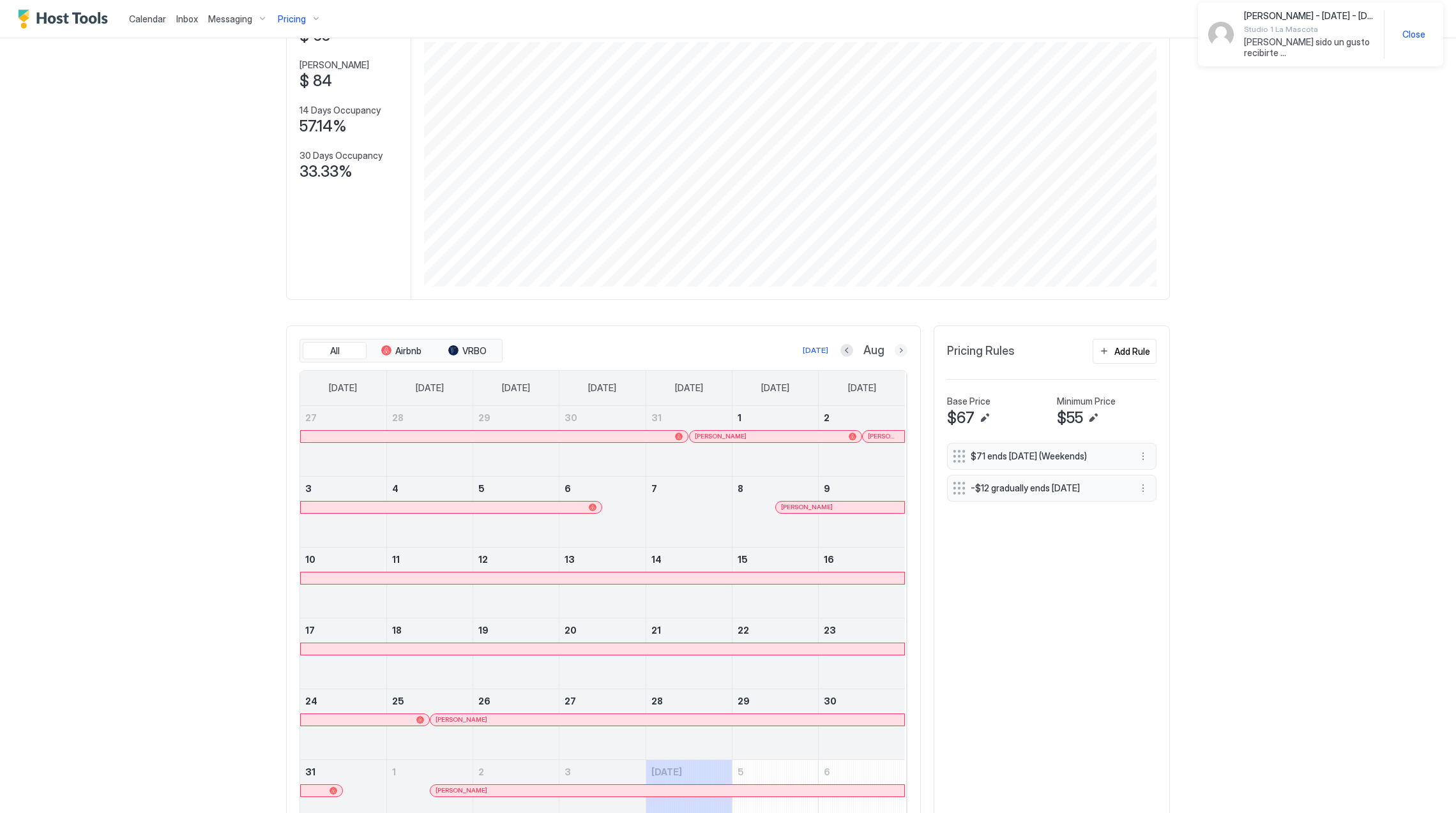
click at [895, 356] on button "Next month" at bounding box center [901, 351] width 13 height 13
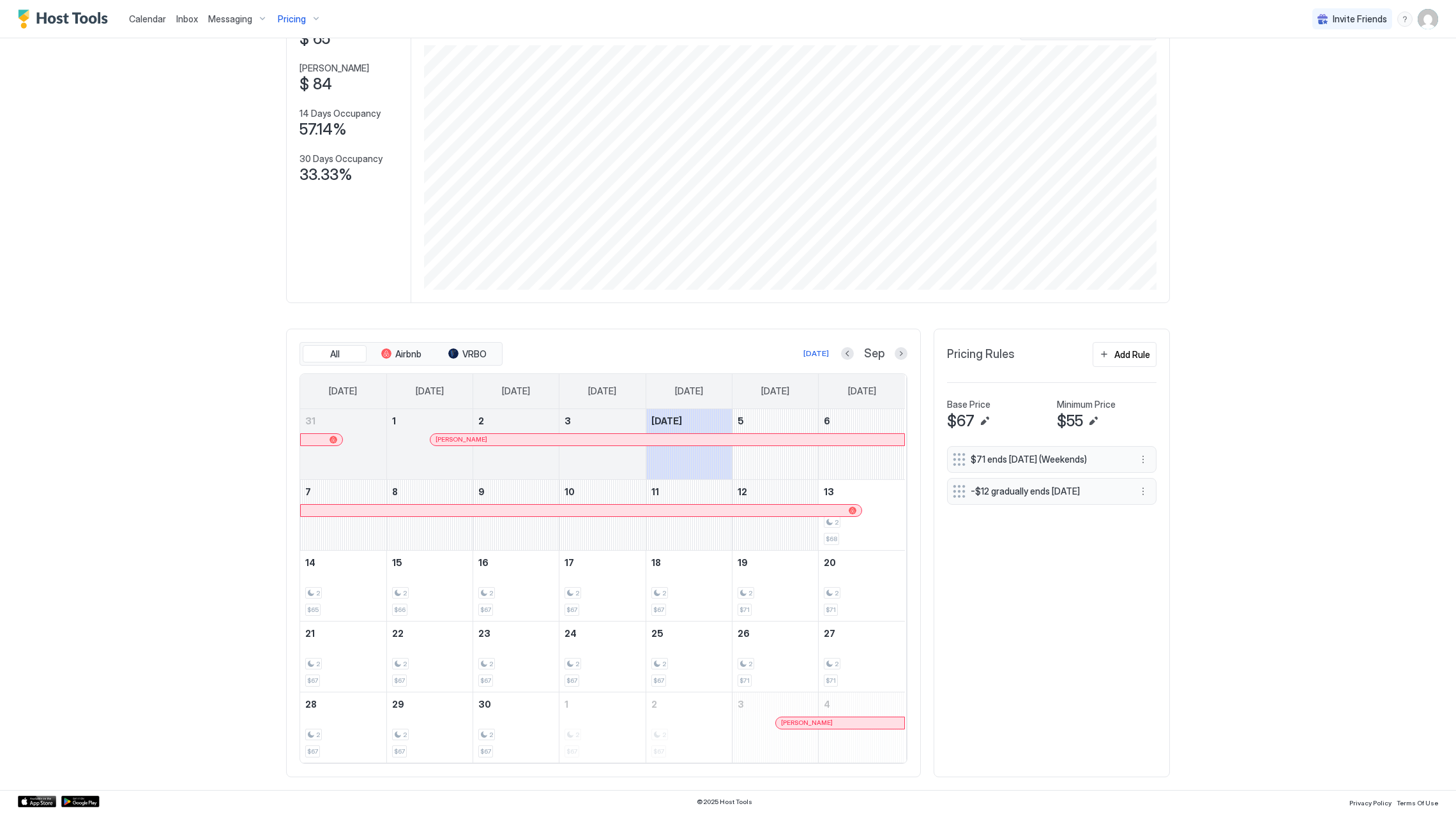
click at [292, 18] on span "Pricing" at bounding box center [291, 19] width 28 height 11
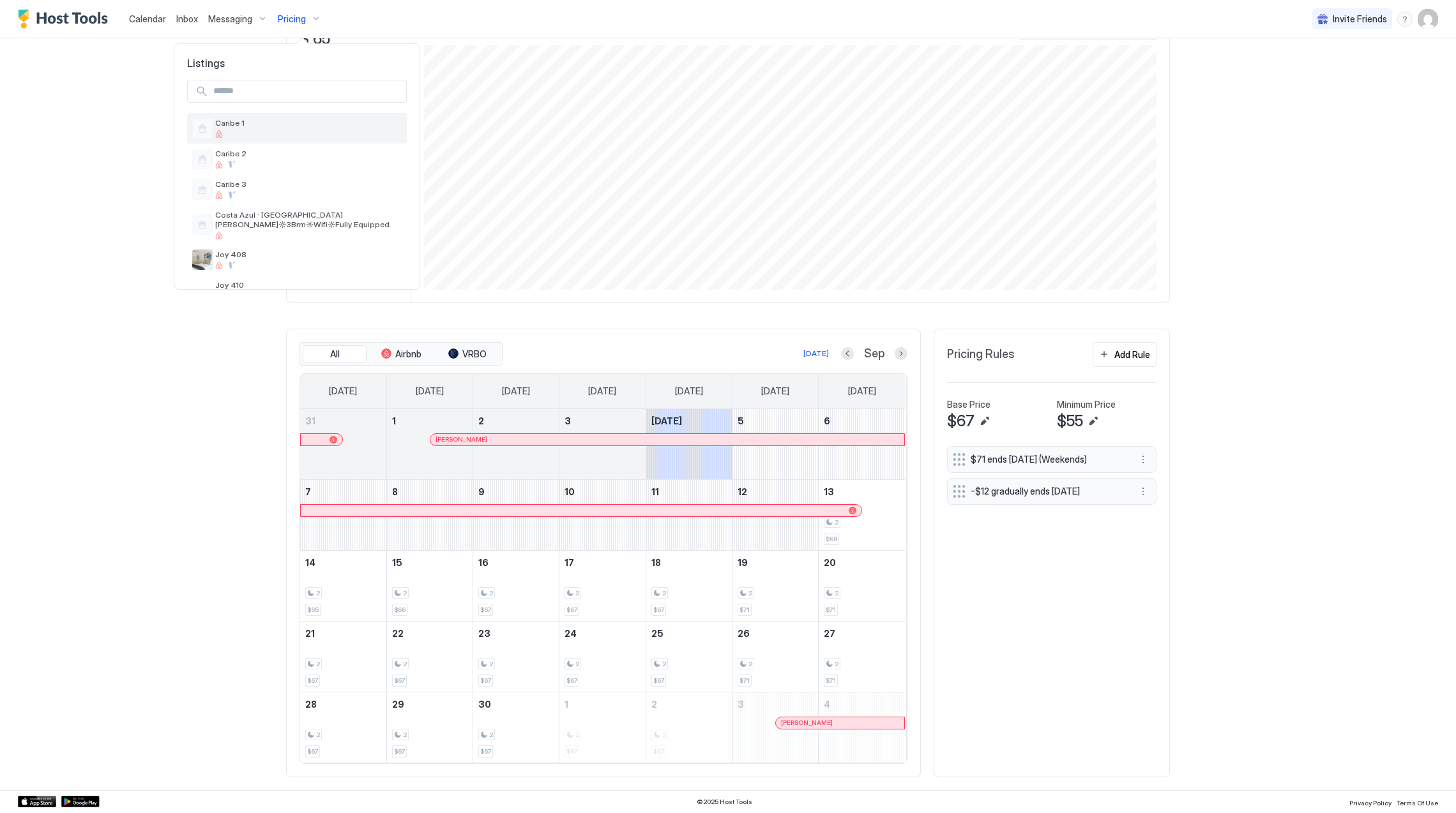
click at [307, 115] on div "Caribe 1" at bounding box center [297, 128] width 220 height 30
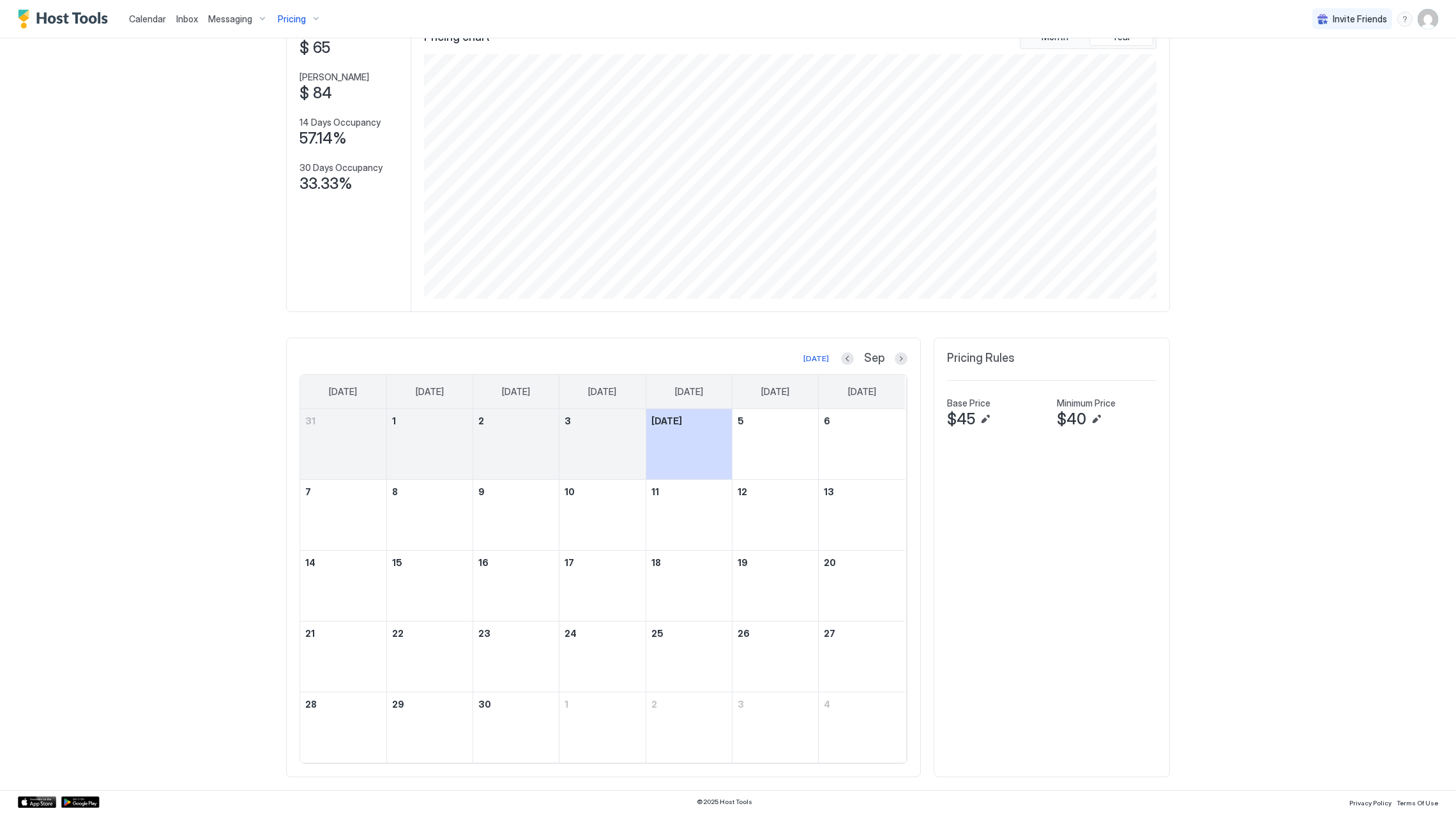
scroll to position [93, 0]
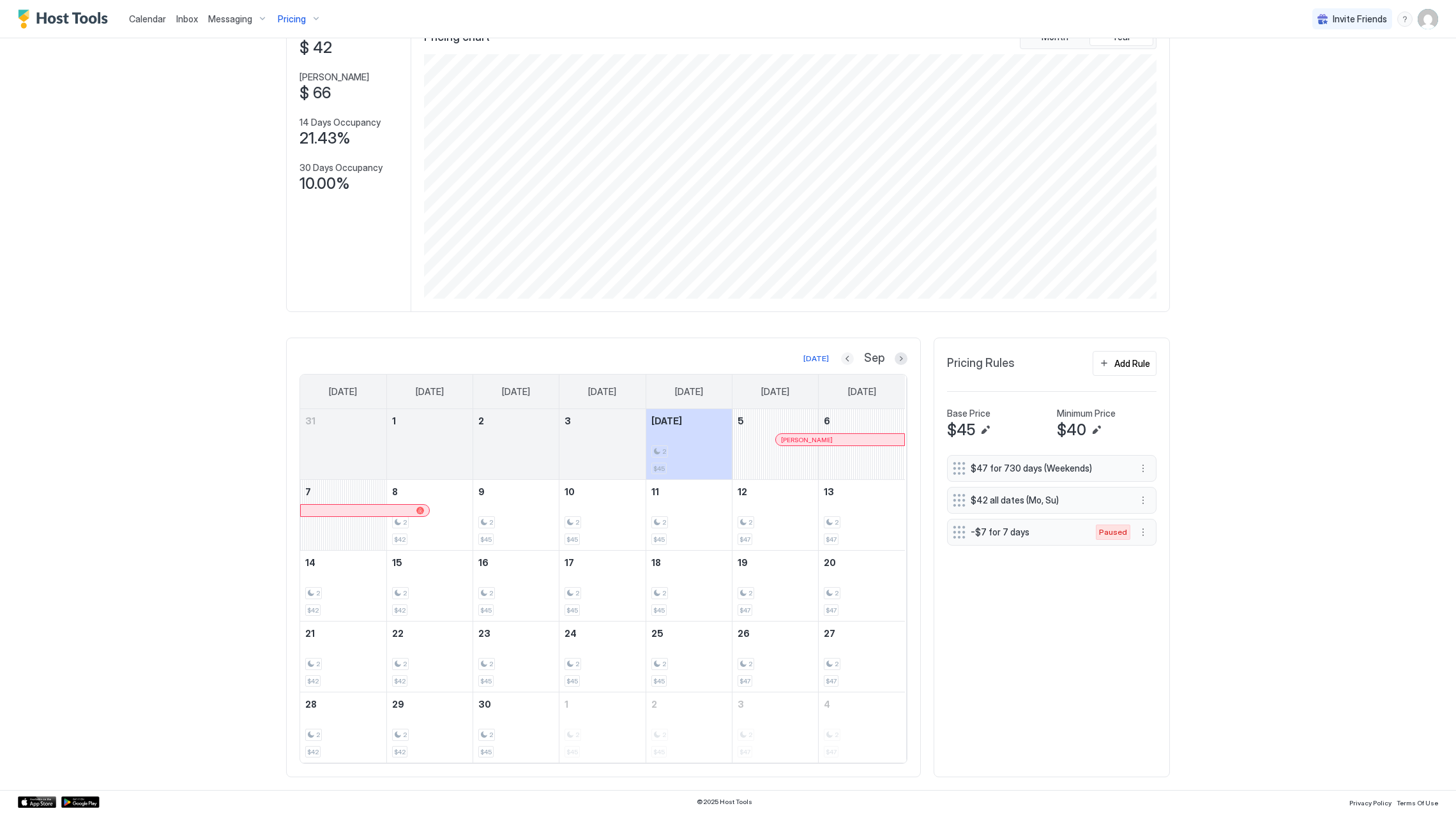
click at [841, 352] on button "Previous month" at bounding box center [848, 359] width 13 height 13
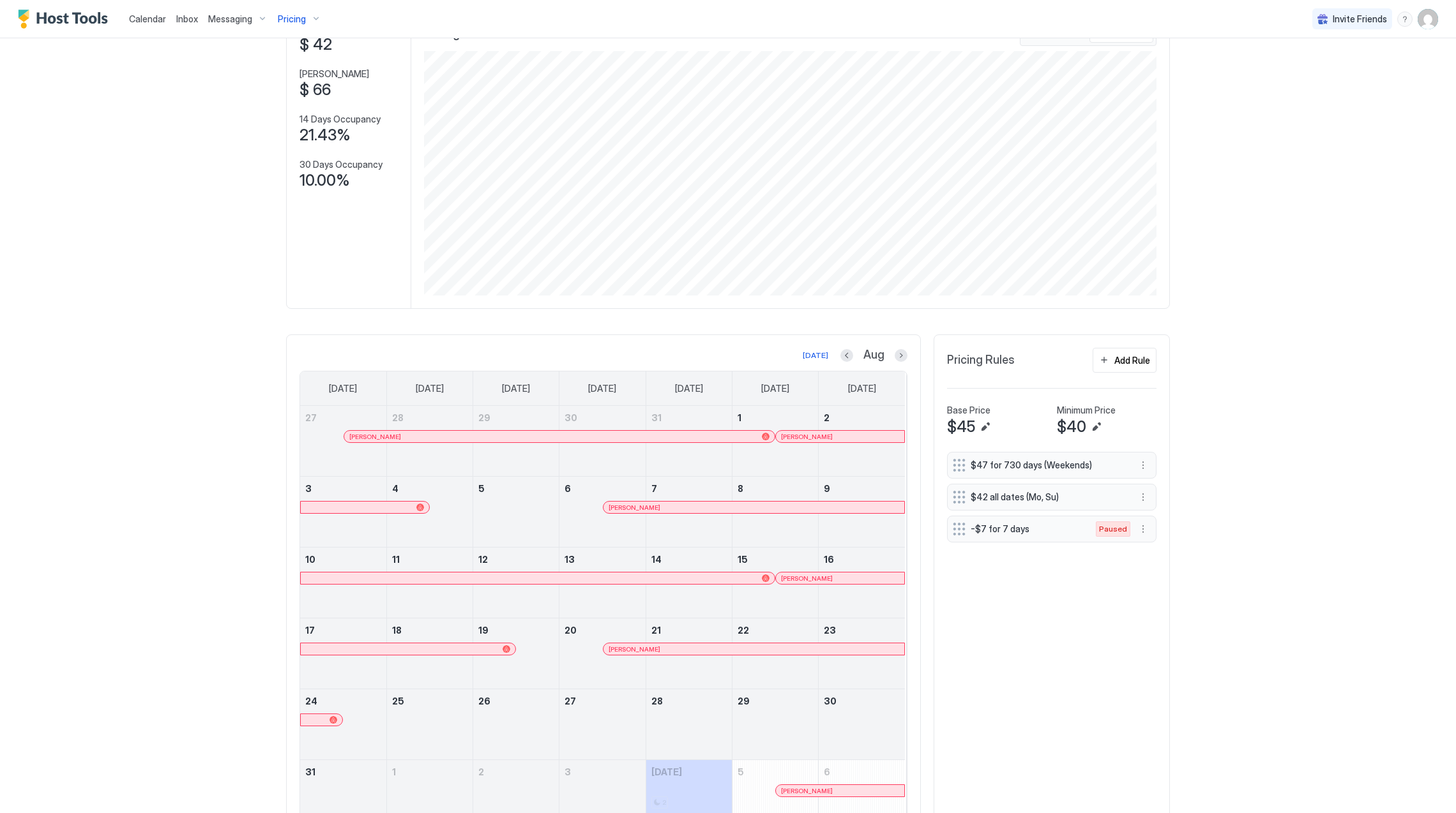
click at [809, 583] on div at bounding box center [814, 578] width 10 height 10
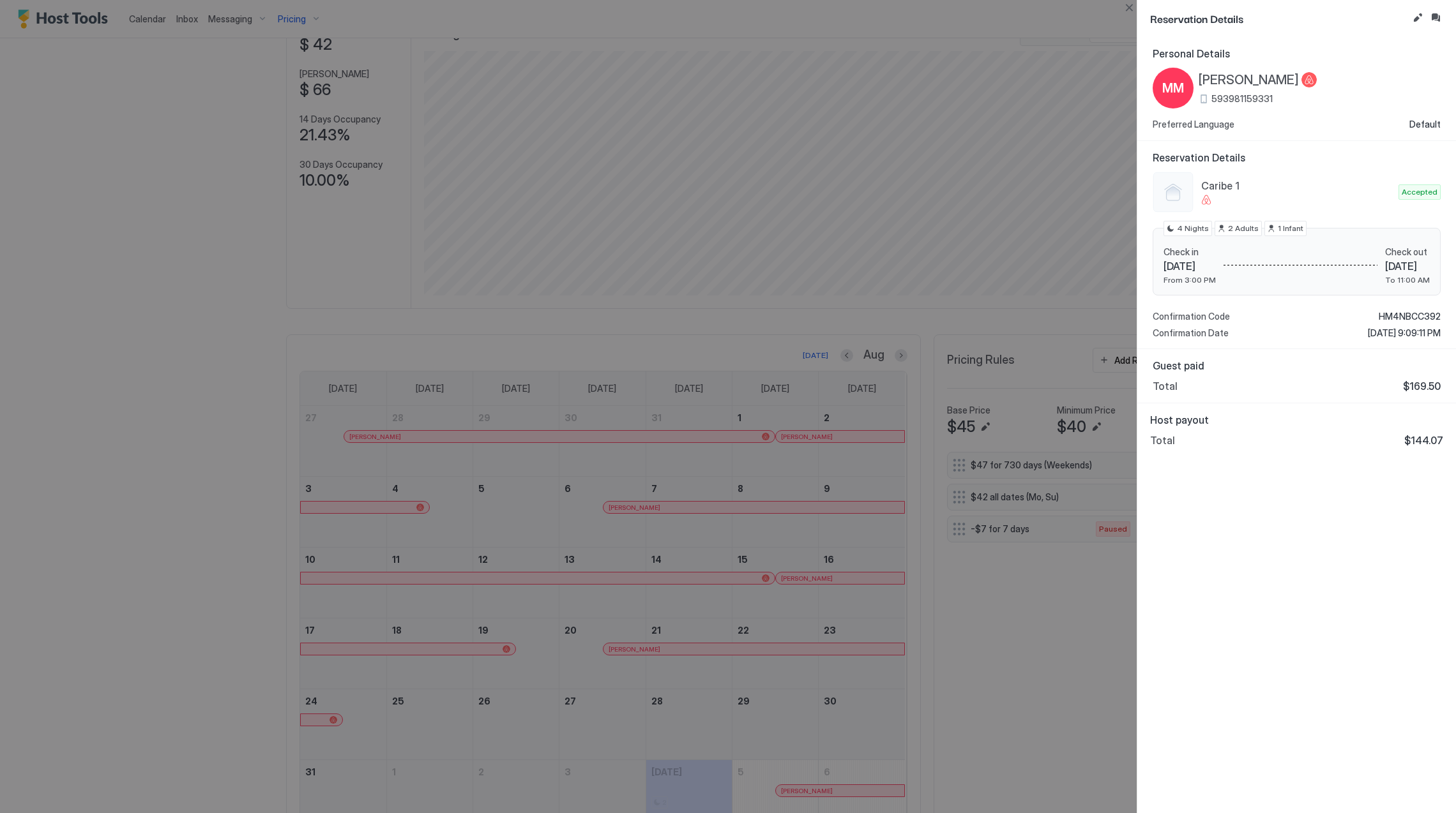
click at [731, 632] on div at bounding box center [728, 406] width 1456 height 813
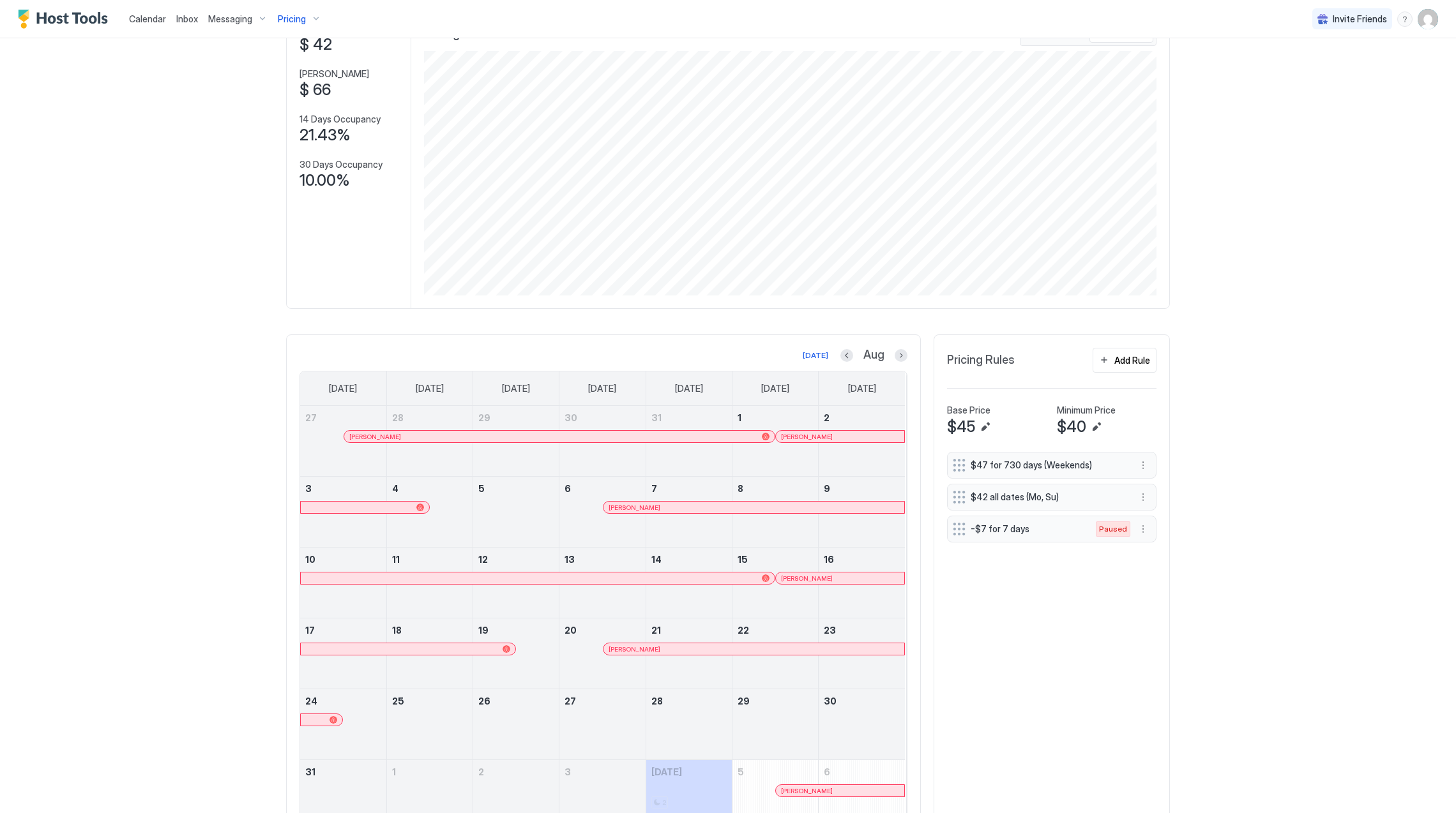
click at [661, 654] on div at bounding box center [666, 649] width 10 height 10
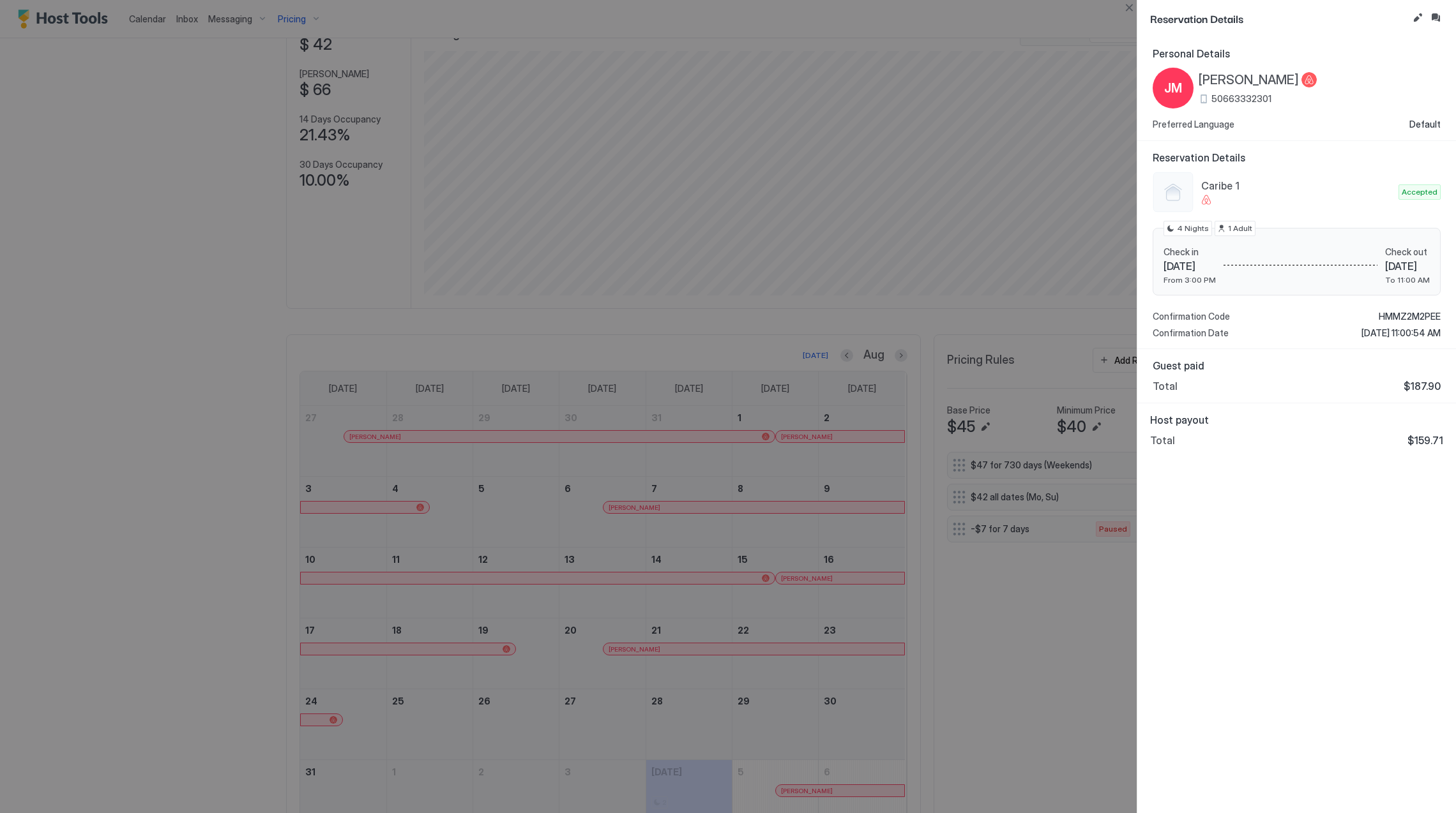
click at [1262, 82] on span "[PERSON_NAME]" at bounding box center [1249, 81] width 100 height 16
click at [1395, 315] on span "HMMZ2M2PEE" at bounding box center [1410, 316] width 62 height 11
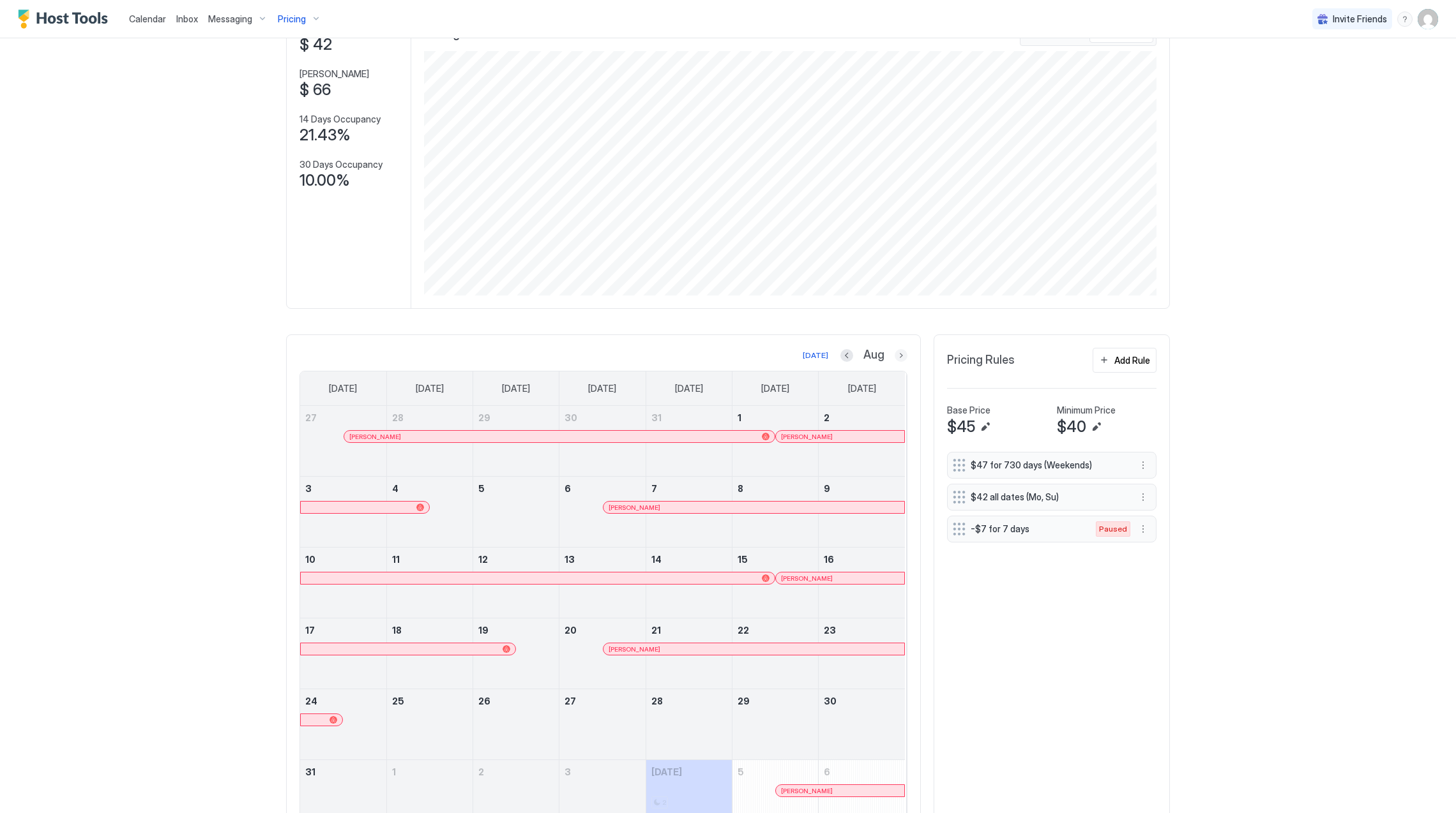
click at [895, 353] on button "Next month" at bounding box center [901, 355] width 13 height 13
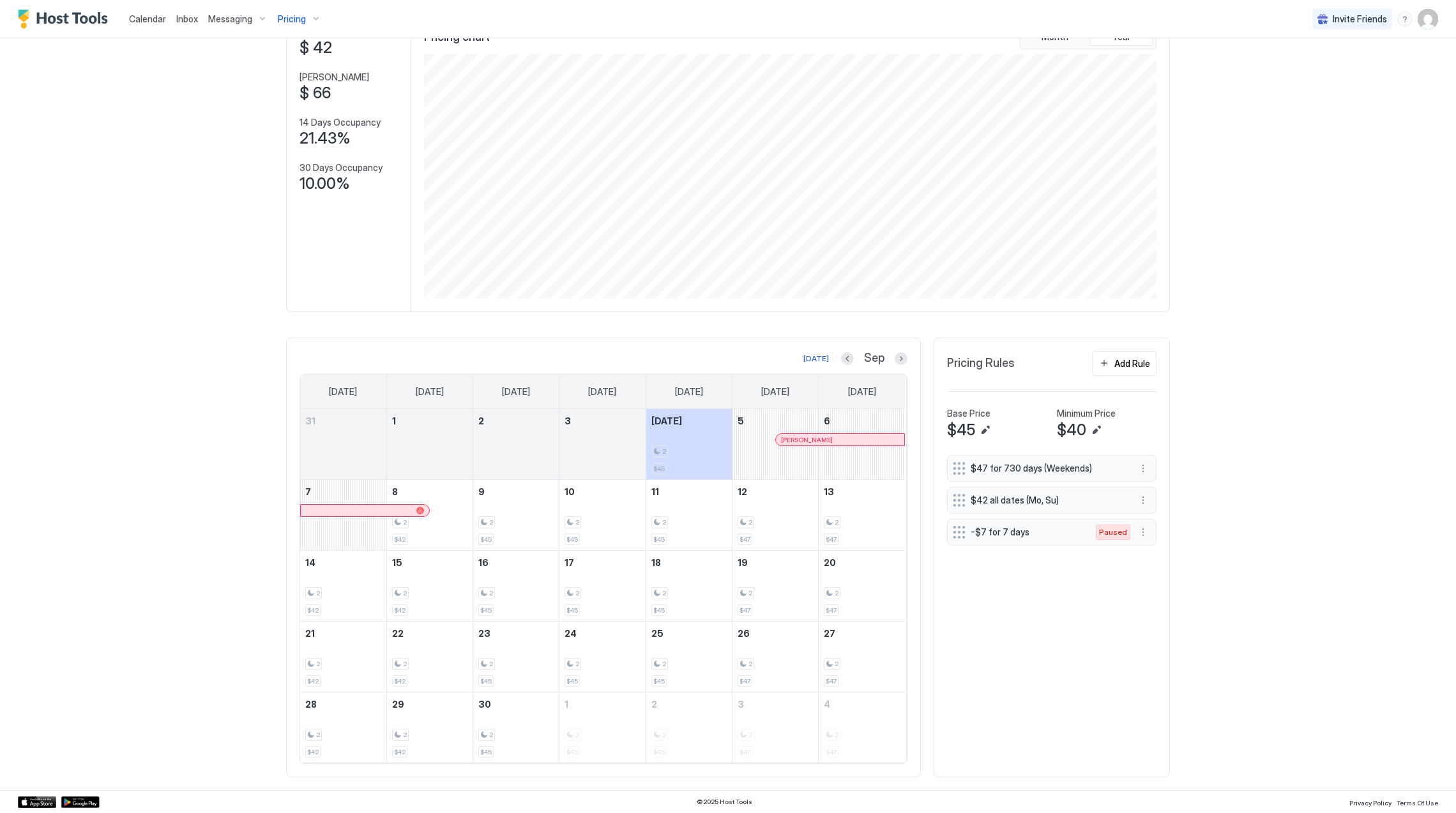
click at [804, 438] on div at bounding box center [809, 439] width 10 height 10
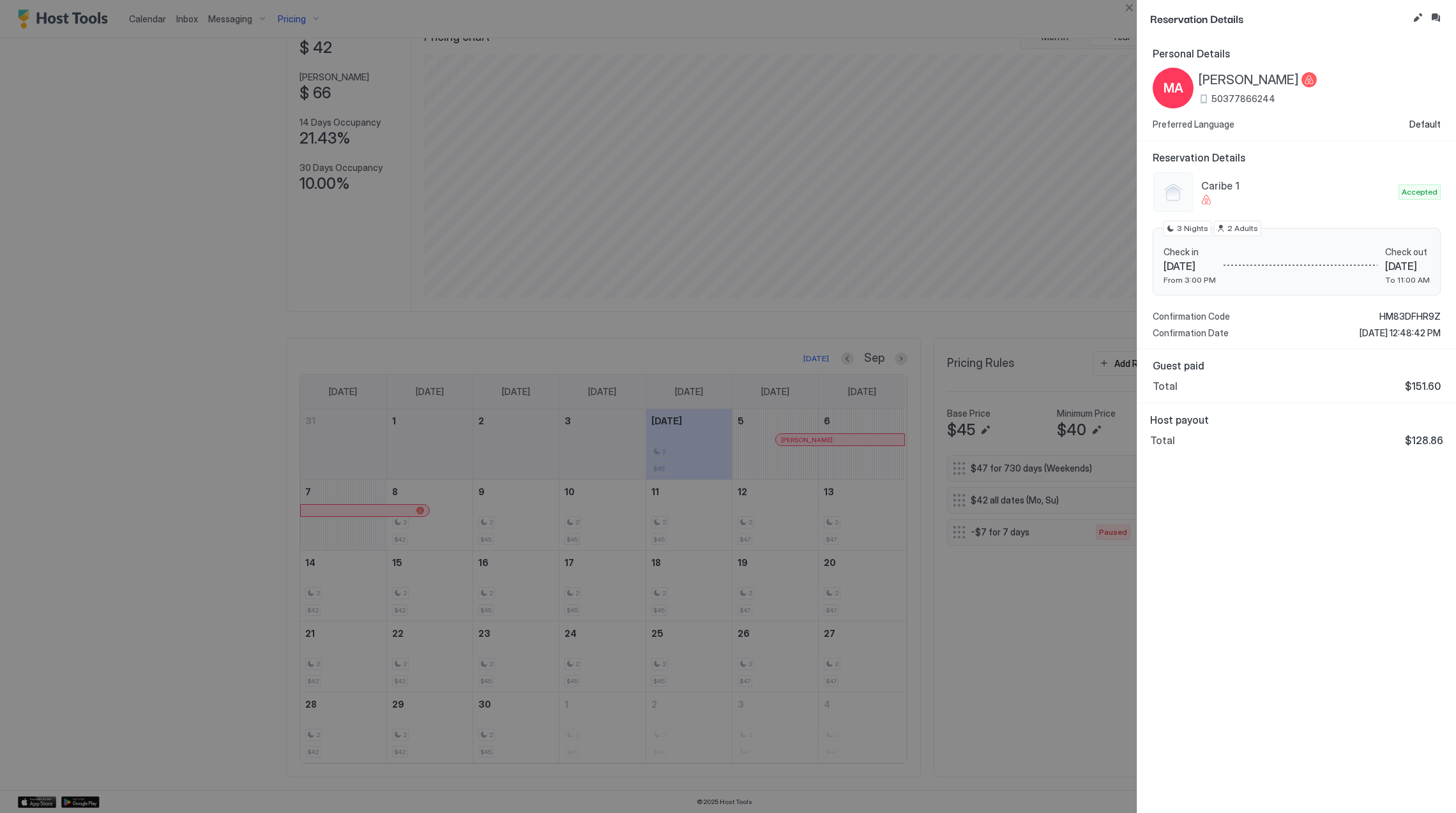
click at [1245, 78] on span "[PERSON_NAME]" at bounding box center [1249, 81] width 100 height 16
click at [1411, 307] on div "Caribe 1 Accepted Check in [DATE] From 3:00 PM Check out [DATE] To 11:00 AM 3 N…" at bounding box center [1297, 255] width 288 height 167
click at [1407, 312] on span "HM83DFHR9Z" at bounding box center [1410, 316] width 61 height 11
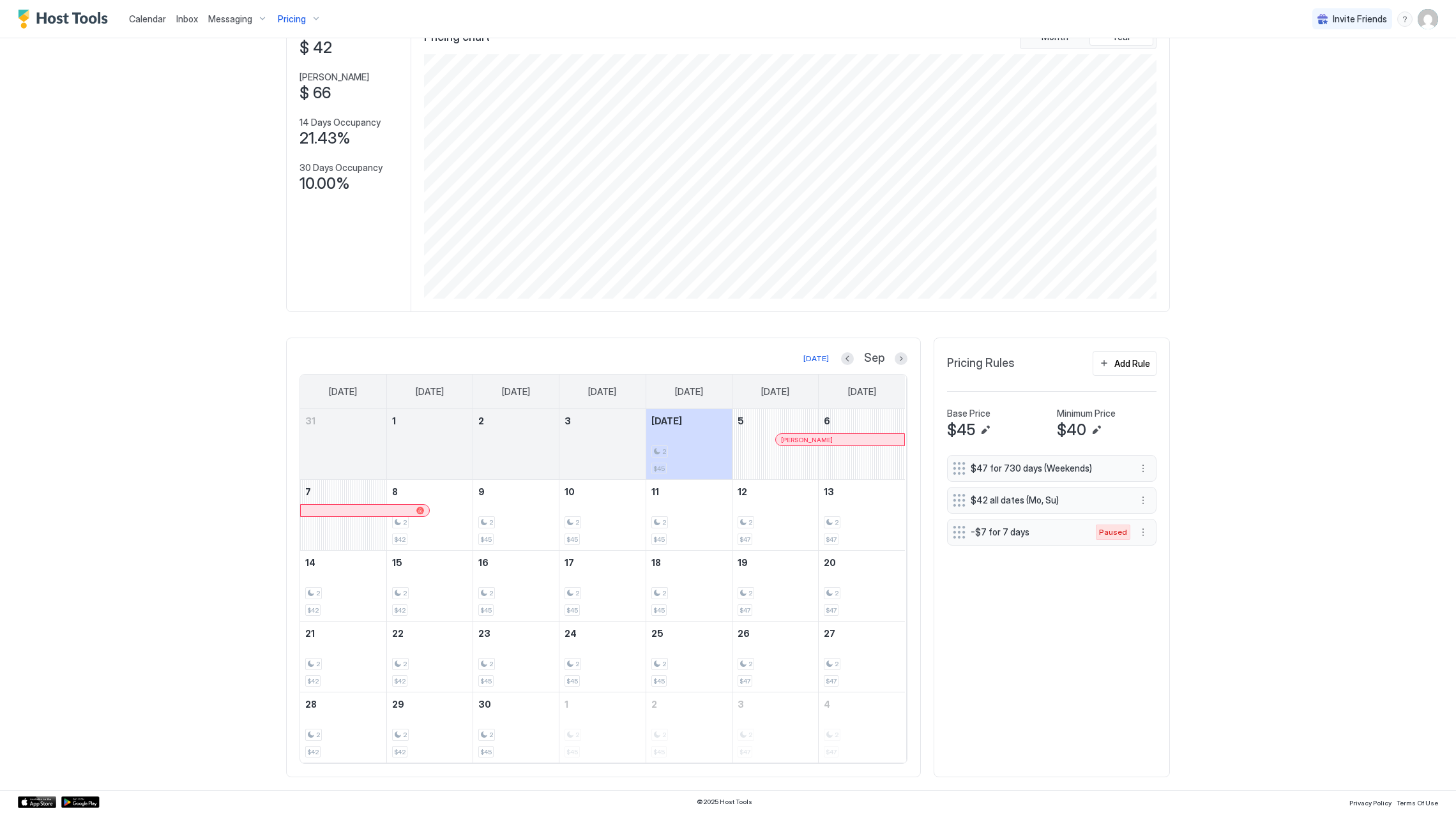
click at [282, 18] on span "Pricing" at bounding box center [291, 19] width 28 height 11
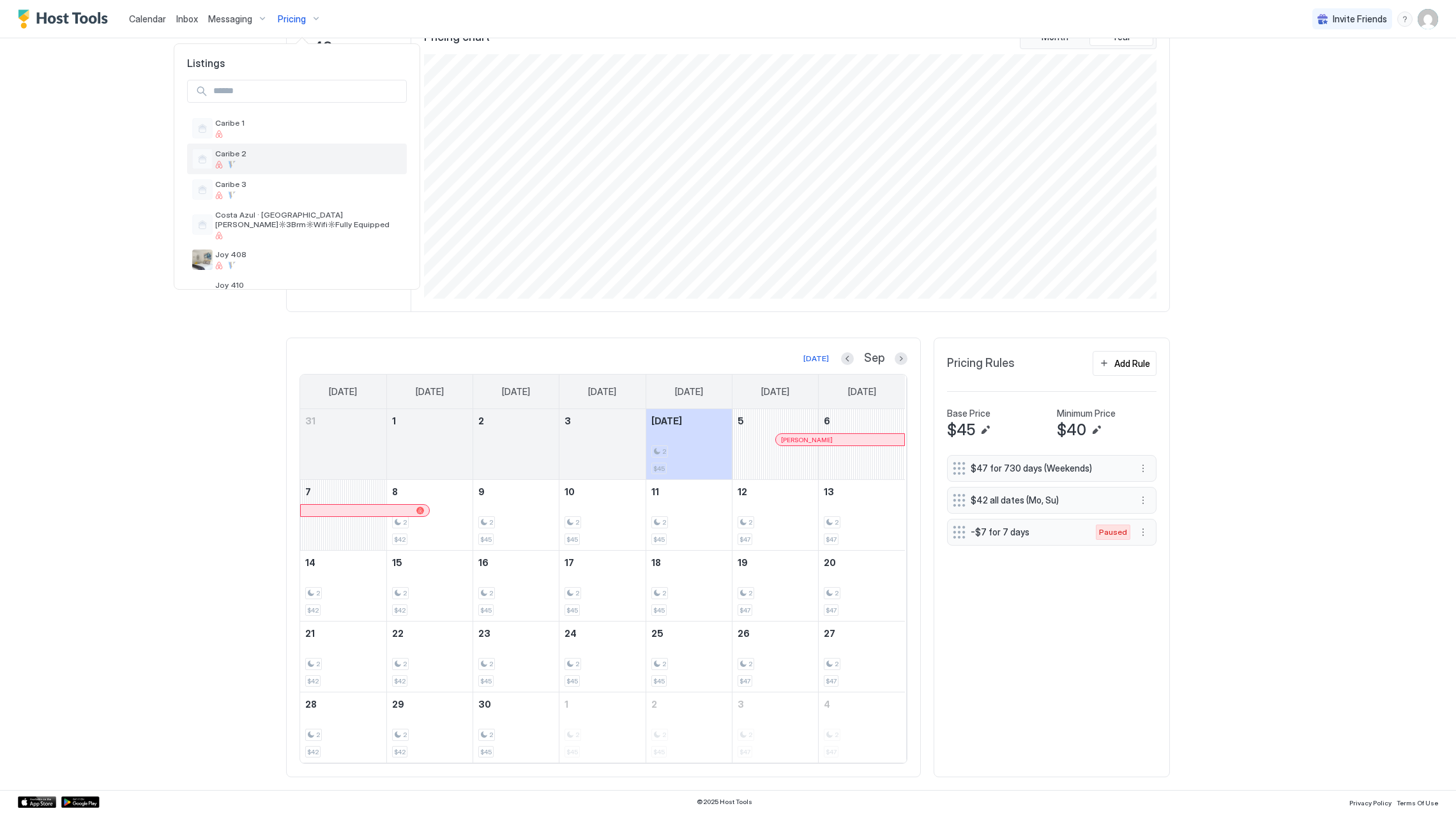
click at [313, 151] on span "Caribe 2" at bounding box center [309, 154] width 187 height 10
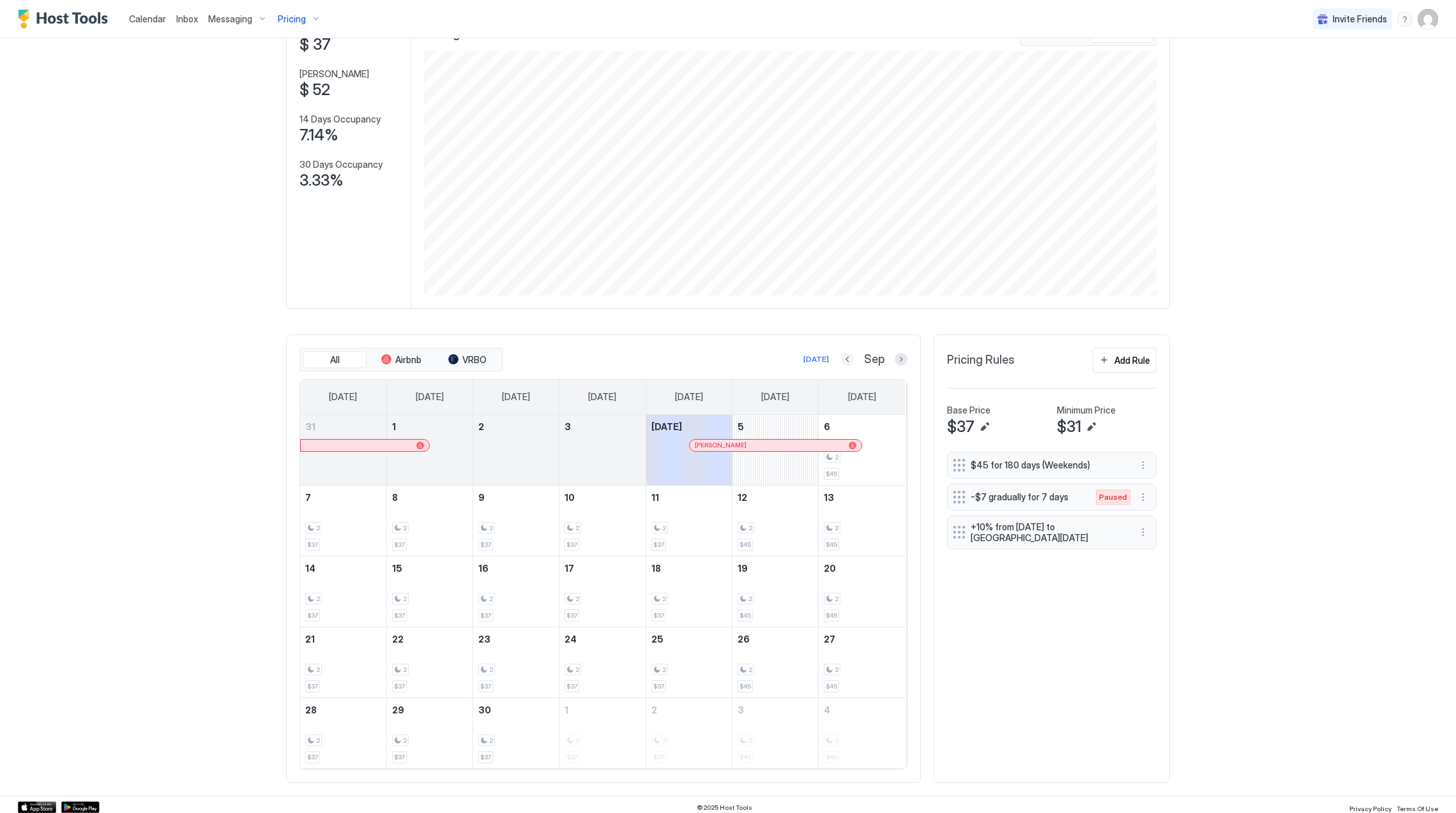
click at [841, 363] on button "Previous month" at bounding box center [848, 359] width 13 height 13
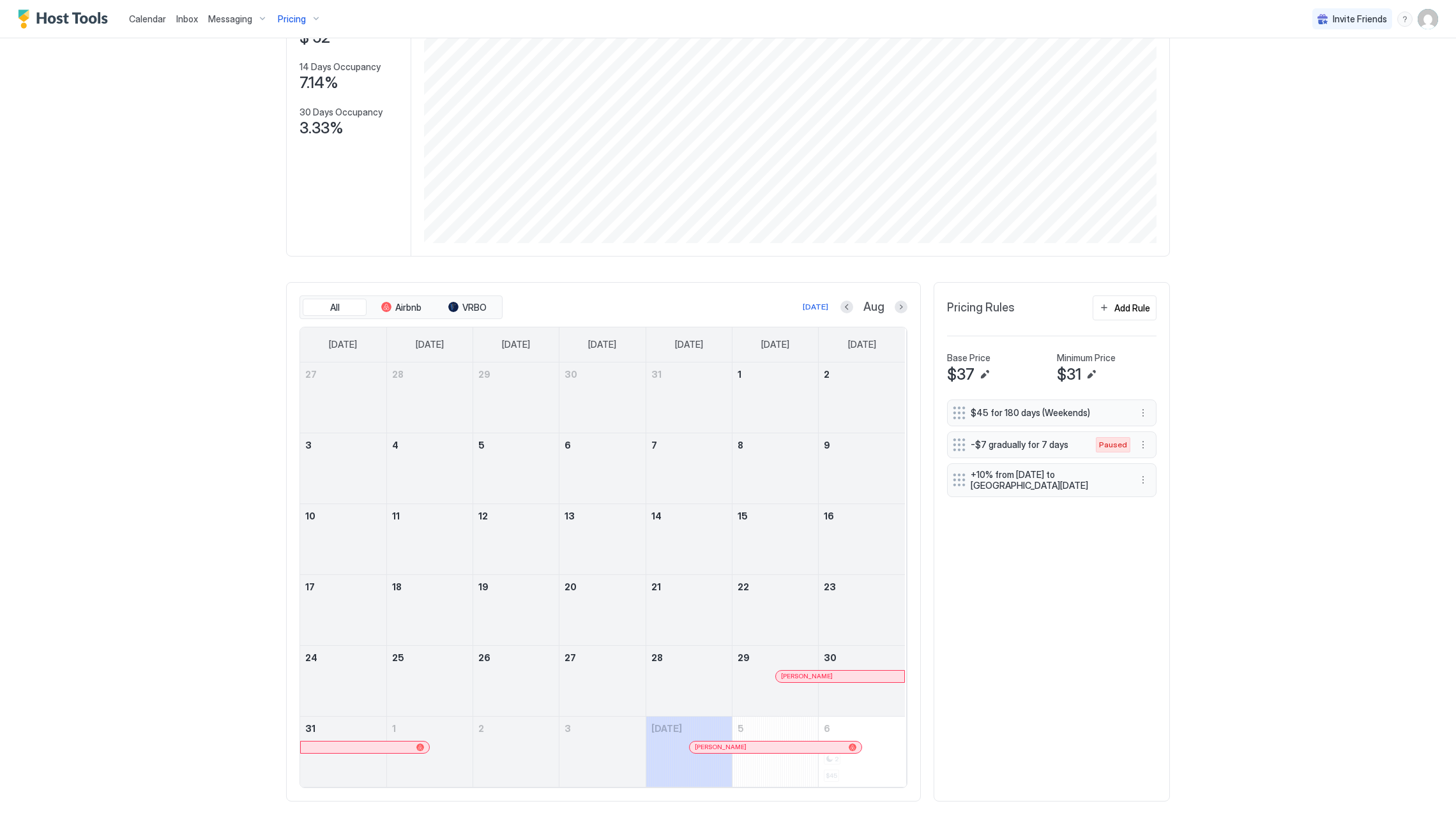
scroll to position [174, 0]
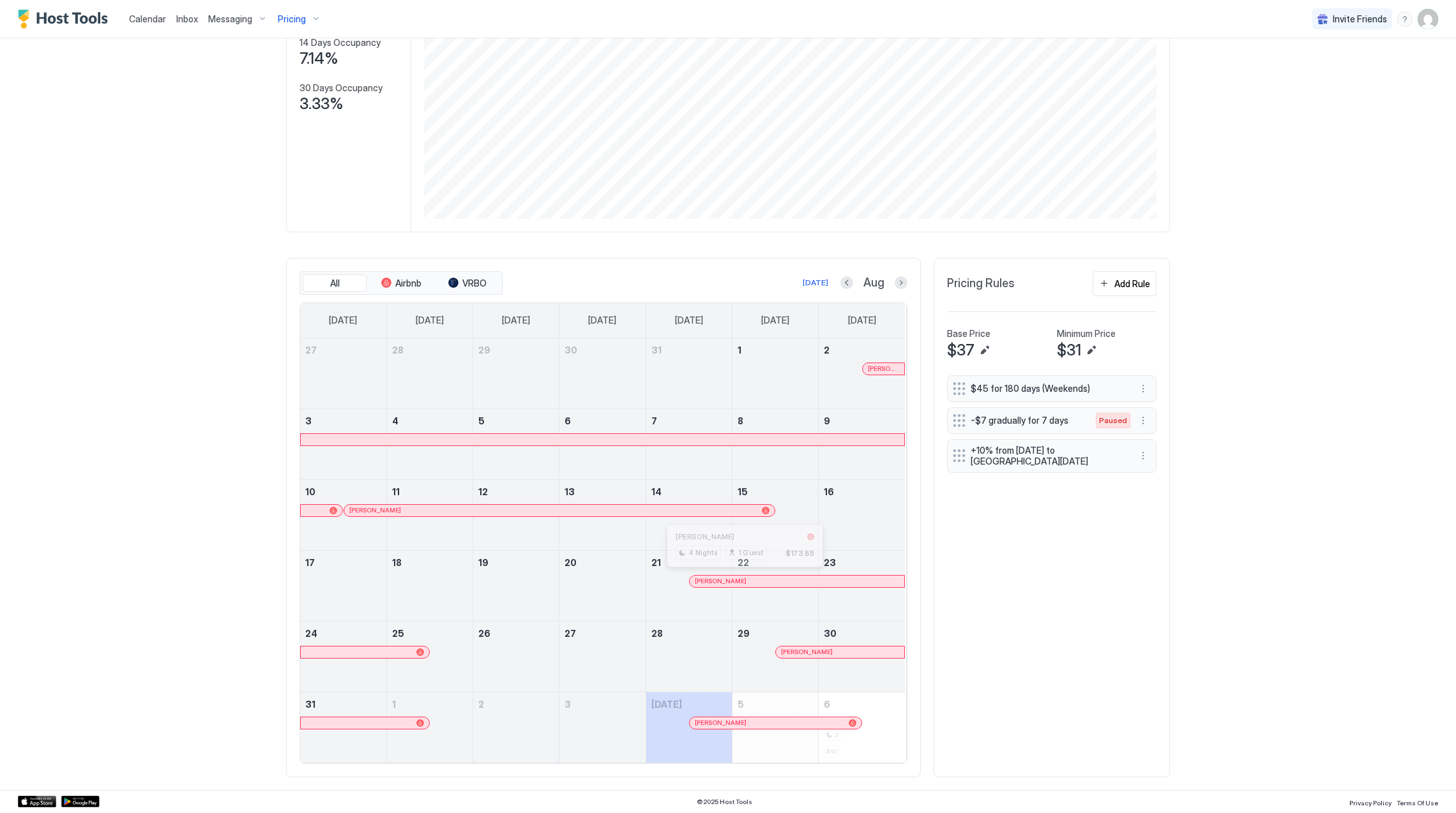
click at [742, 581] on div at bounding box center [746, 581] width 10 height 10
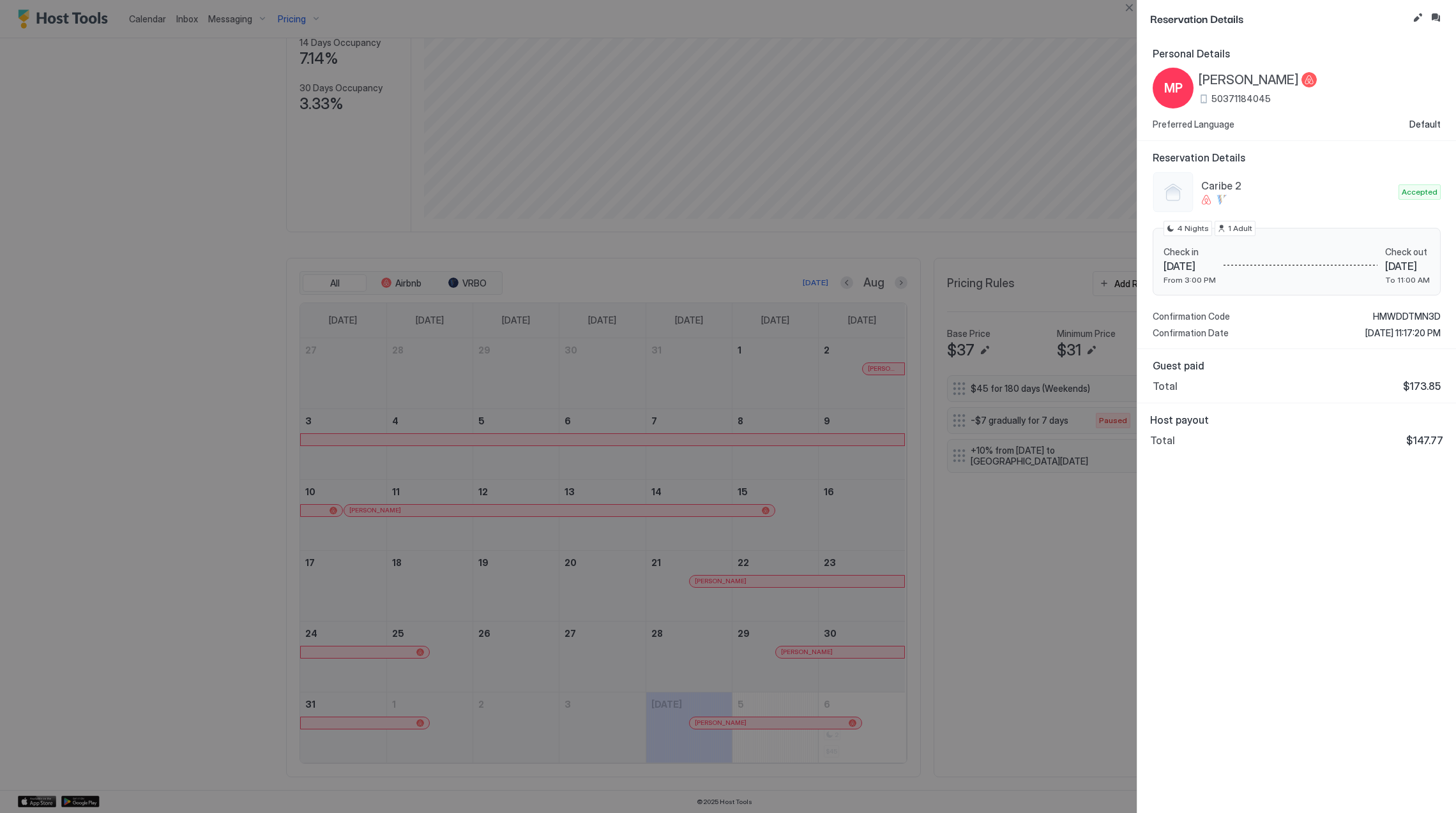
click at [1239, 82] on span "[PERSON_NAME]" at bounding box center [1249, 81] width 100 height 16
click at [1394, 317] on span "HMWDDTMN3D" at bounding box center [1407, 316] width 68 height 11
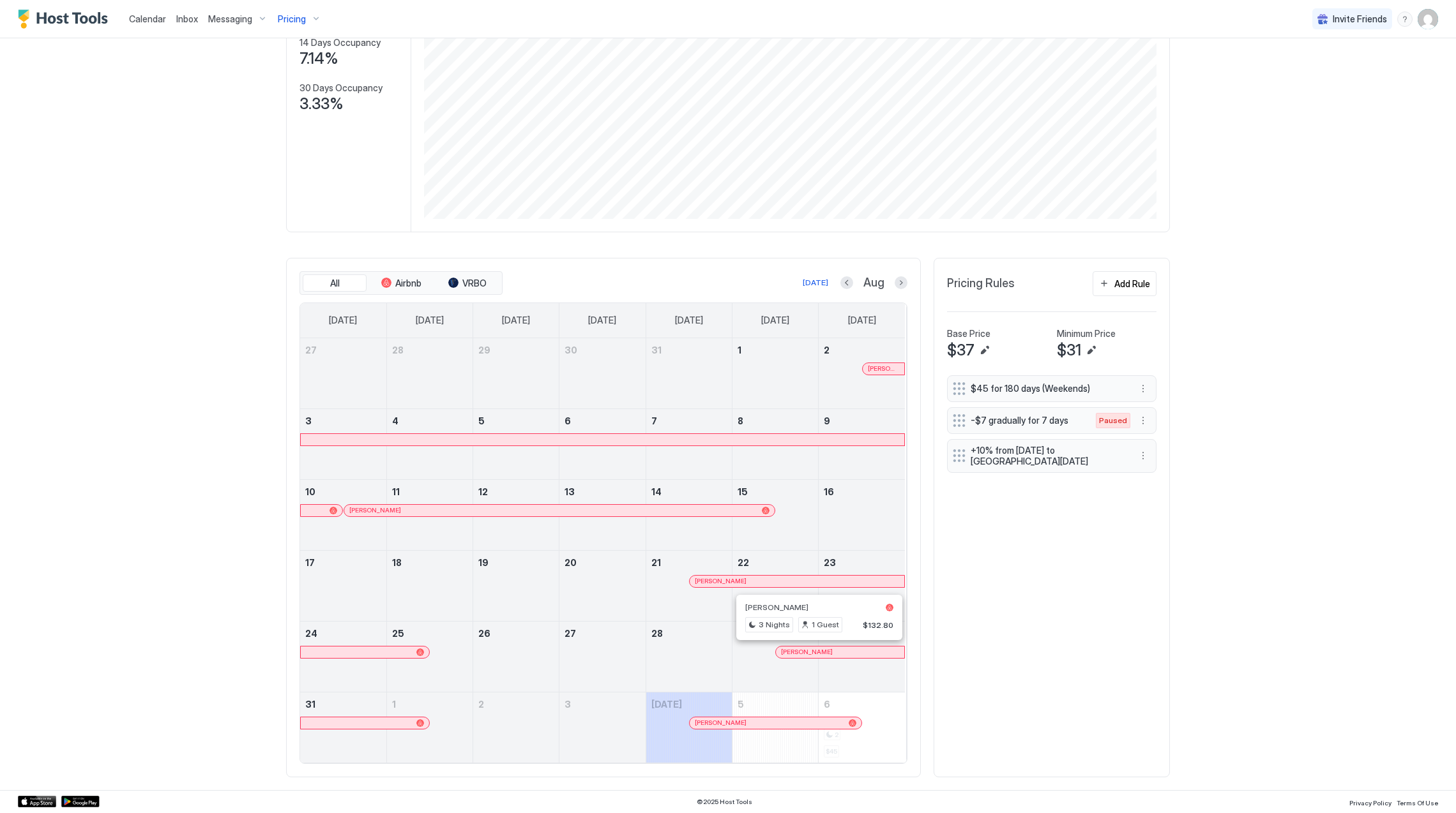
click at [817, 649] on div at bounding box center [821, 652] width 10 height 10
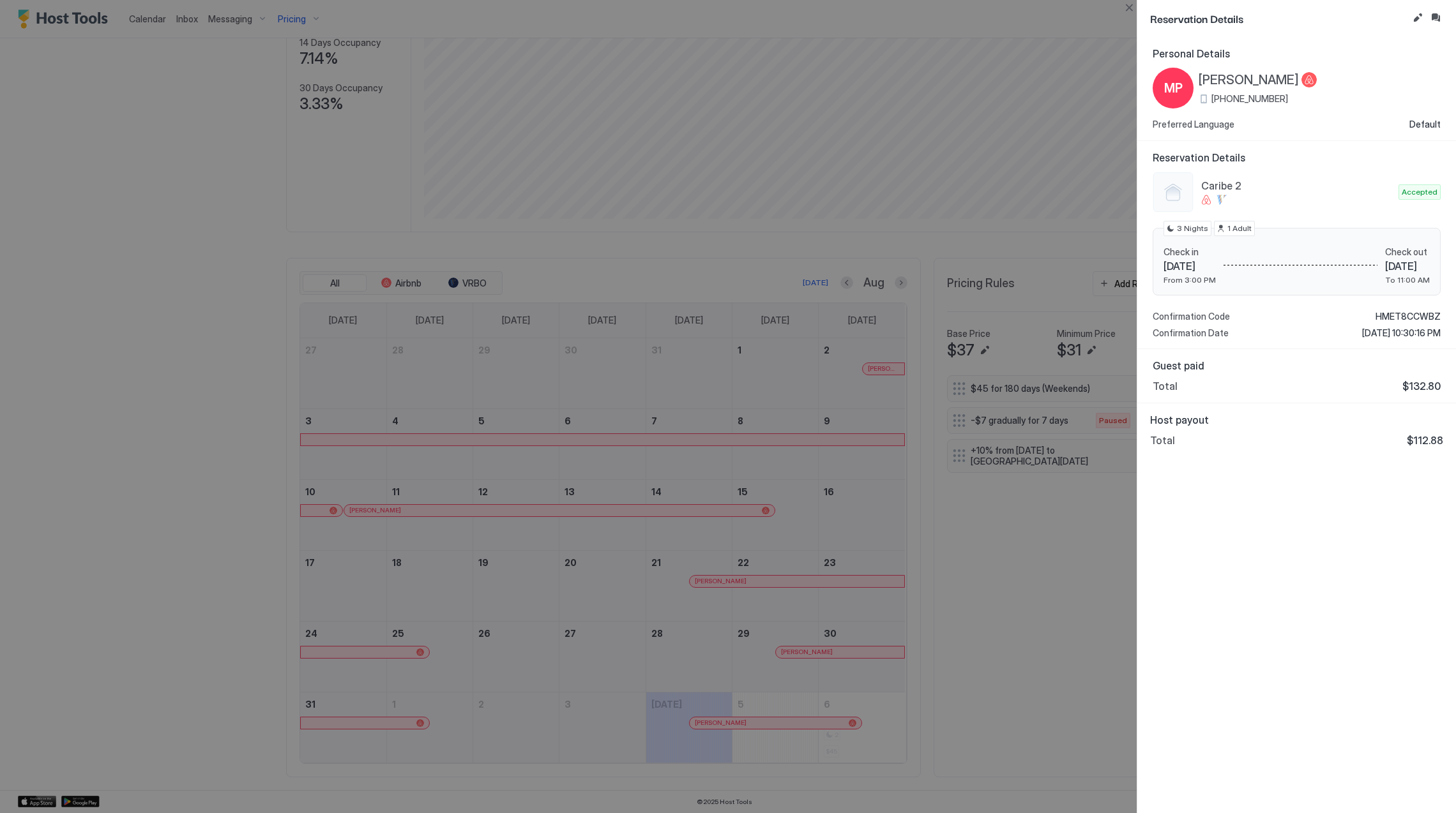
click at [1249, 74] on span "[PERSON_NAME]" at bounding box center [1249, 81] width 100 height 16
click at [1408, 310] on div "Caribe 2 Accepted Check in [DATE] From 3:00 PM Check out [DATE] To 11:00 AM 3 N…" at bounding box center [1297, 255] width 288 height 167
click at [1406, 312] on span "HMET8CCWBZ" at bounding box center [1408, 316] width 65 height 11
click at [1211, 522] on div "Personal Details MP [PERSON_NAME] [PHONE_NUMBER] Preferred Language Default Res…" at bounding box center [1297, 425] width 319 height 776
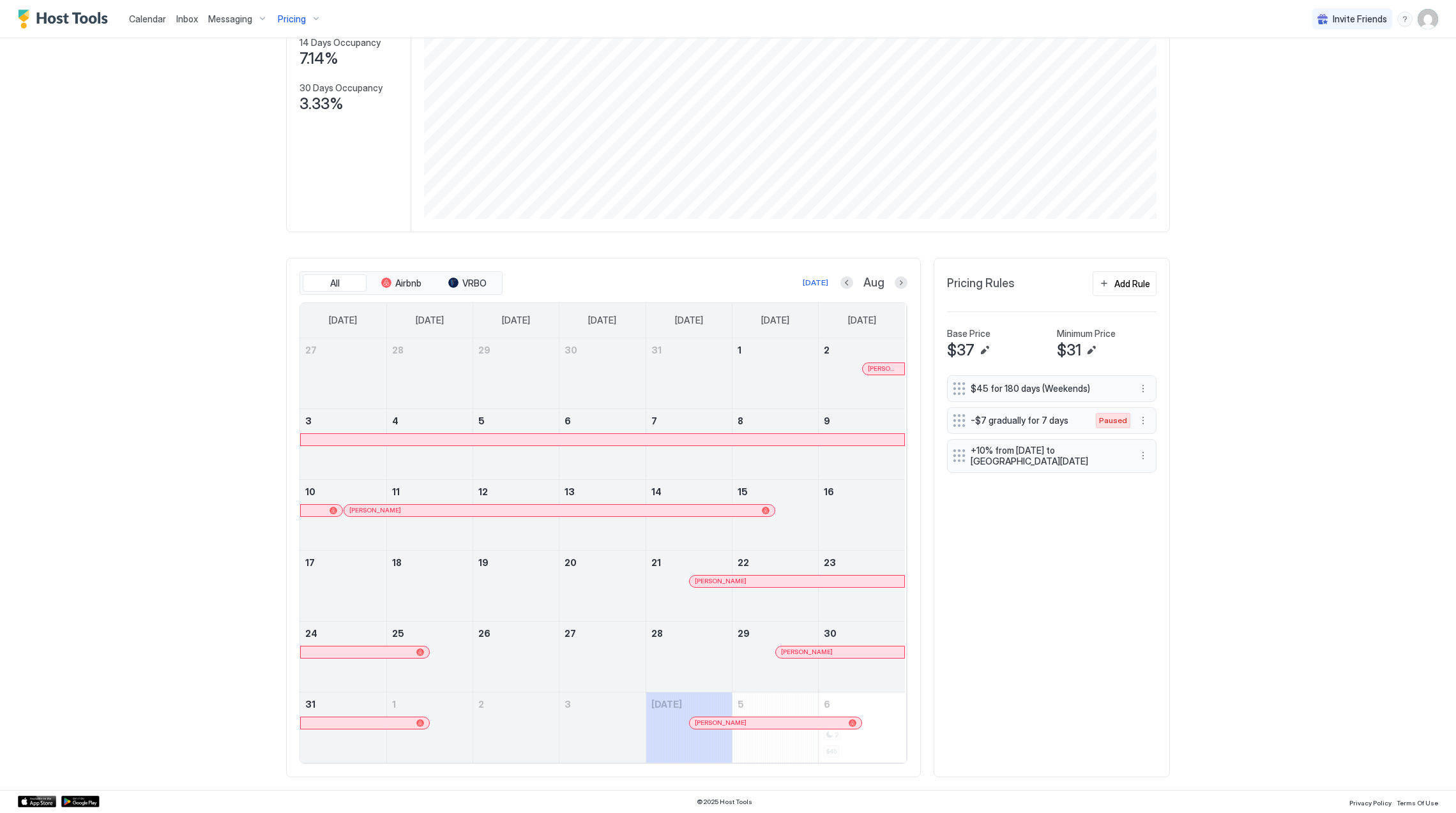
click at [762, 720] on div at bounding box center [767, 723] width 10 height 10
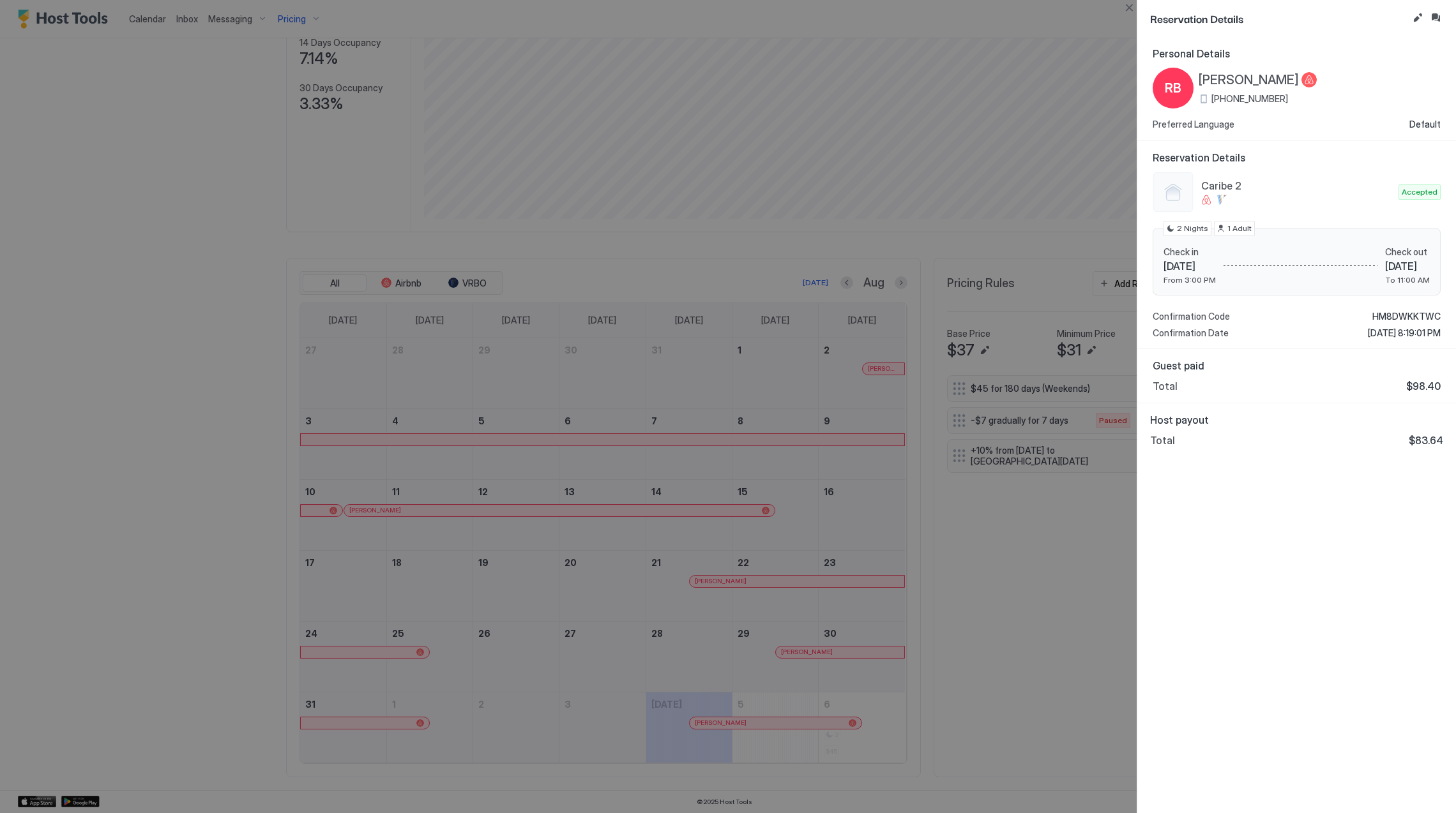
click at [1268, 78] on span "[PERSON_NAME]" at bounding box center [1249, 81] width 100 height 16
click at [1406, 314] on span "HM8DWKKTWC" at bounding box center [1407, 316] width 69 height 11
click at [1275, 557] on div "Personal Details RB [PERSON_NAME] [PHONE_NUMBER] Preferred Language Default Res…" at bounding box center [1297, 425] width 319 height 776
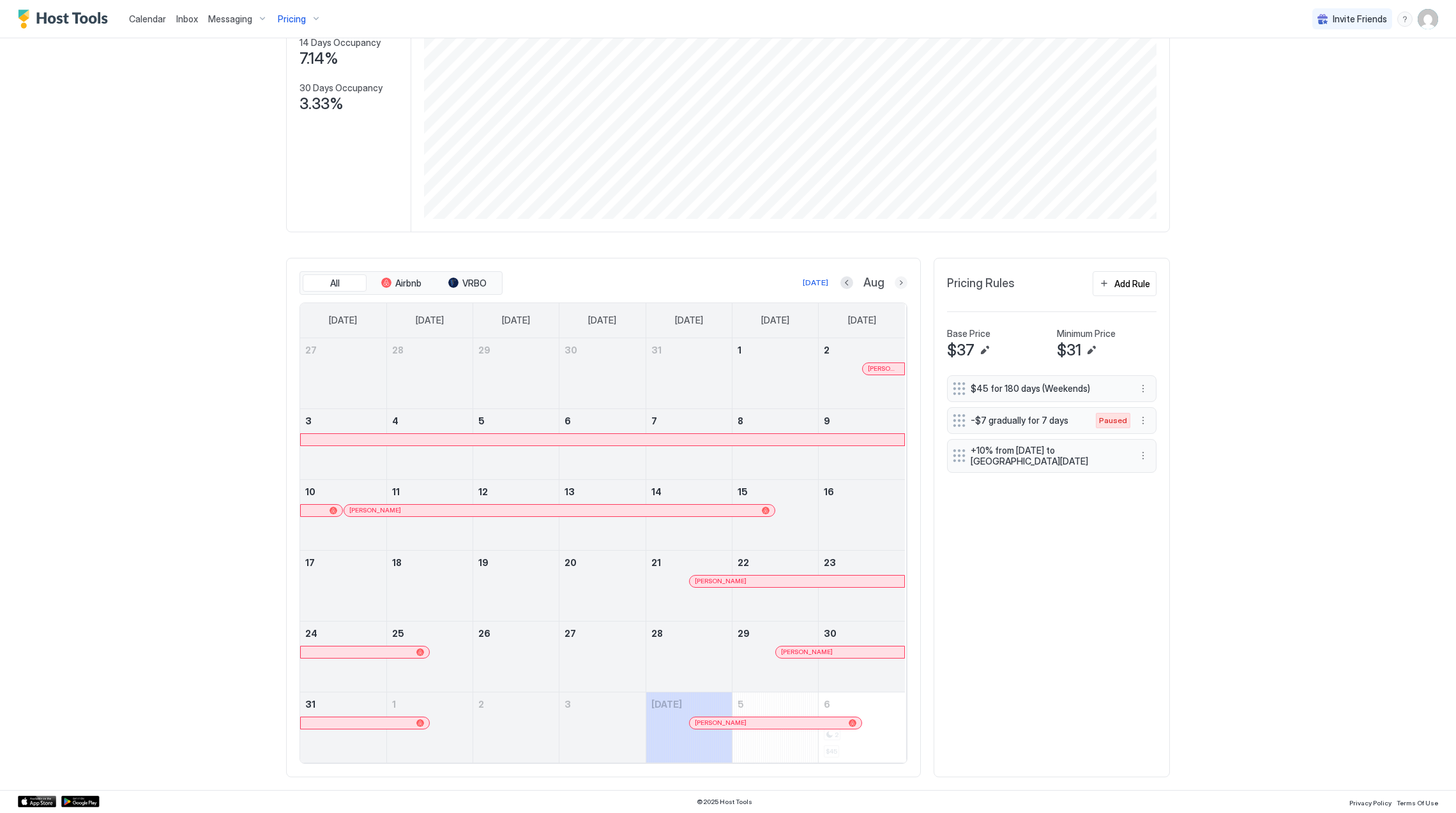
click at [895, 285] on button "Next month" at bounding box center [901, 283] width 13 height 13
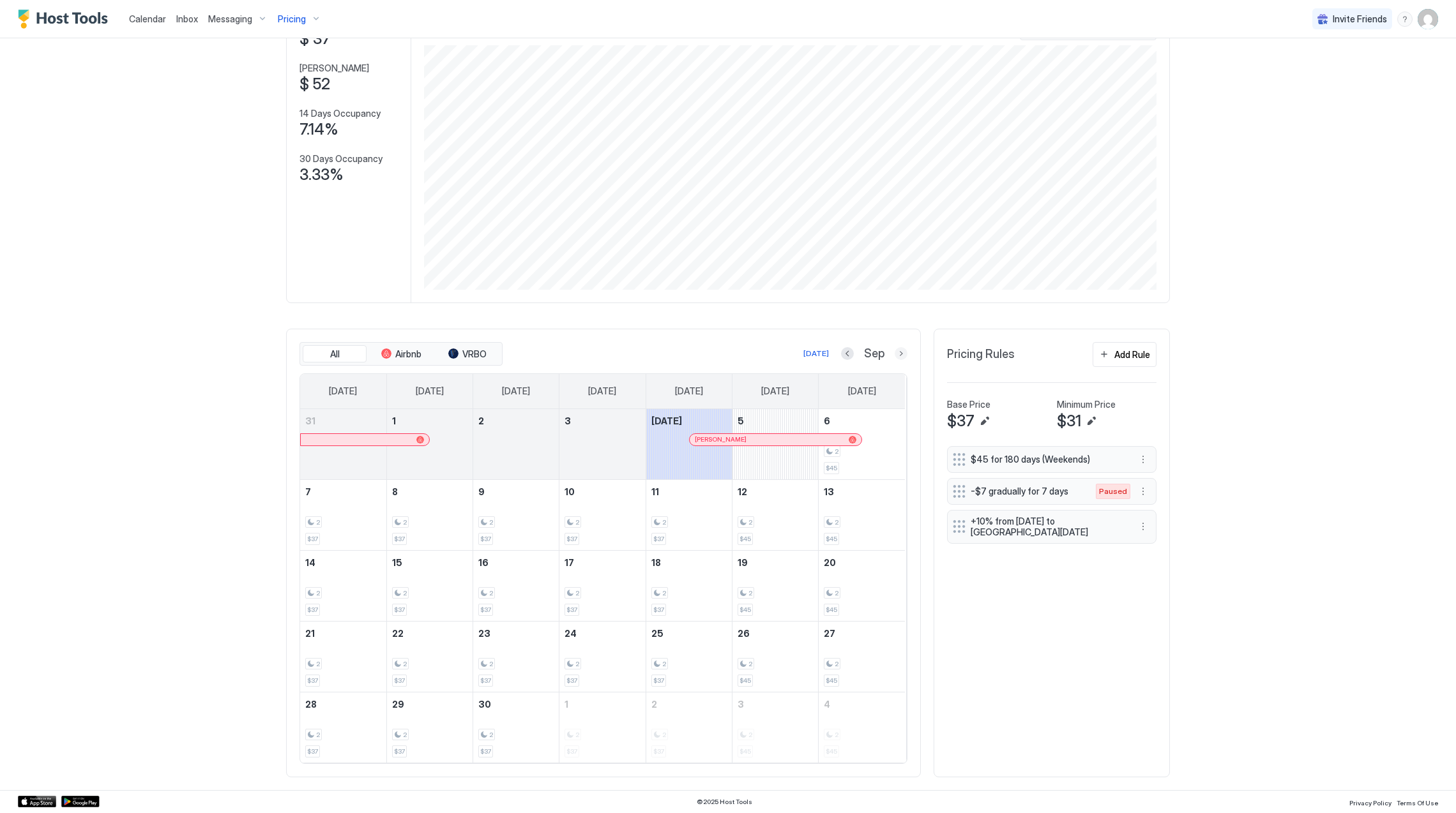
scroll to position [102, 0]
click at [297, 19] on span "Pricing" at bounding box center [291, 19] width 28 height 11
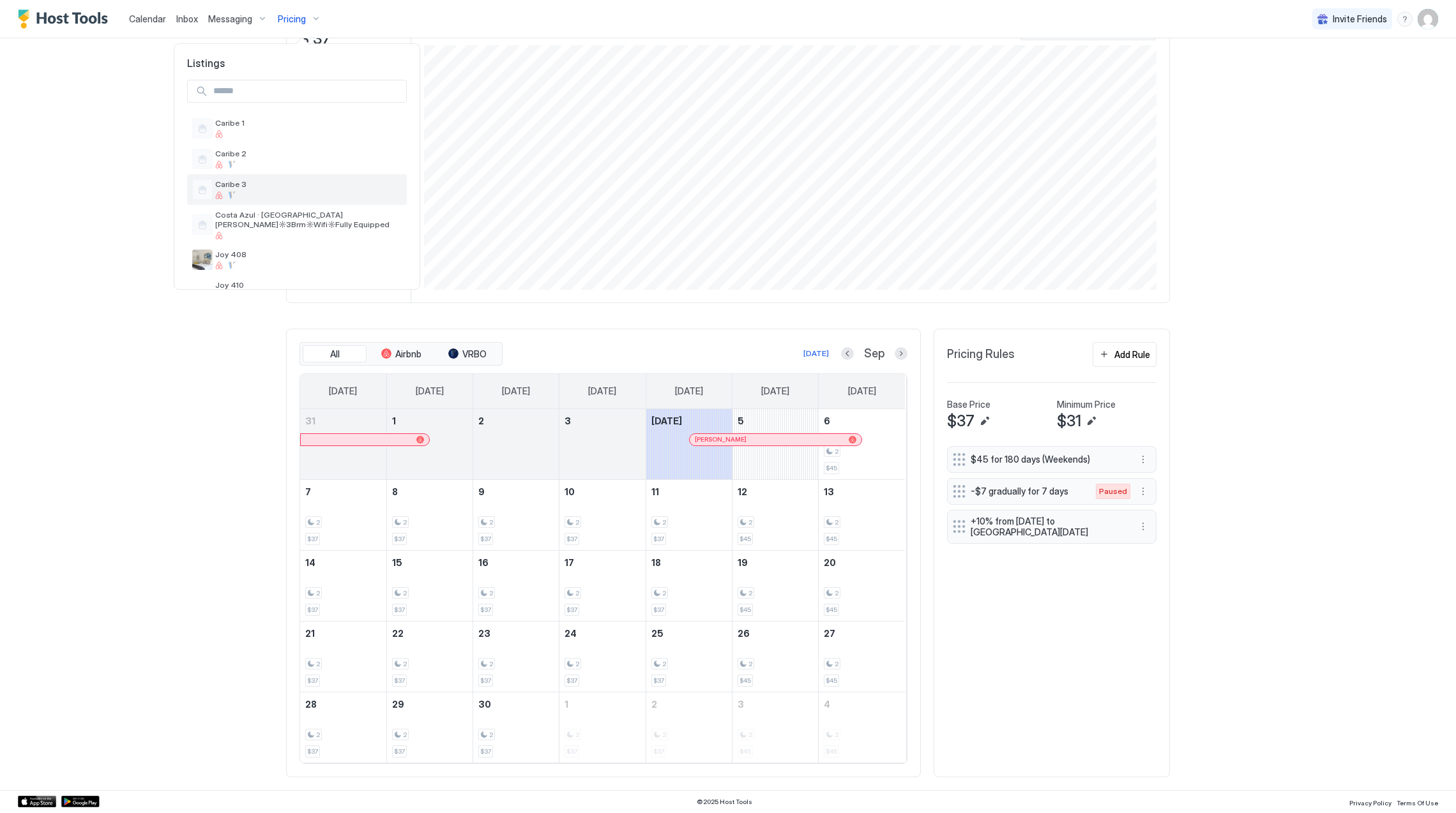
click at [313, 193] on div at bounding box center [309, 195] width 187 height 8
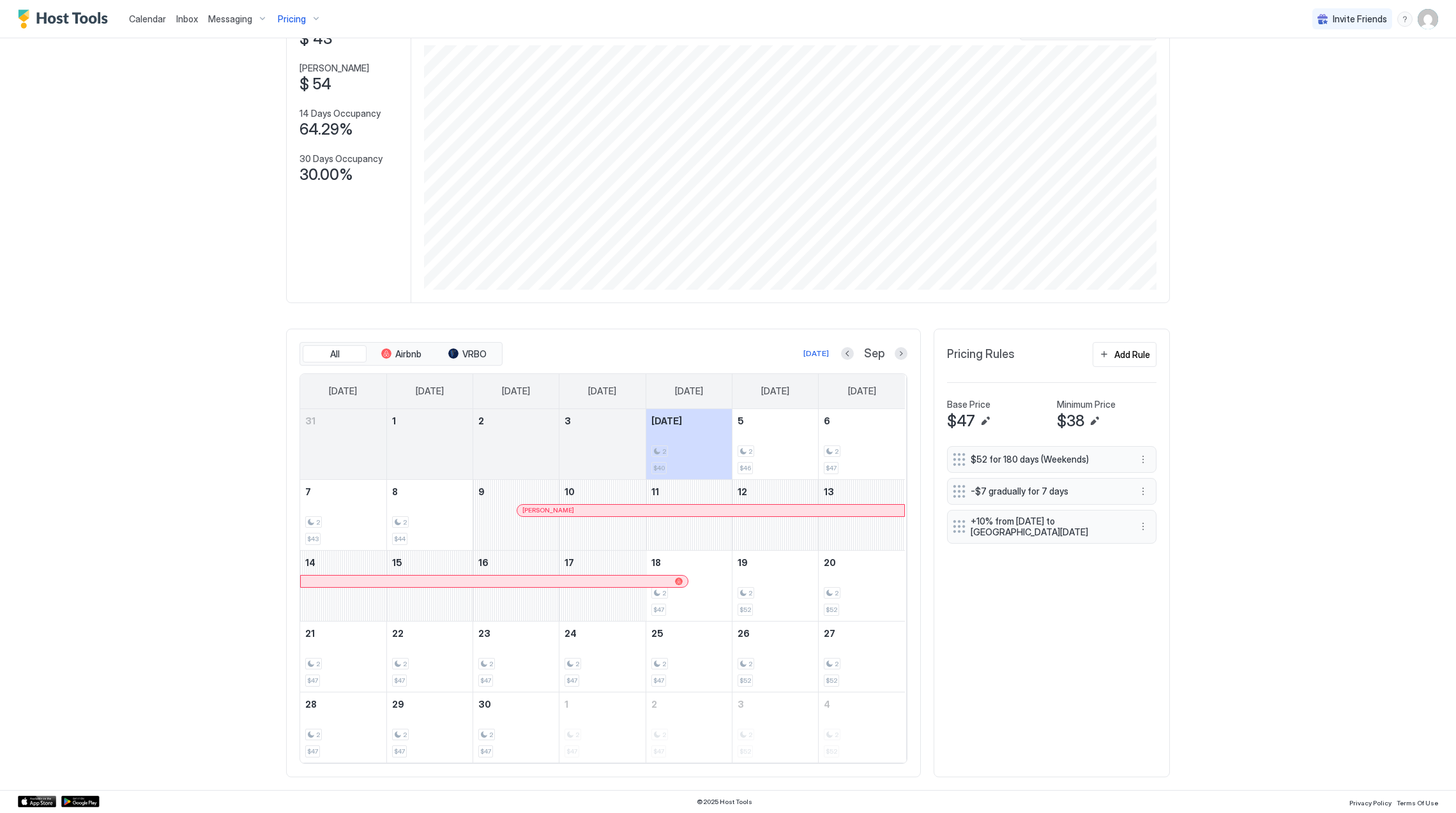
click at [848, 353] on div "Sep" at bounding box center [874, 354] width 66 height 14
click at [841, 353] on button "Previous month" at bounding box center [848, 354] width 13 height 13
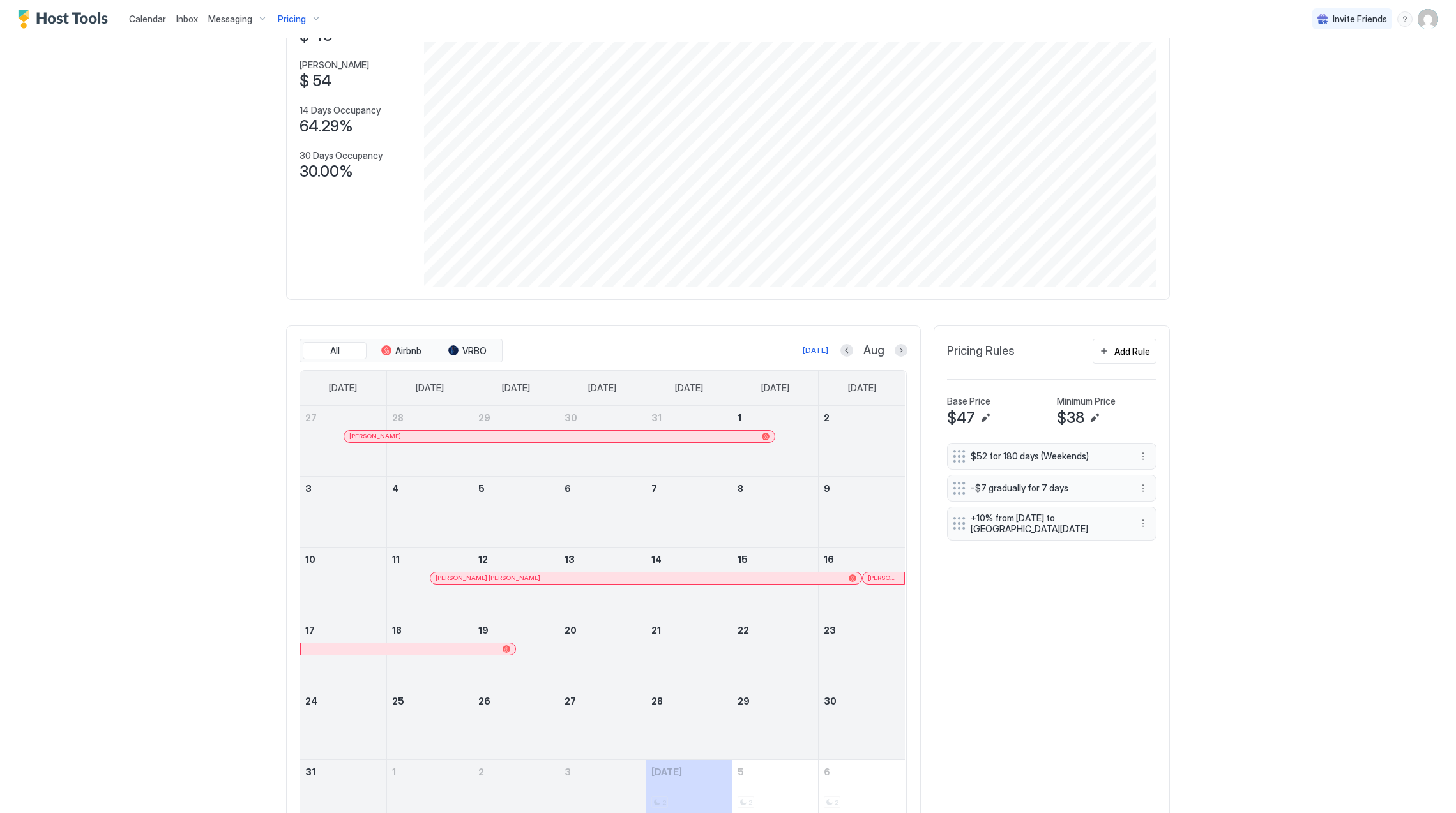
scroll to position [174, 0]
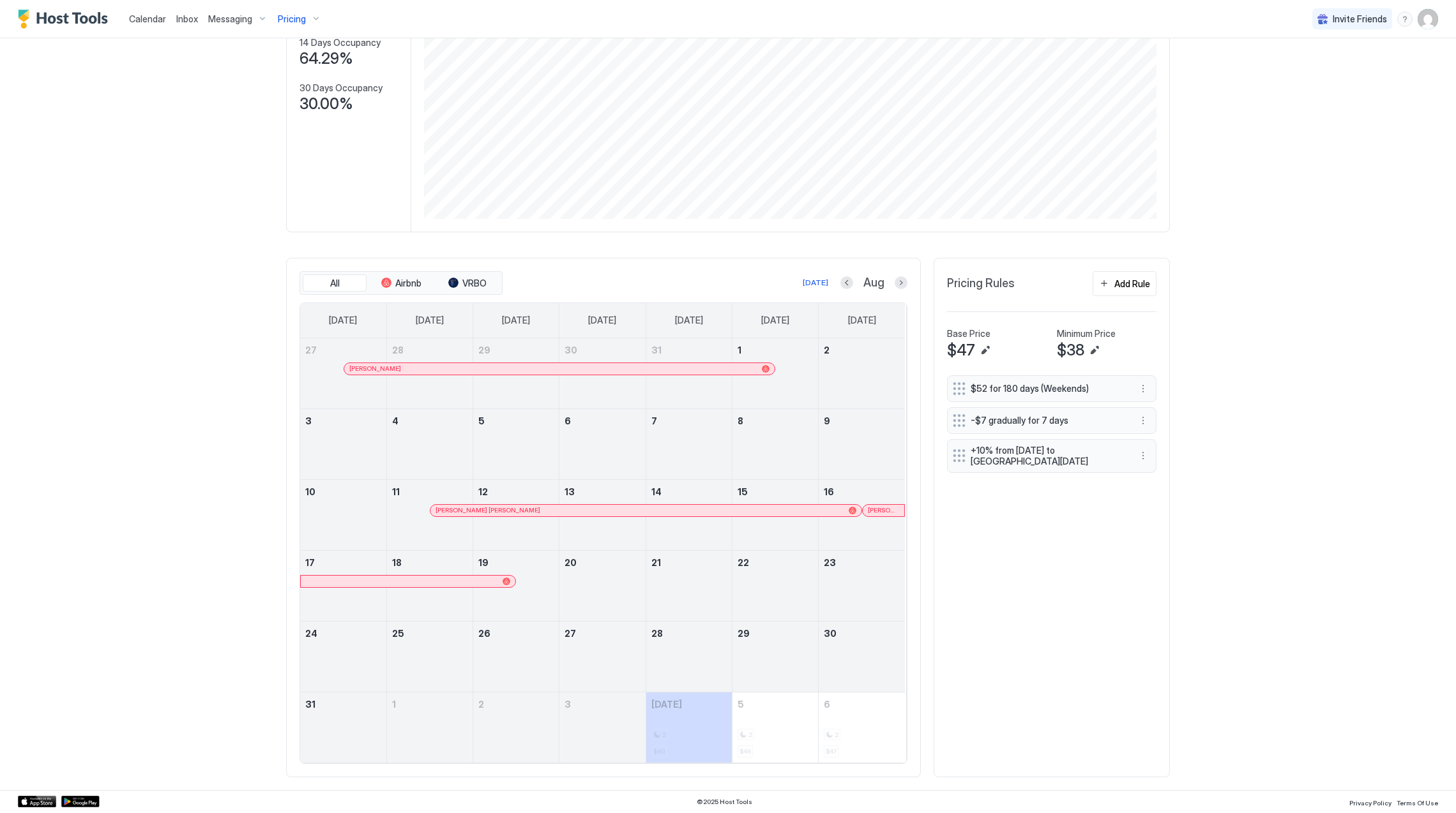
click at [835, 509] on div at bounding box center [840, 510] width 10 height 10
click at [886, 509] on div at bounding box center [891, 510] width 10 height 10
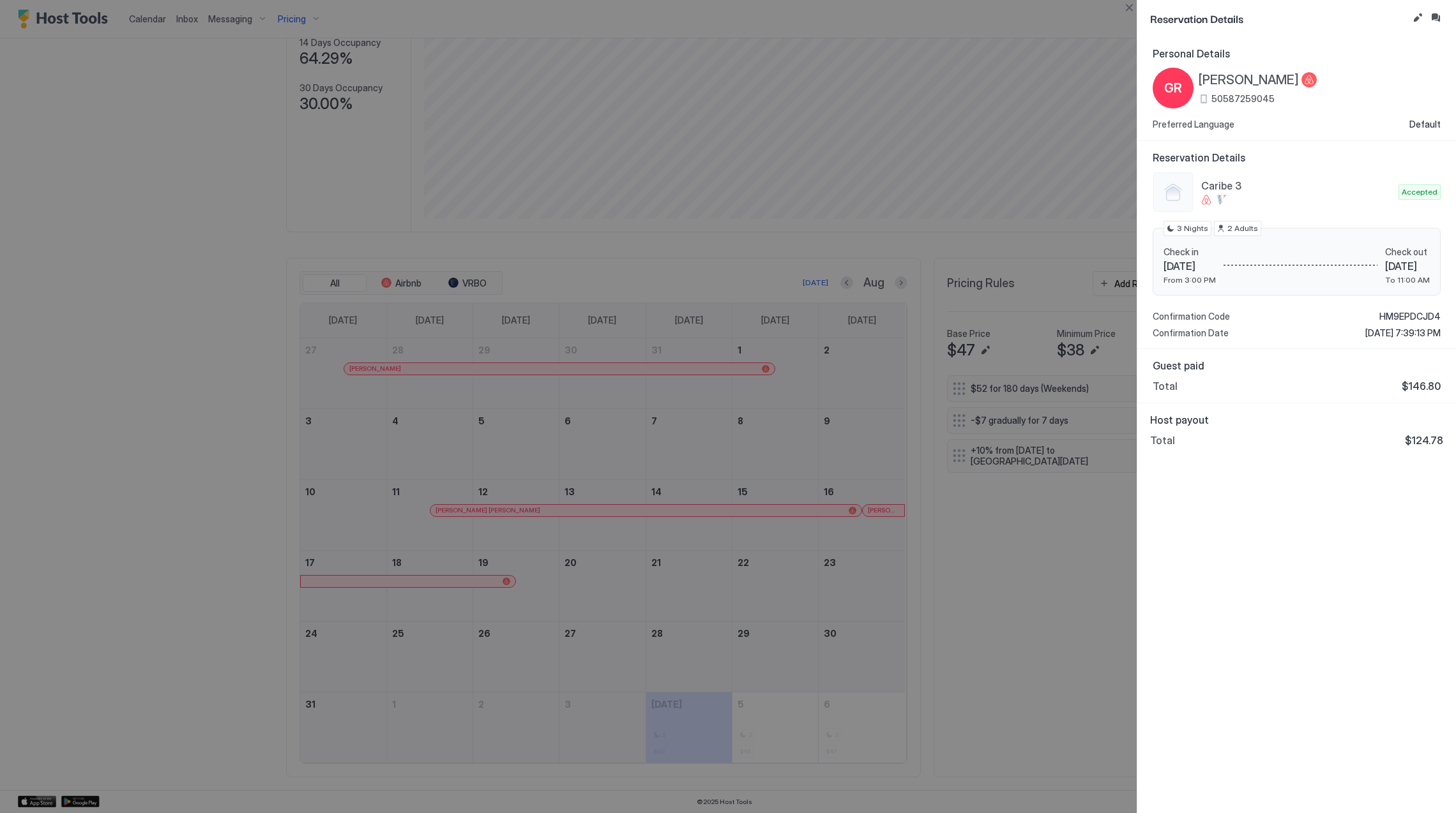
click at [1281, 77] on span "[PERSON_NAME]" at bounding box center [1249, 81] width 100 height 16
click at [1388, 314] on span "HM9EPDCJD4" at bounding box center [1410, 316] width 61 height 11
click at [1249, 558] on div "Personal Details GR [PERSON_NAME] 50587259045 Preferred Language Default Reserv…" at bounding box center [1297, 425] width 319 height 776
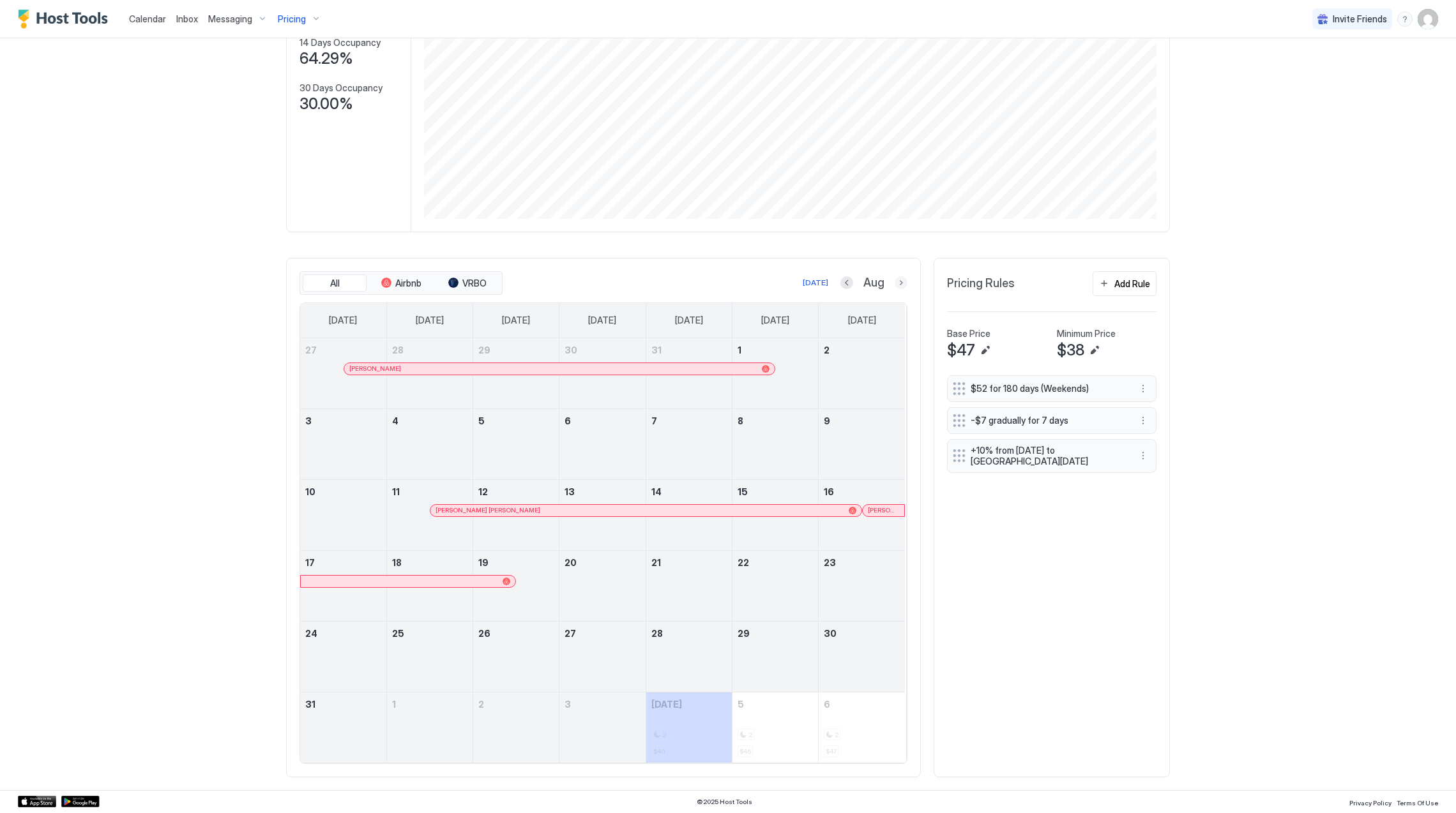
click at [895, 281] on button "Next month" at bounding box center [901, 283] width 13 height 13
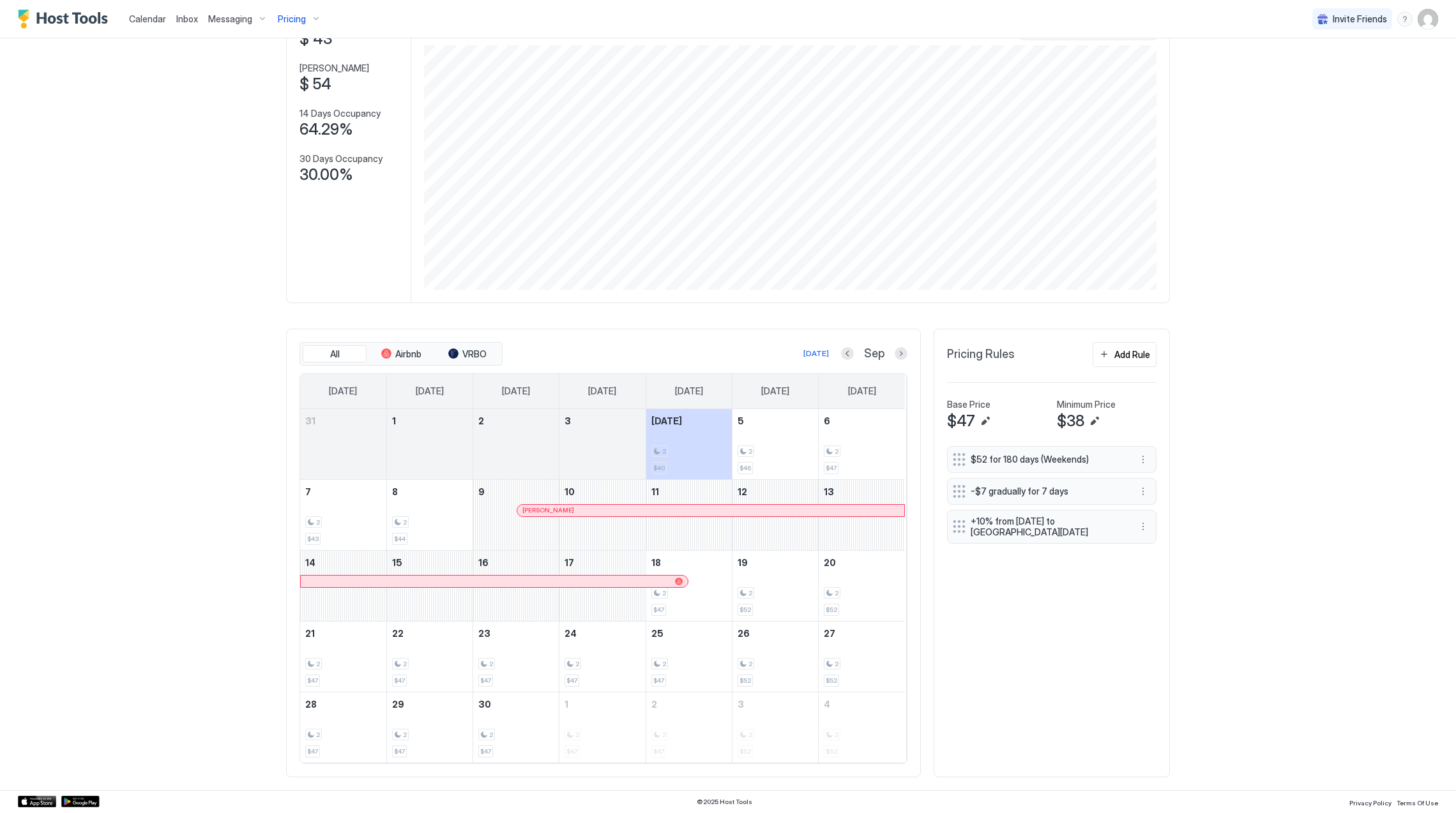
scroll to position [102, 0]
click at [594, 507] on div at bounding box center [599, 510] width 10 height 10
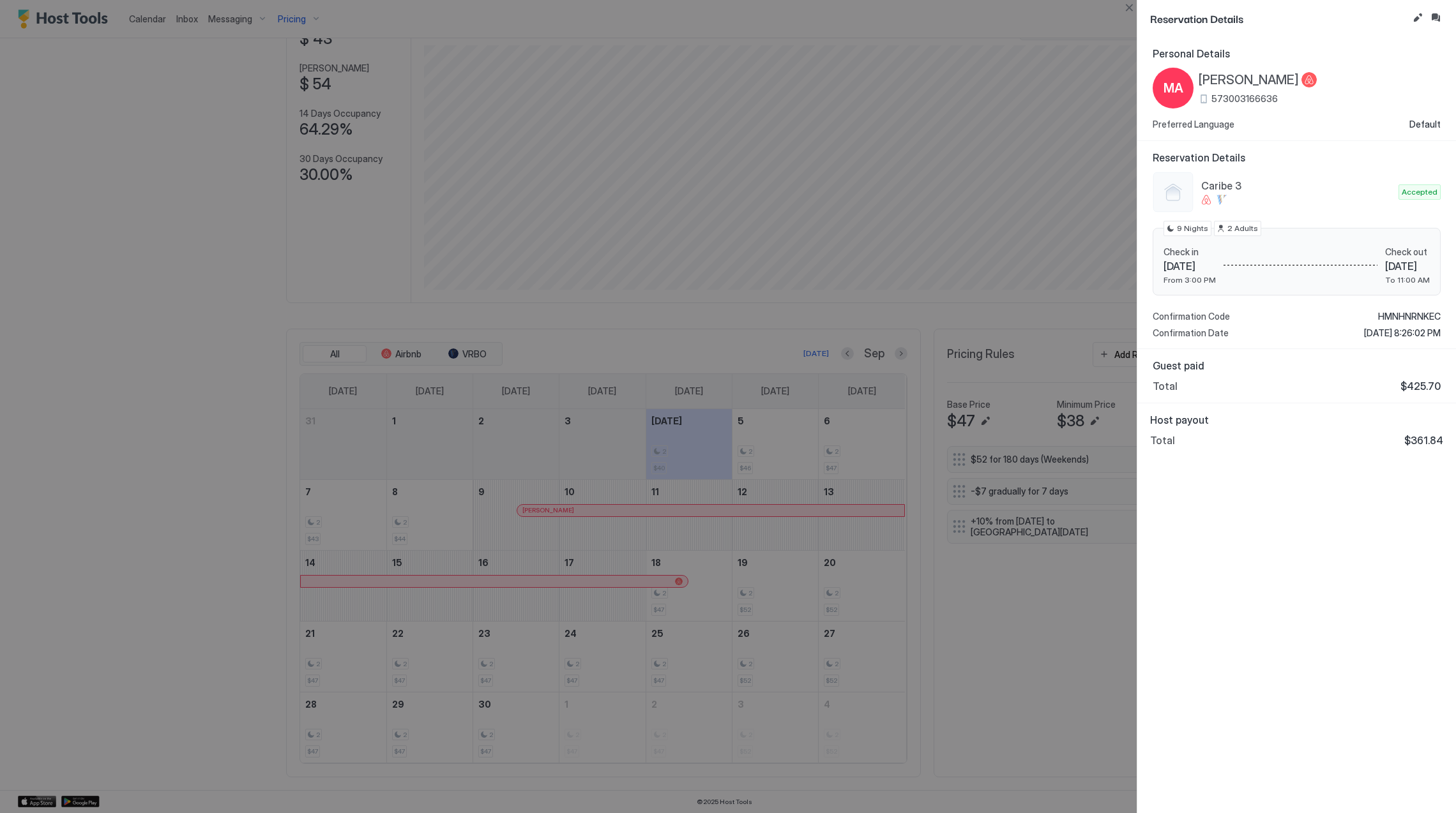
click at [1248, 83] on span "[PERSON_NAME]" at bounding box center [1249, 81] width 100 height 16
click at [1409, 315] on span "HMNHNRNKEC" at bounding box center [1409, 316] width 62 height 11
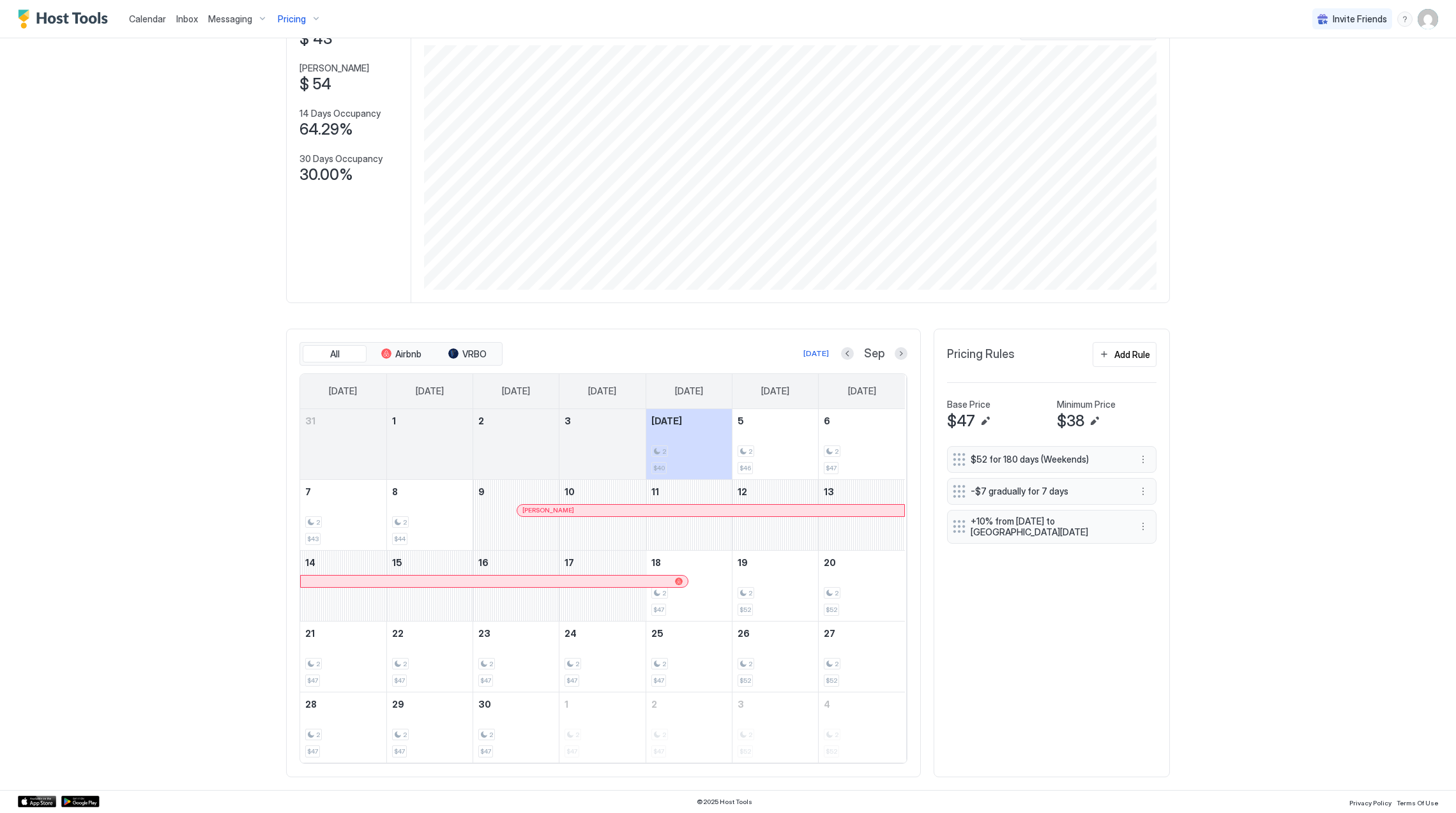
click at [180, 19] on span "Inbox" at bounding box center [187, 19] width 22 height 11
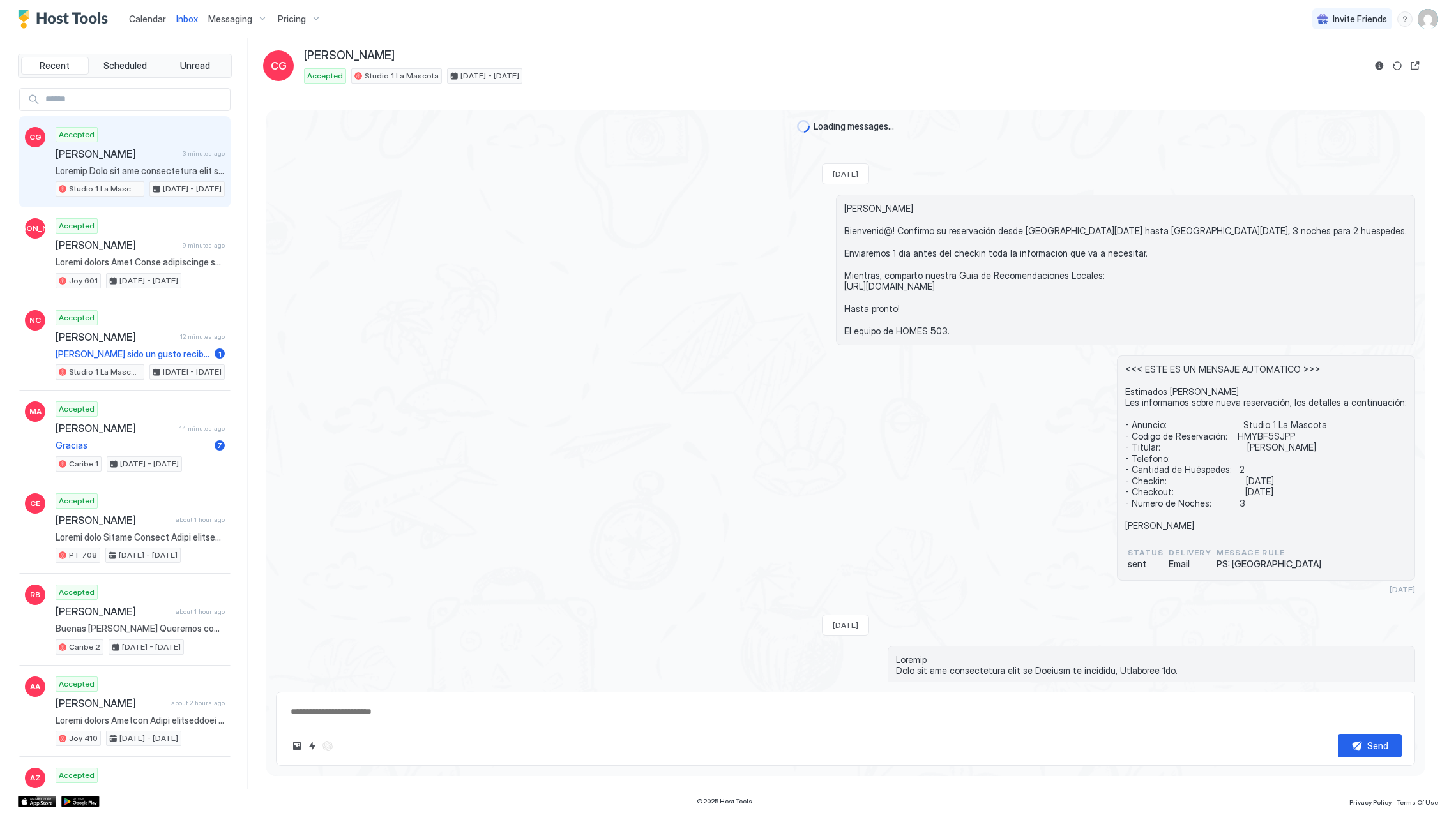
type textarea "*"
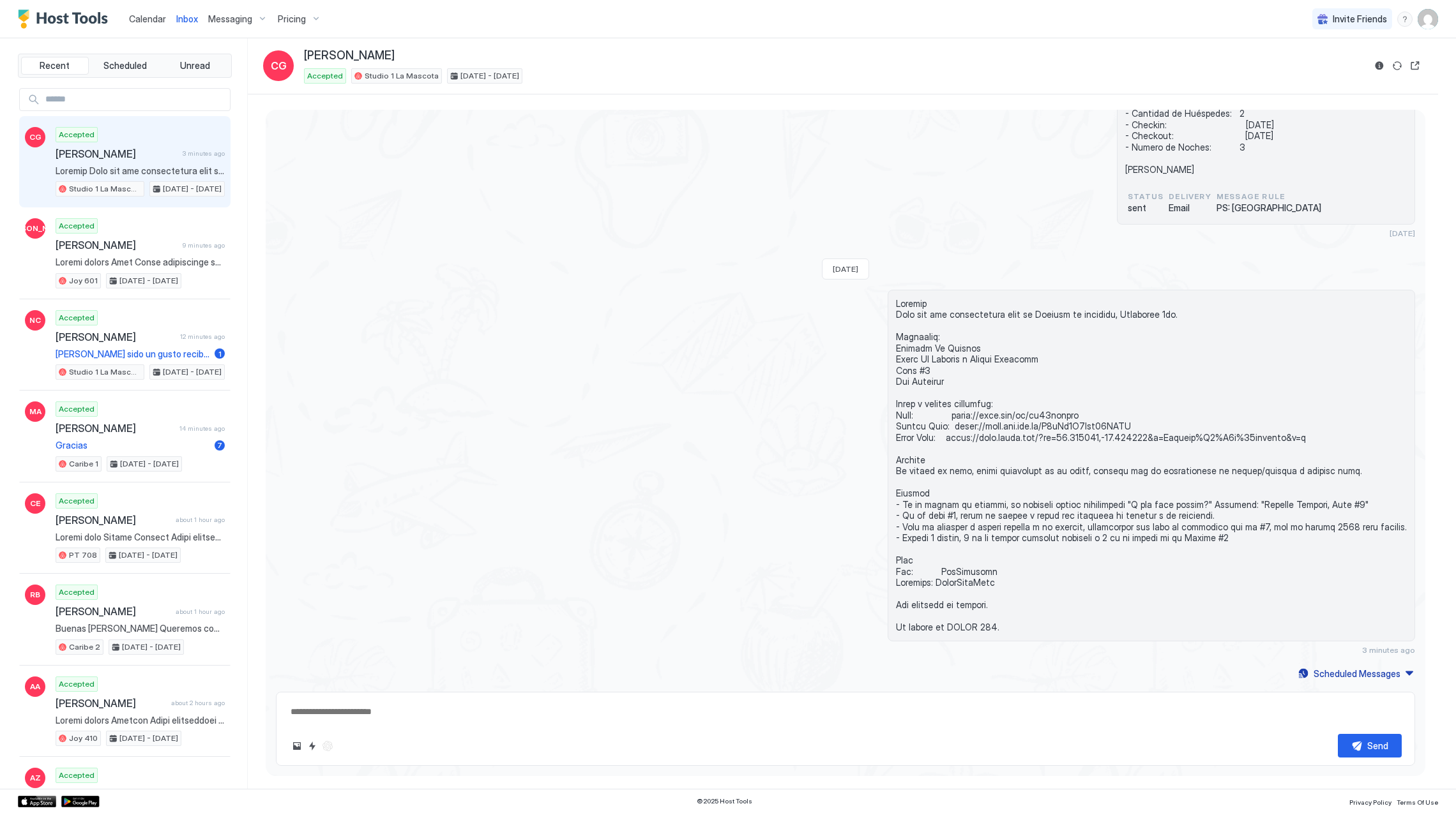
scroll to position [317, 0]
click at [77, 11] on img "Host Tools Logo" at bounding box center [65, 19] width 96 height 19
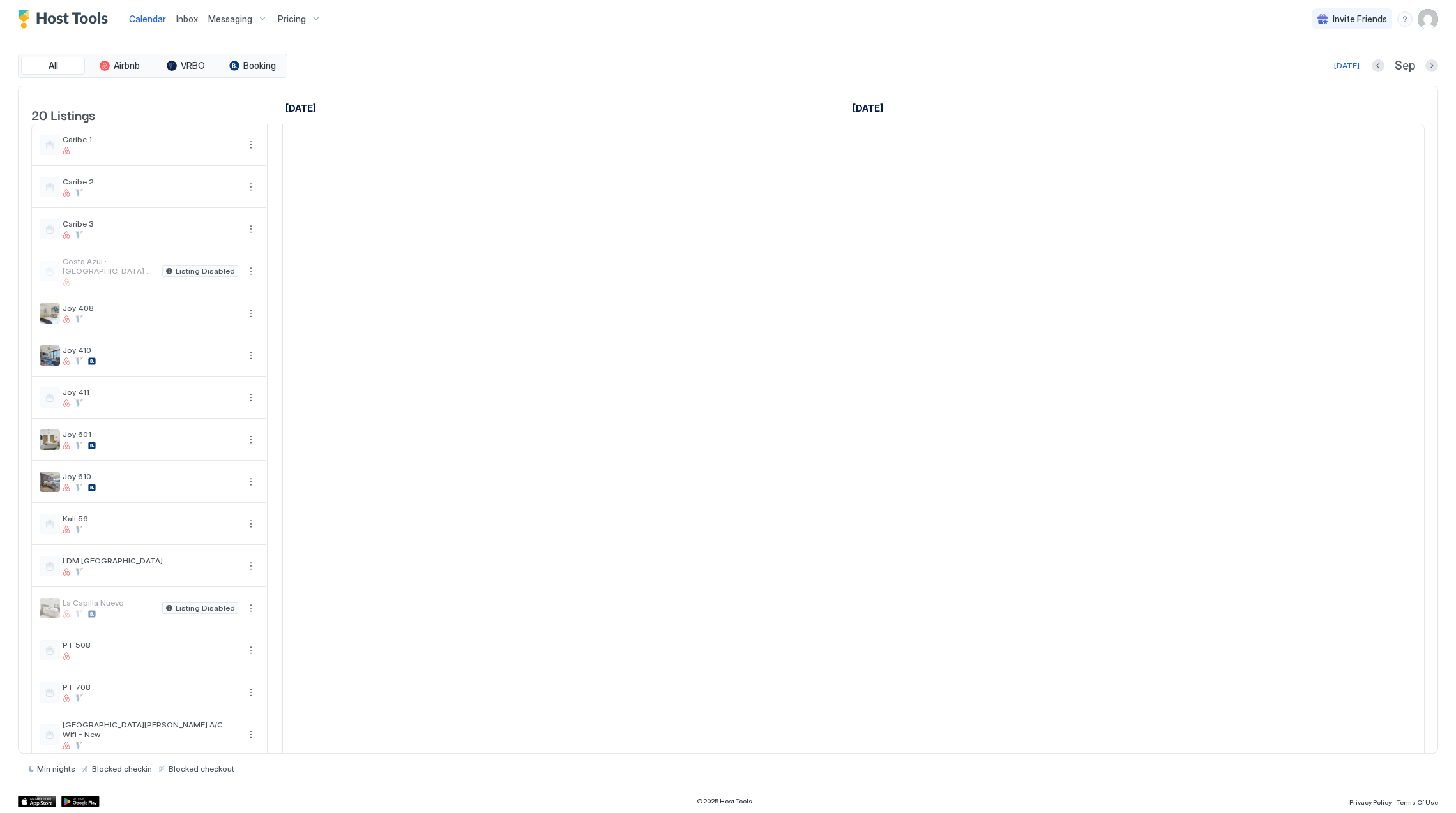
scroll to position [0, 709]
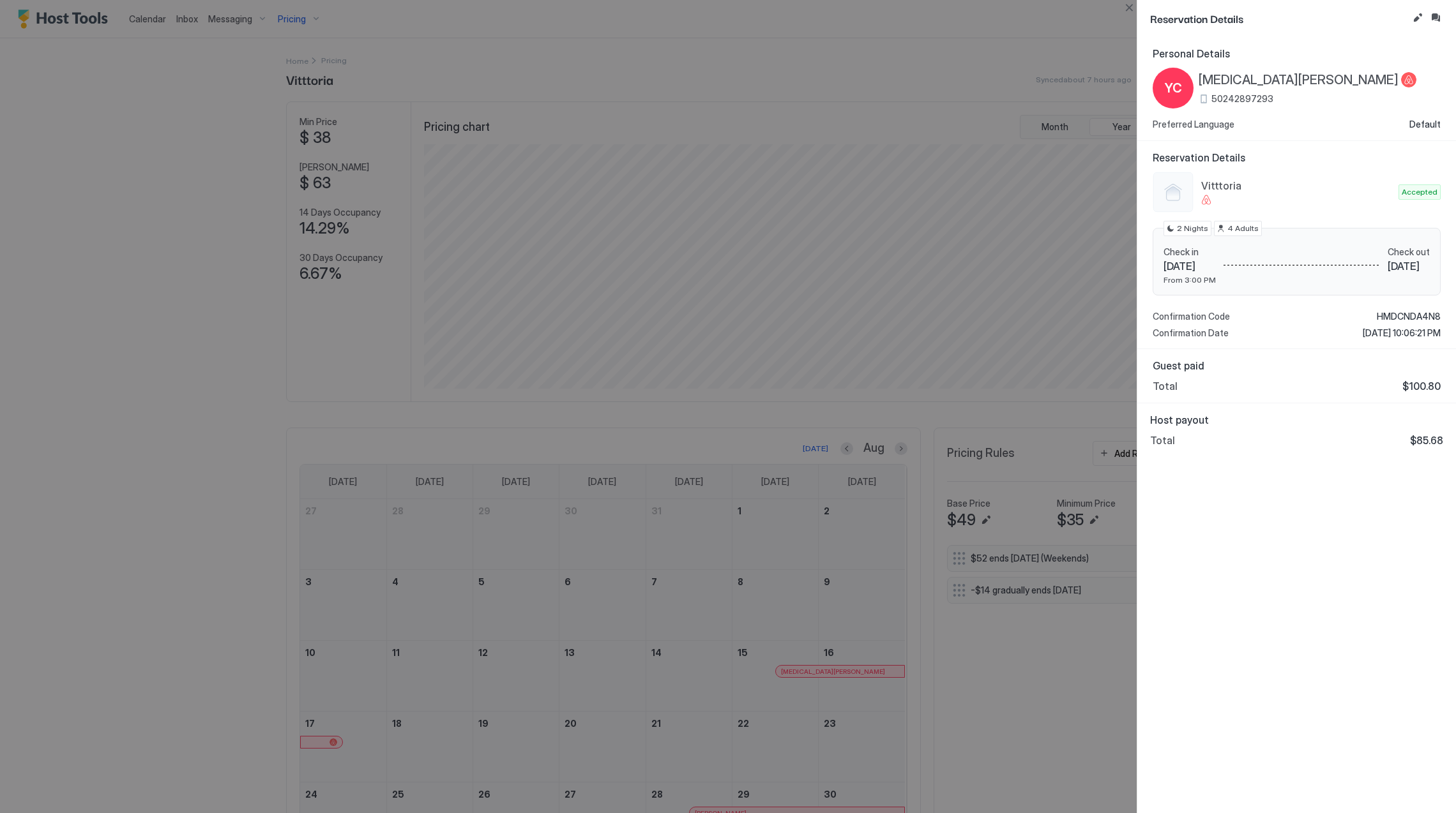
scroll to position [245, 734]
